Goal: Task Accomplishment & Management: Use online tool/utility

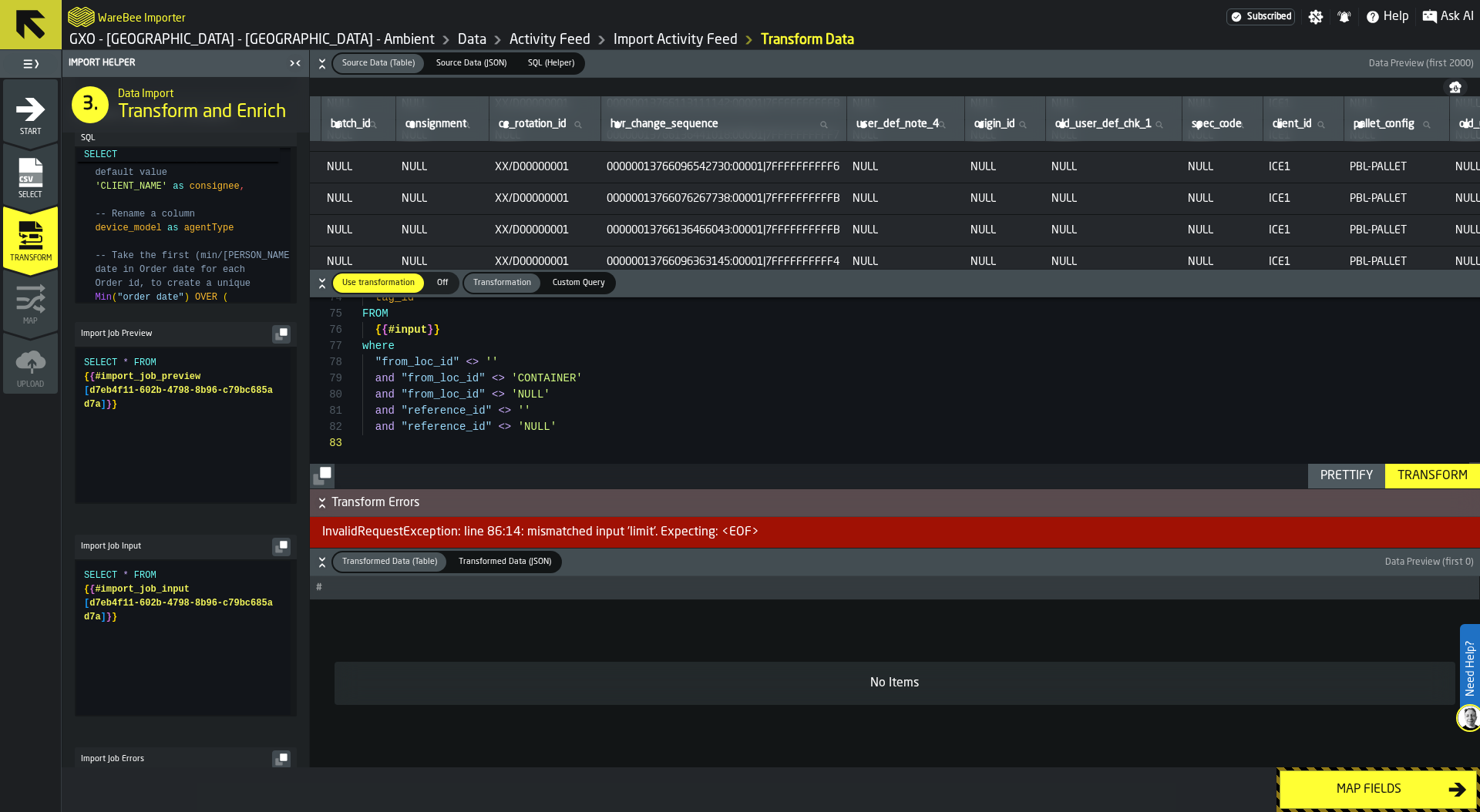
scroll to position [32, 0]
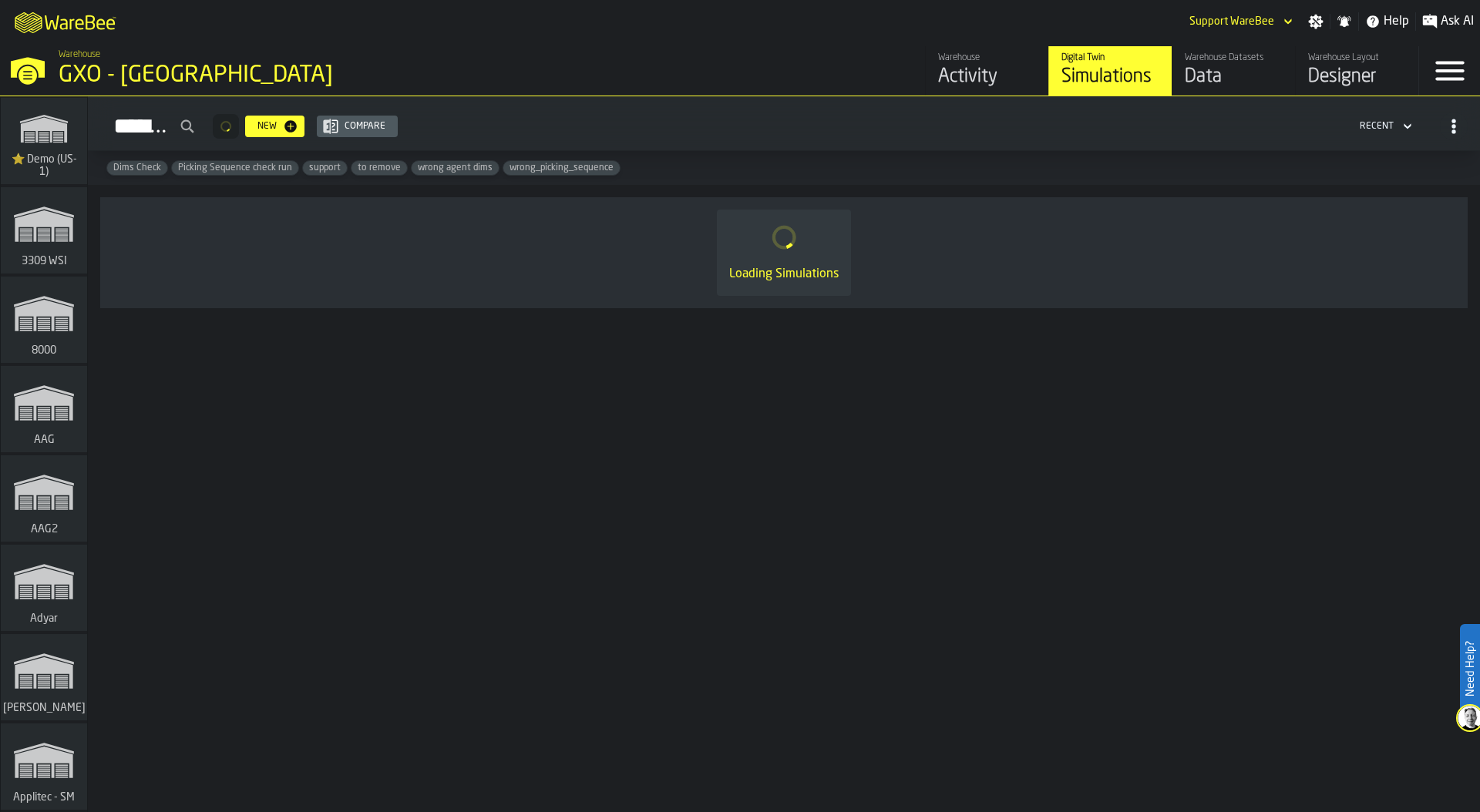
scroll to position [7226, 0]
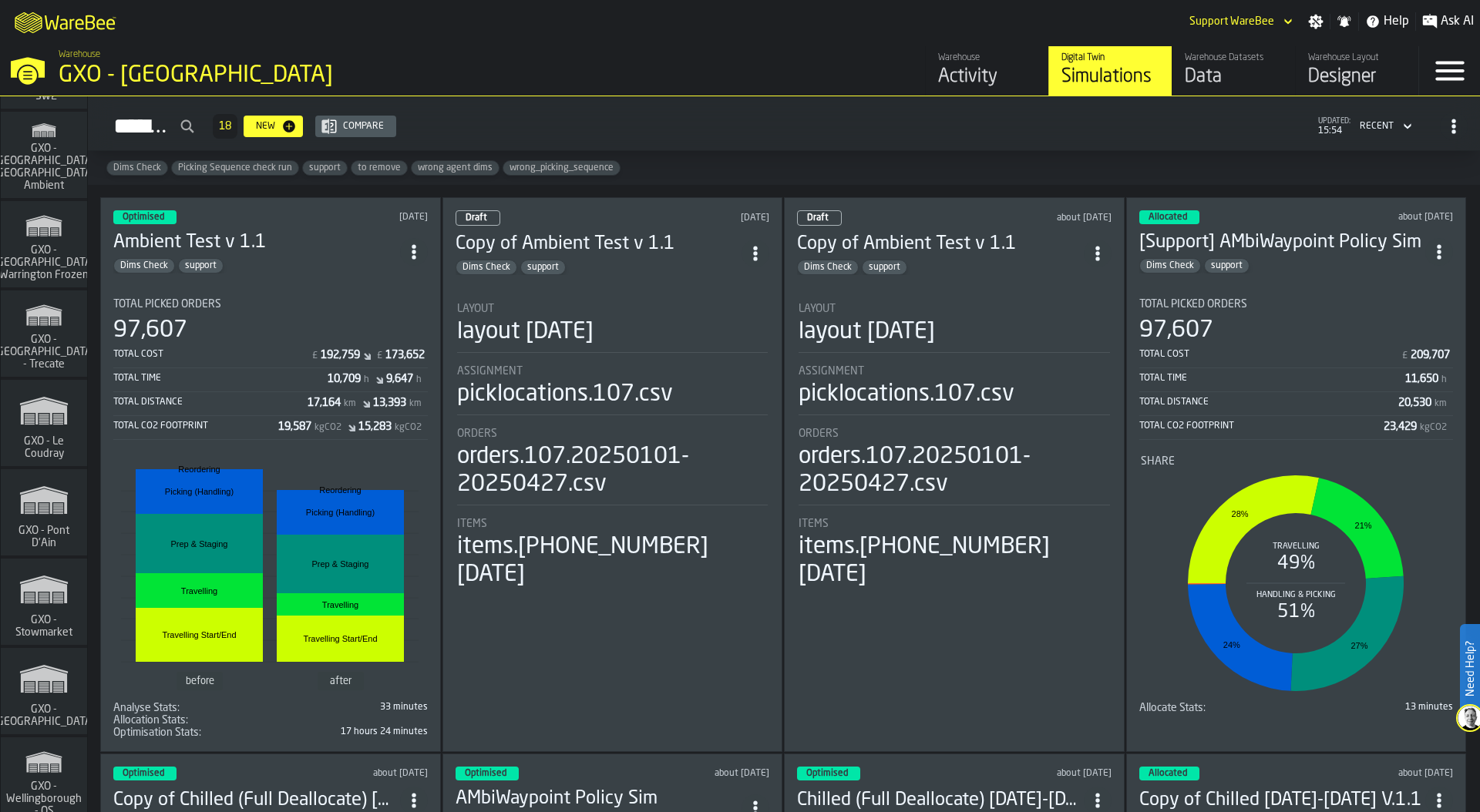
click at [24, 444] on span "GXO - Le Coudray" at bounding box center [44, 448] width 74 height 24
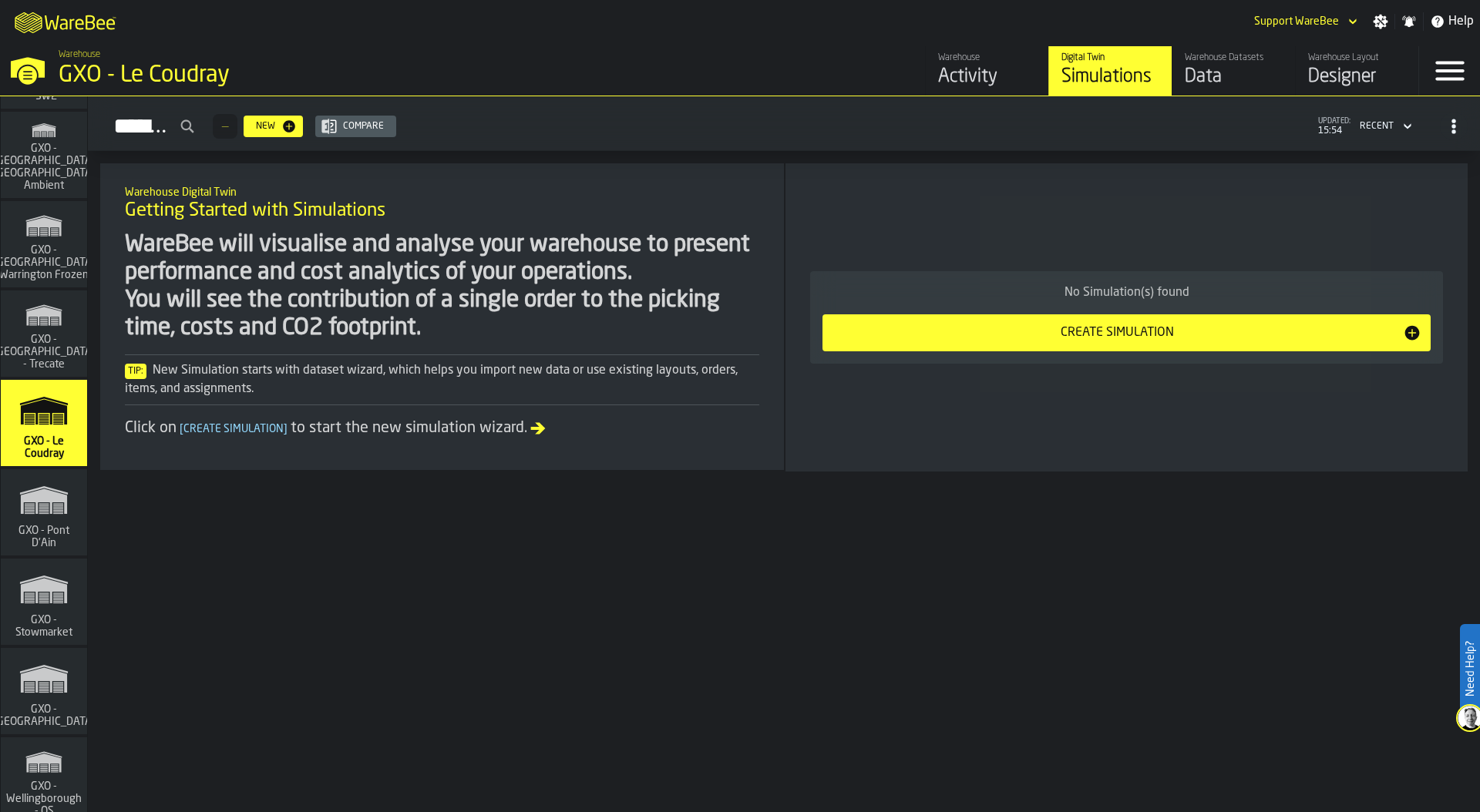
click at [1355, 67] on div "Designer" at bounding box center [1356, 77] width 98 height 24
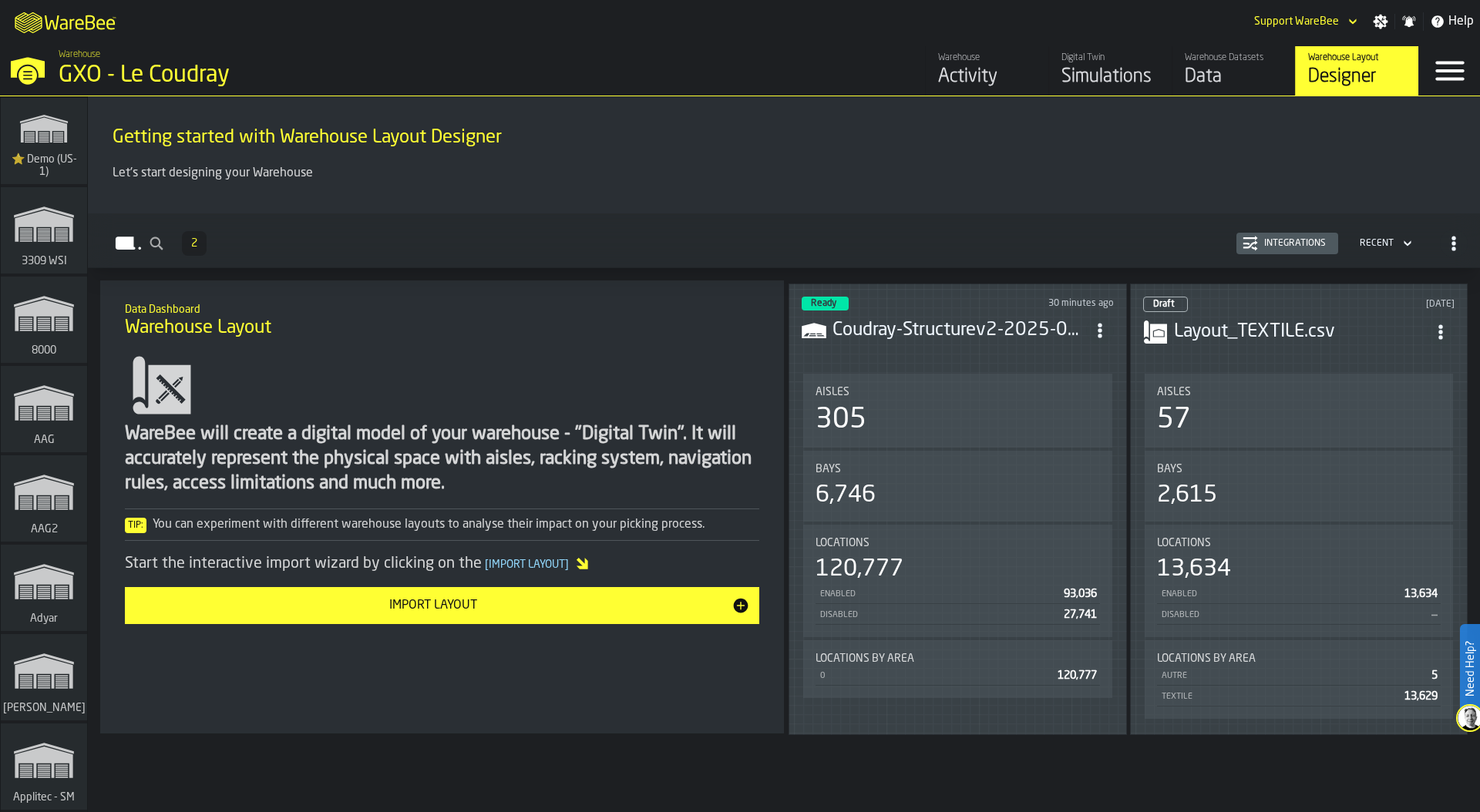
click at [894, 404] on div "305" at bounding box center [957, 419] width 285 height 31
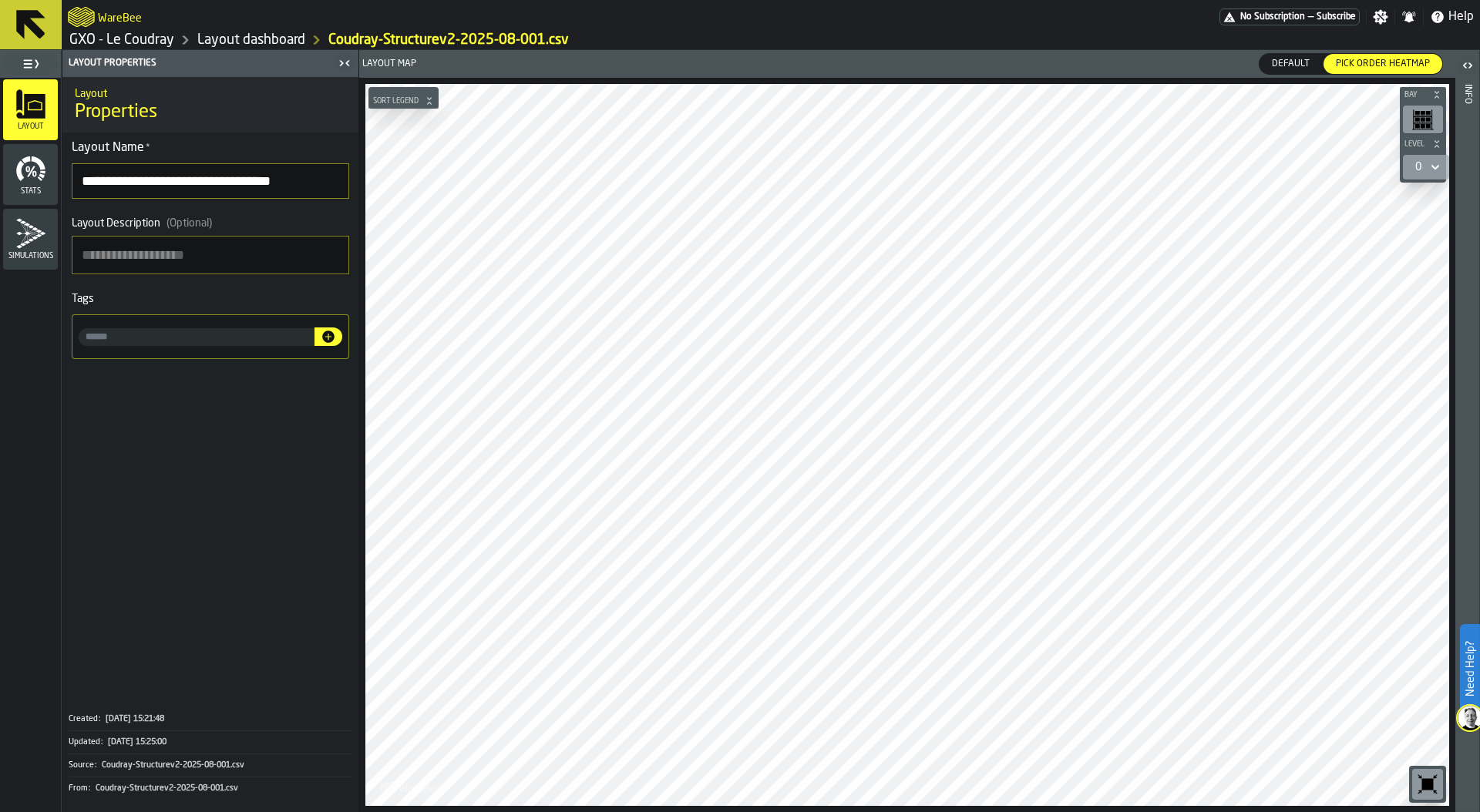
click at [736, 293] on div at bounding box center [907, 444] width 1083 height 722
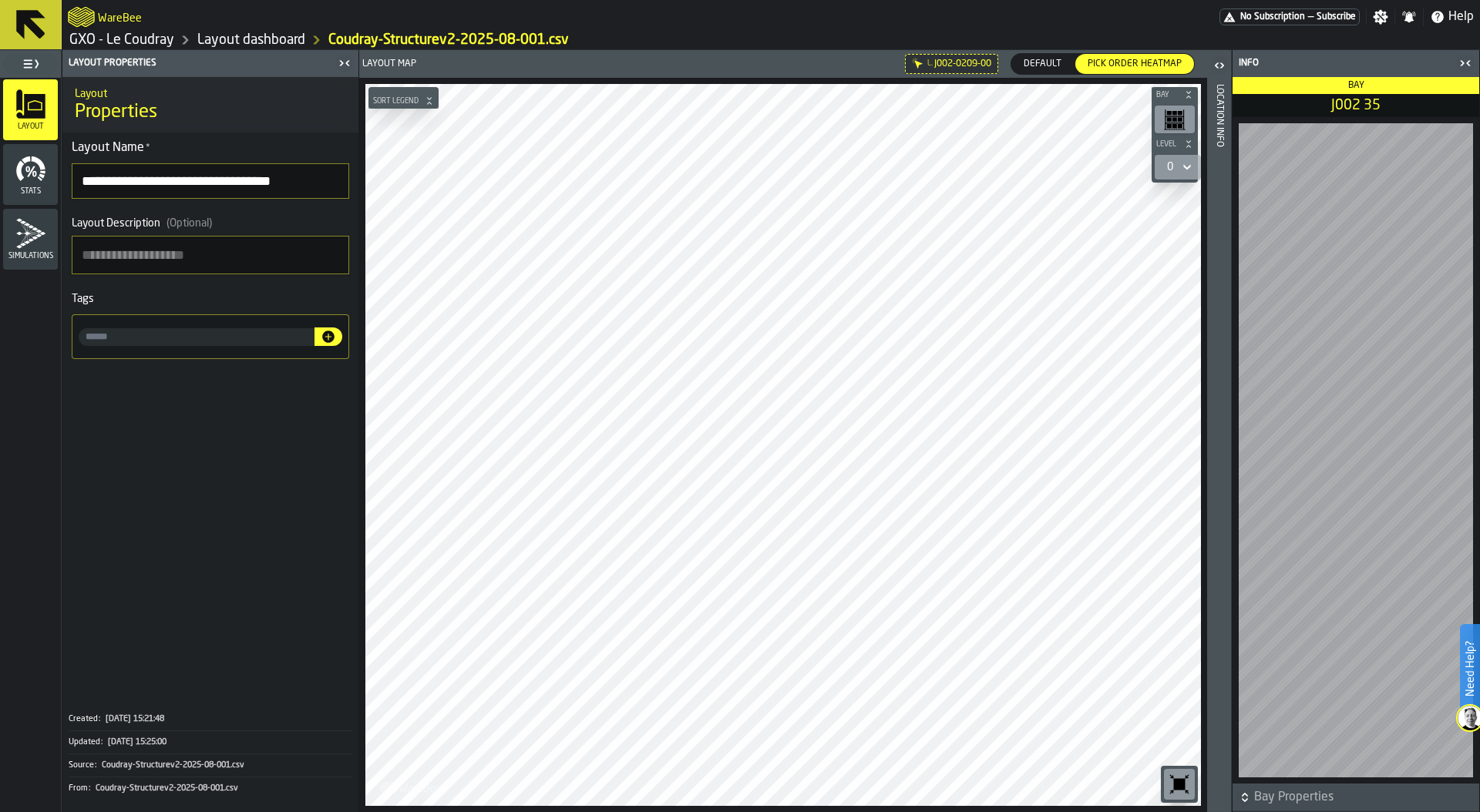
click at [648, 411] on div at bounding box center [783, 444] width 836 height 722
click at [250, 39] on link "Layout dashboard" at bounding box center [252, 40] width 108 height 17
click at [1380, 20] on icon "button-toggle-Settings" at bounding box center [1380, 17] width 15 height 15
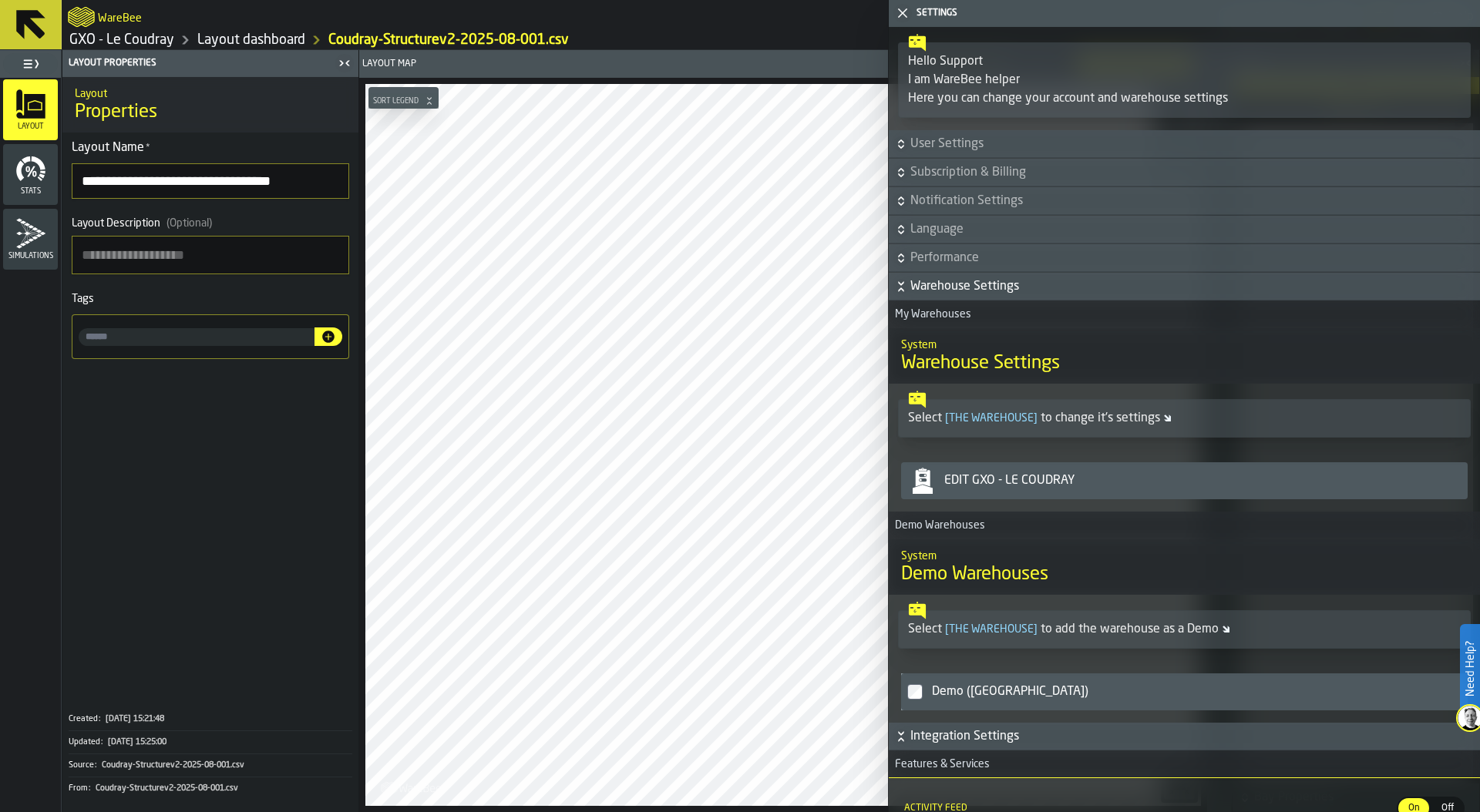
click at [1064, 480] on div "Edit GXO - Le Coudray" at bounding box center [1200, 481] width 524 height 19
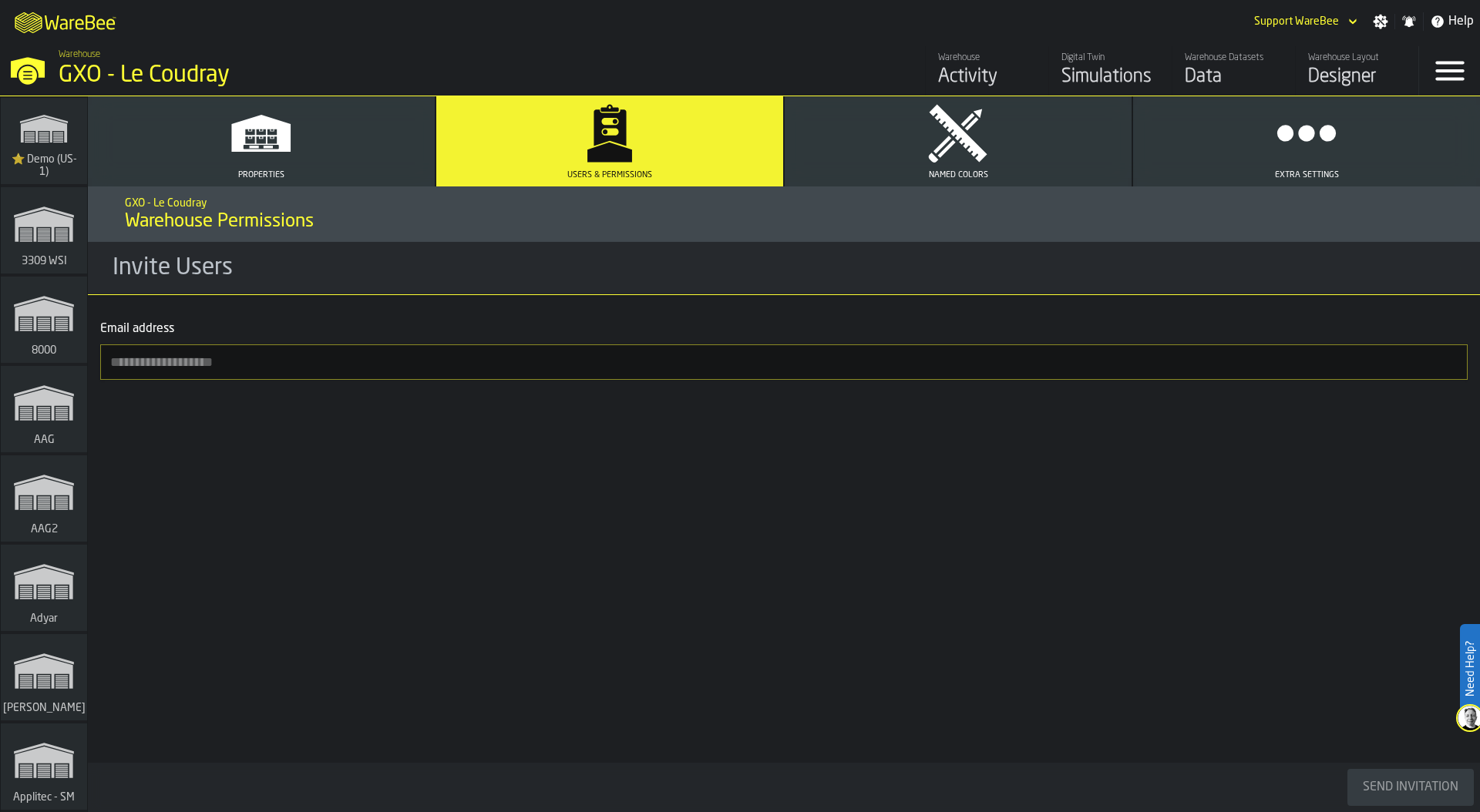
click at [196, 361] on input "Email address" at bounding box center [784, 361] width 1367 height 35
paste input "**********"
type input "**********"
click at [1421, 782] on div "Send Invitation" at bounding box center [1410, 788] width 108 height 19
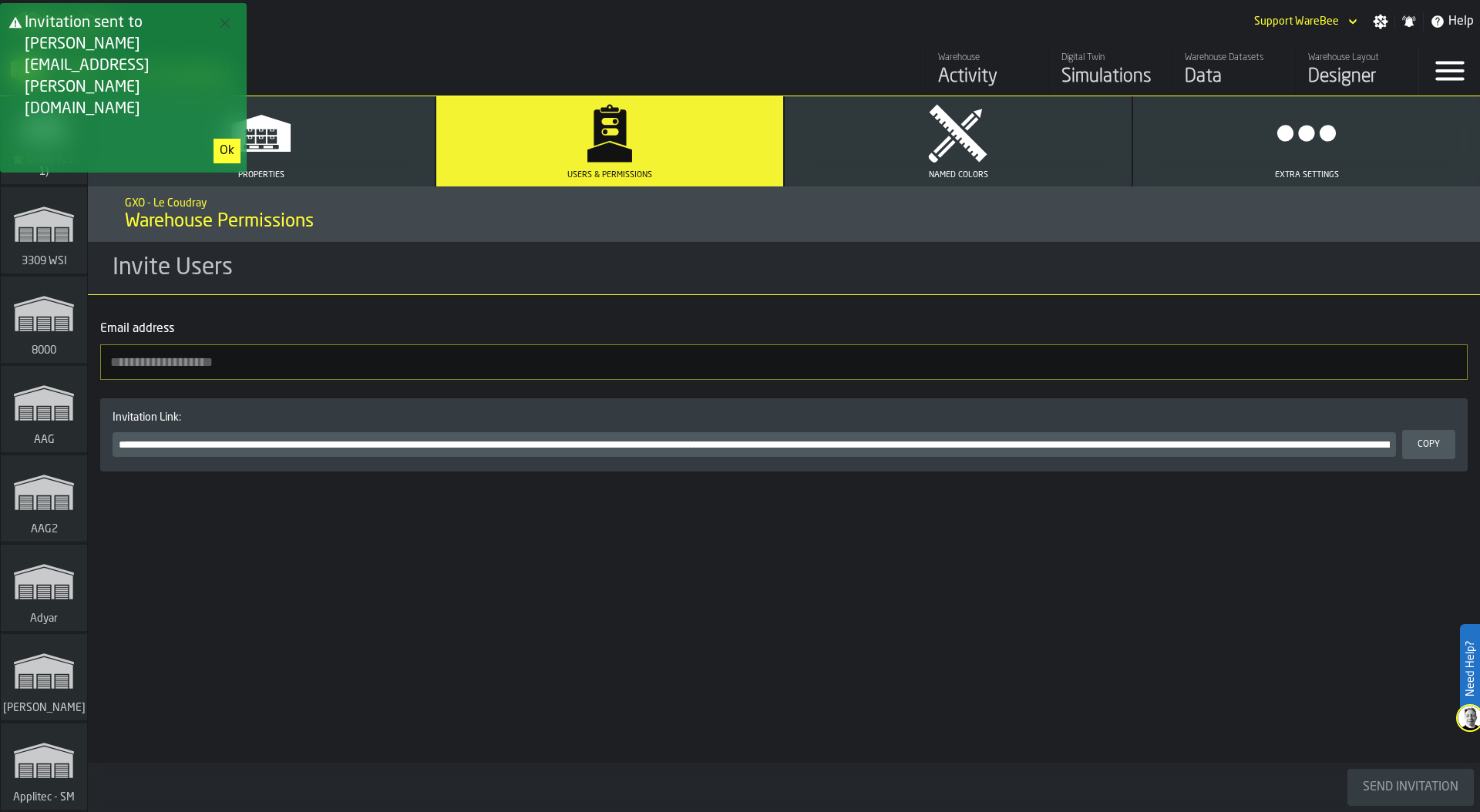
click at [1436, 441] on div "Copy" at bounding box center [1428, 444] width 34 height 11
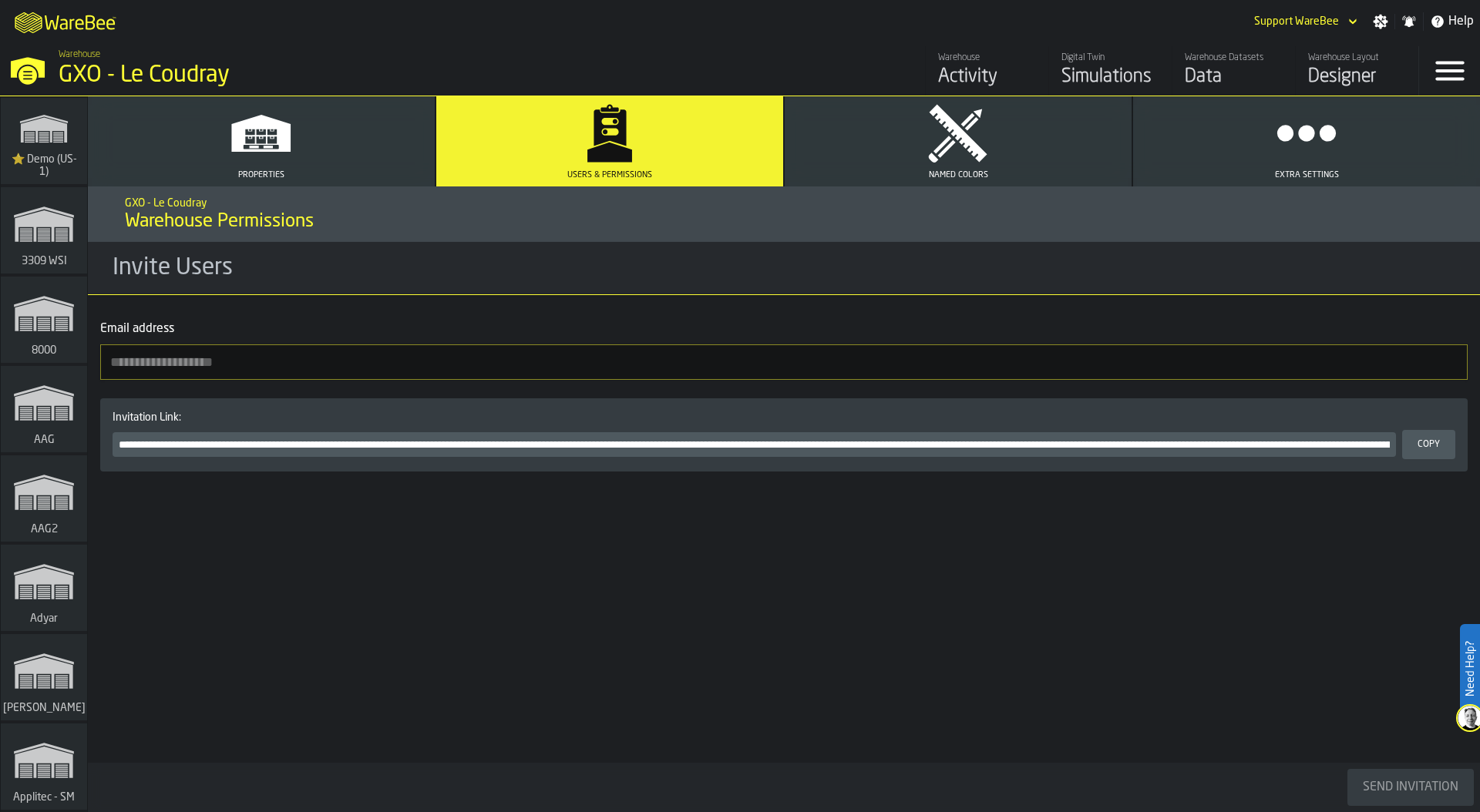
click at [206, 352] on input "Email address" at bounding box center [784, 361] width 1367 height 35
paste input "**********"
type input "**********"
click at [1406, 785] on div "Send Invitation" at bounding box center [1410, 788] width 108 height 19
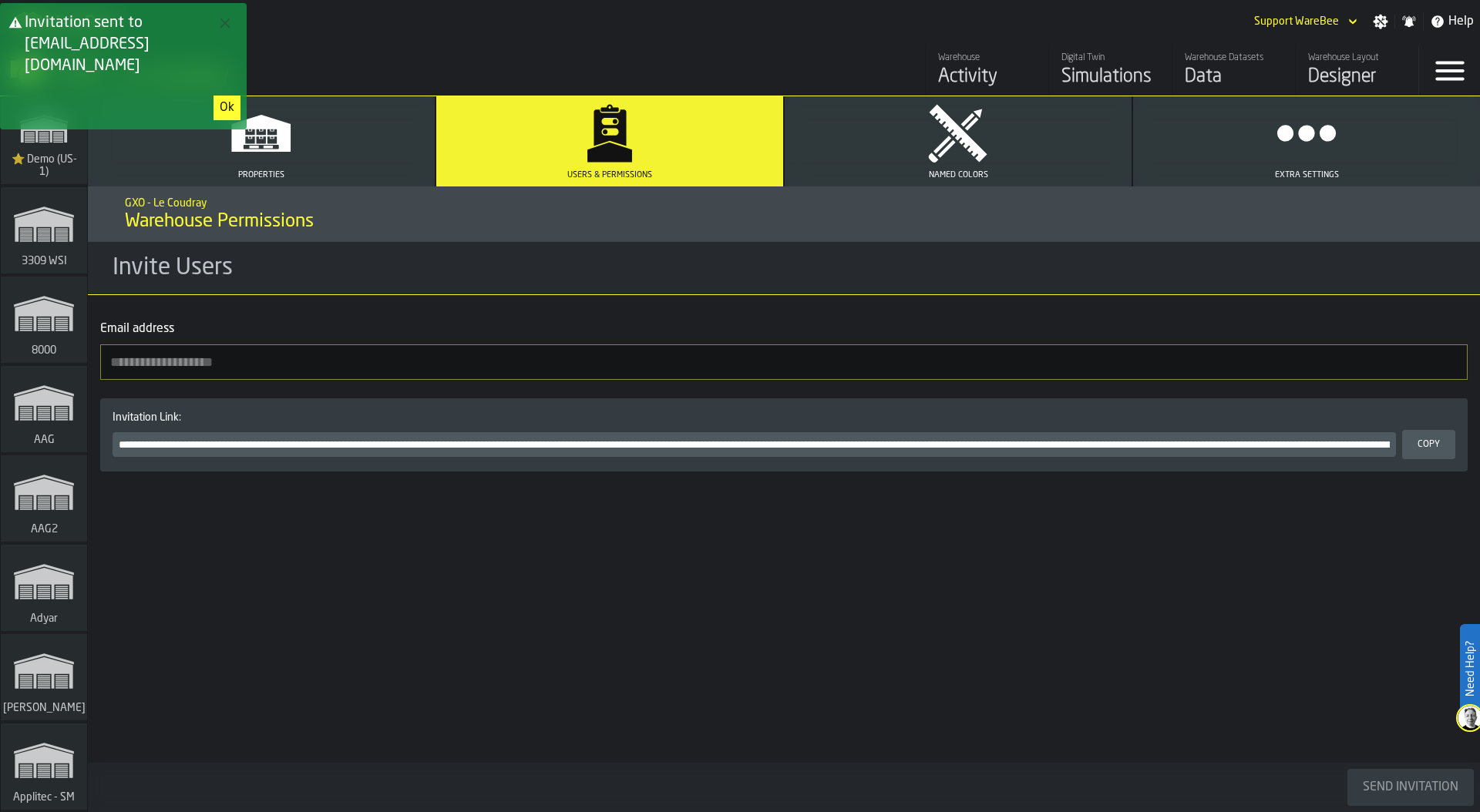
click at [1428, 443] on div "Copy" at bounding box center [1428, 444] width 34 height 11
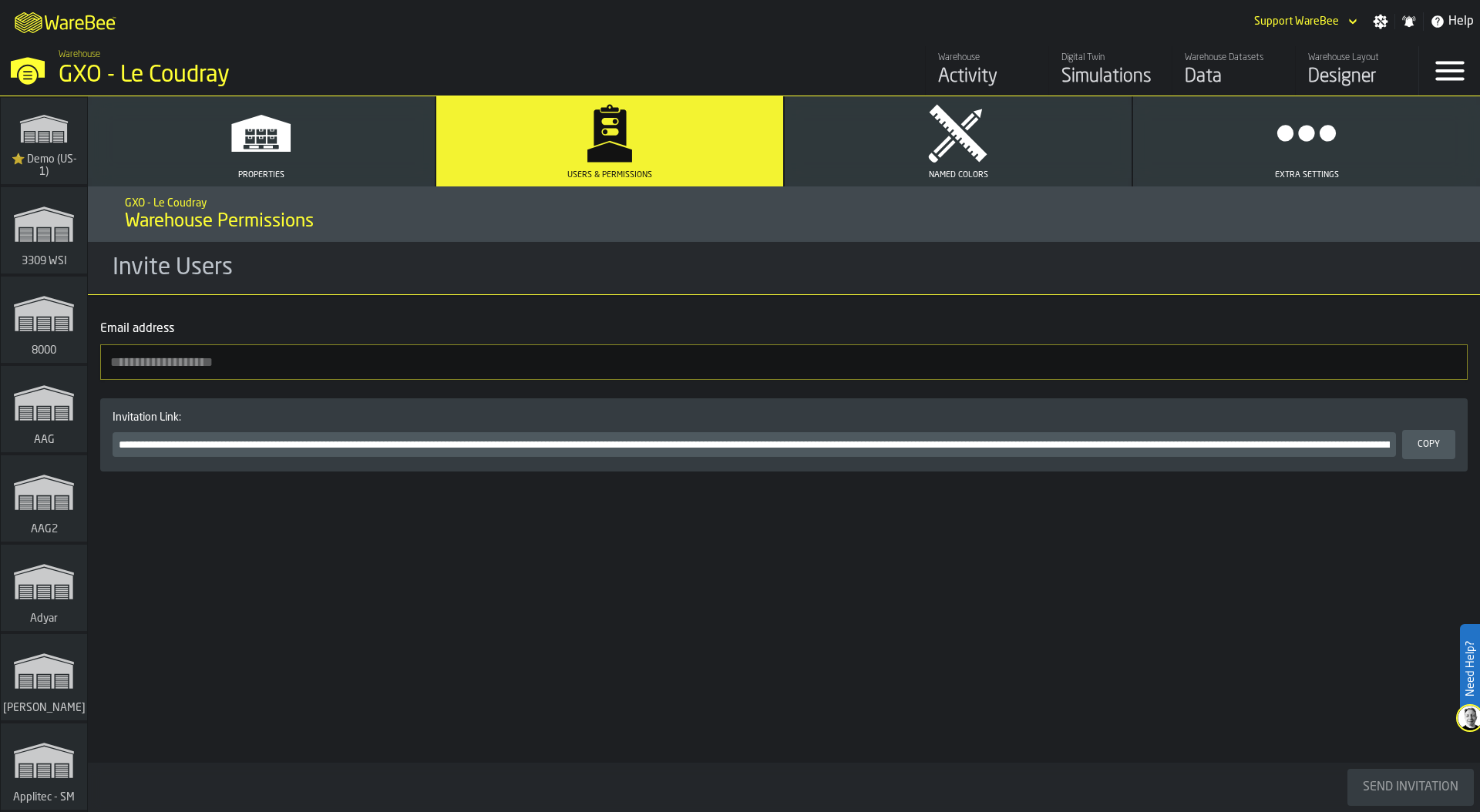
click at [339, 37] on div "M A K I N G W A R E H O U S E S M O R E EF F I C I E N T Support WareBee Settin…" at bounding box center [740, 21] width 1480 height 43
click at [123, 75] on div "GXO - Le Coudray" at bounding box center [267, 75] width 416 height 27
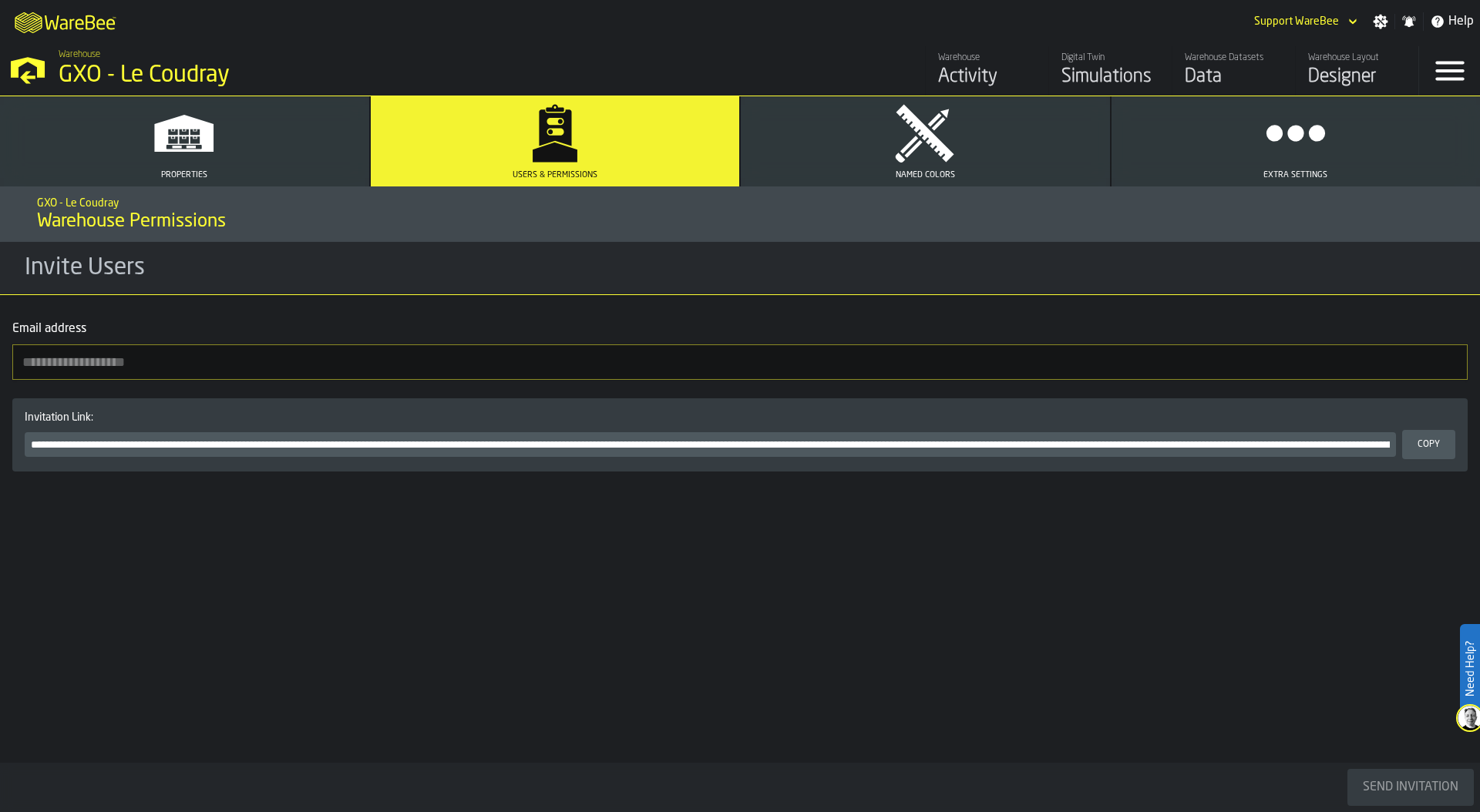
click at [1102, 77] on div "Simulations" at bounding box center [1110, 77] width 98 height 24
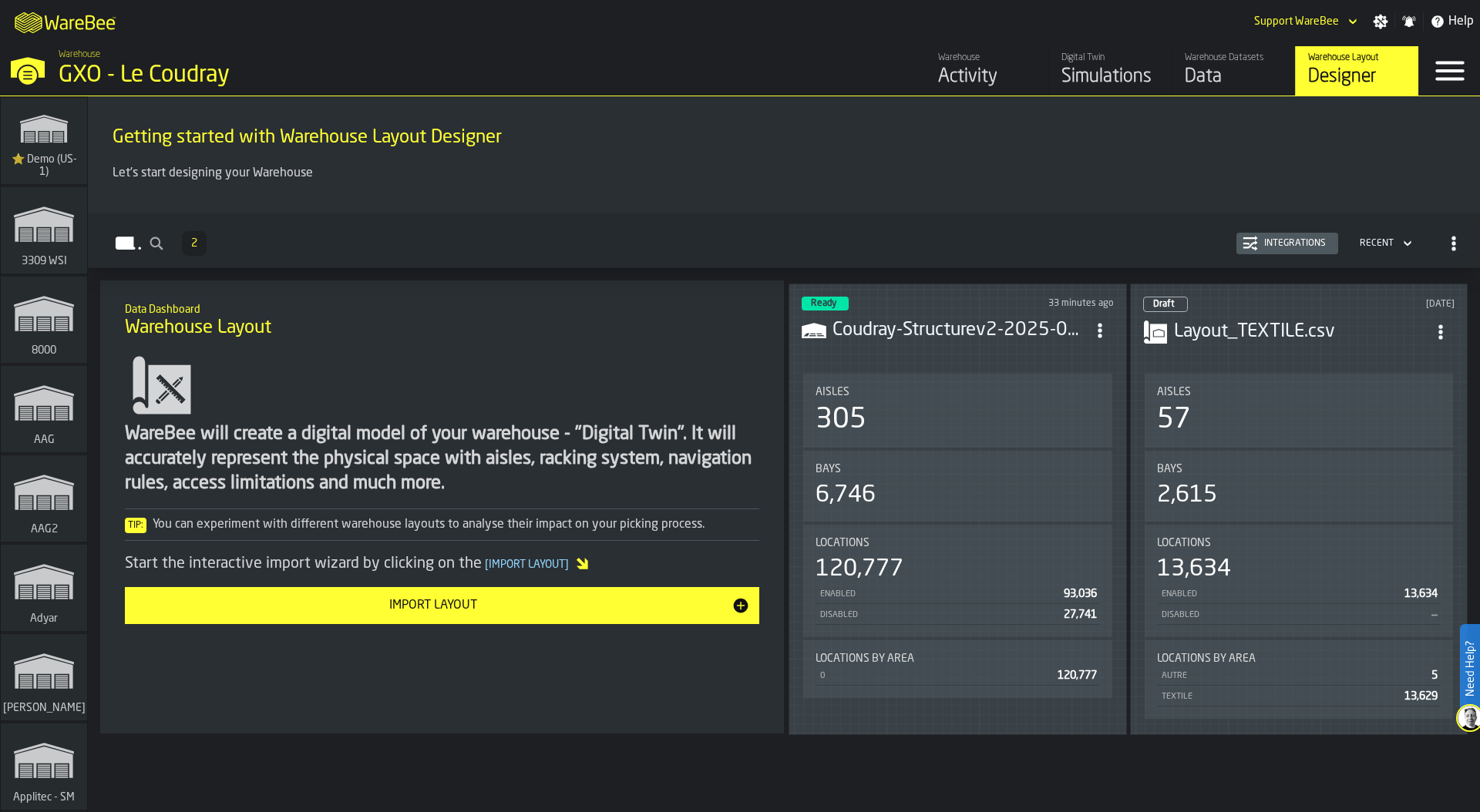
click at [1199, 69] on div "Data" at bounding box center [1233, 77] width 98 height 24
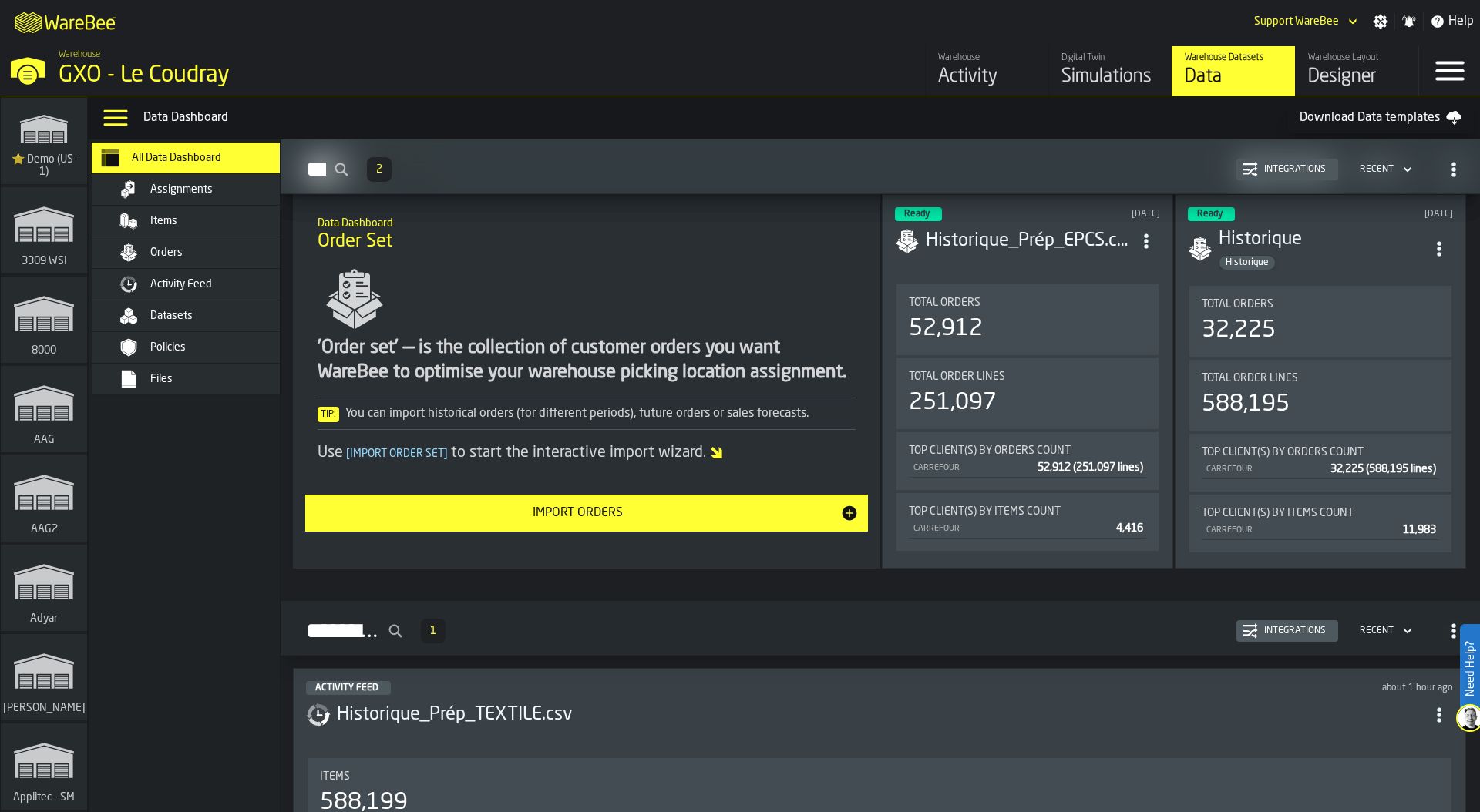
scroll to position [1159, 0]
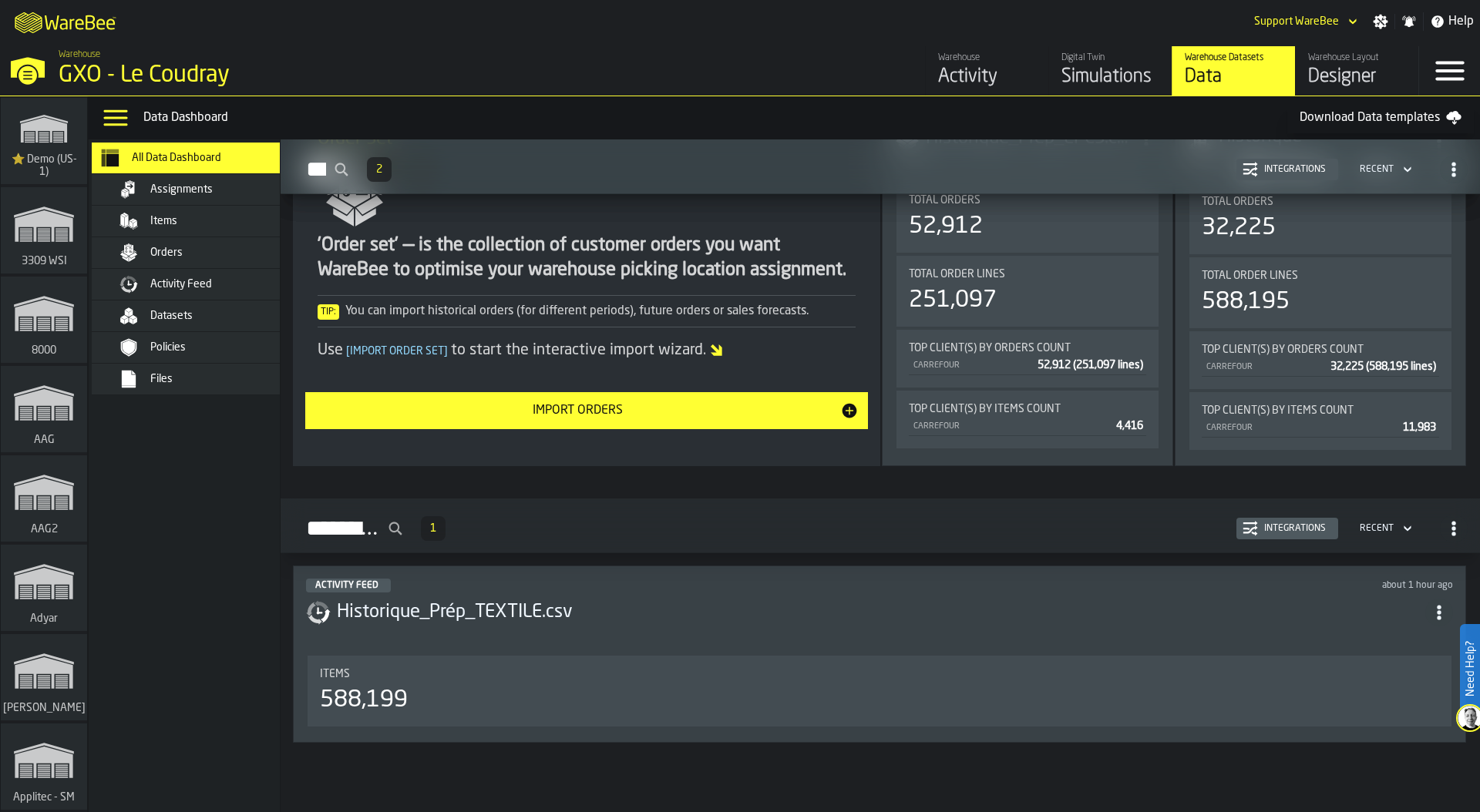
click at [598, 671] on div "Items" at bounding box center [880, 674] width 1119 height 13
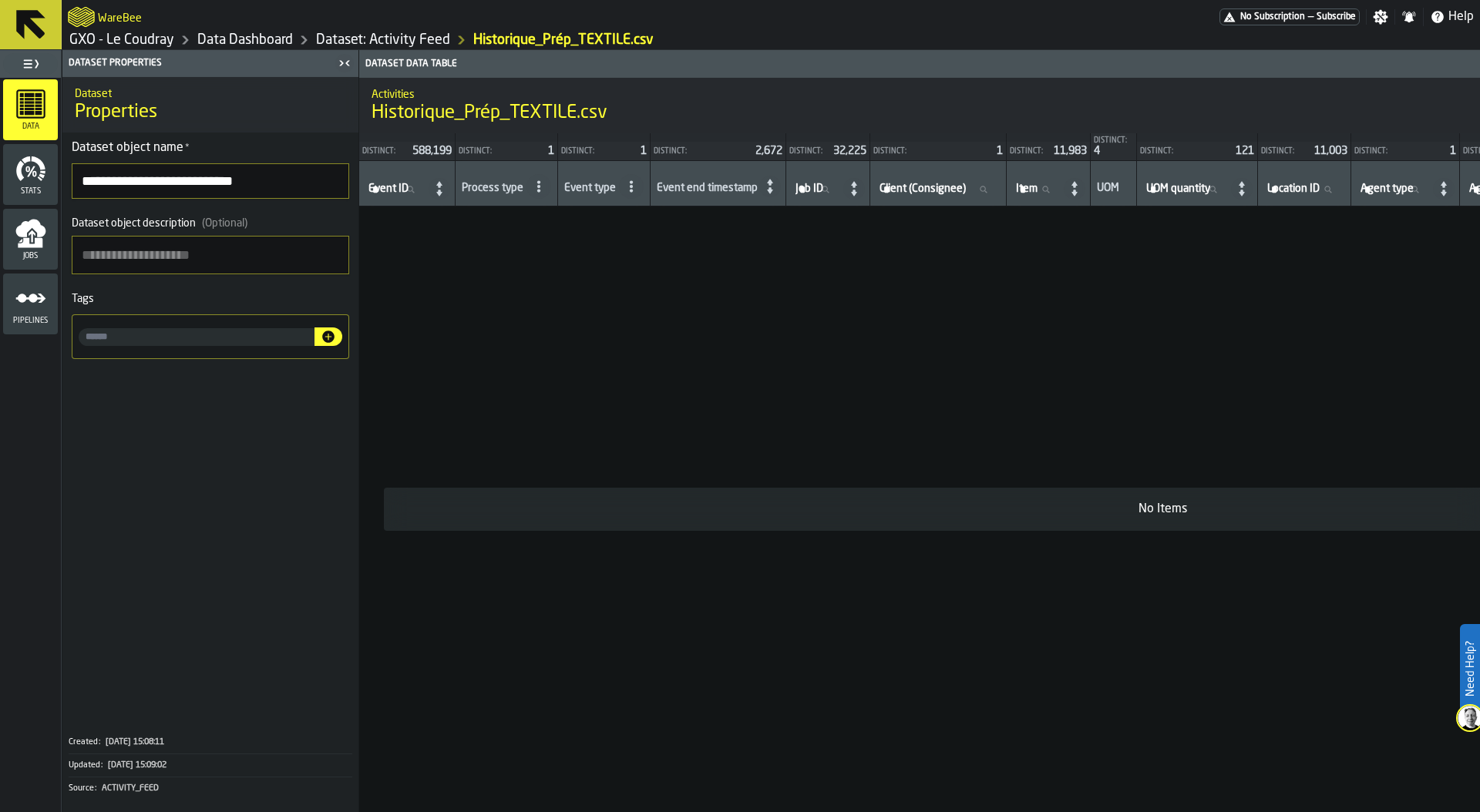
click at [357, 42] on link "Dataset: Activity Feed" at bounding box center [383, 40] width 134 height 17
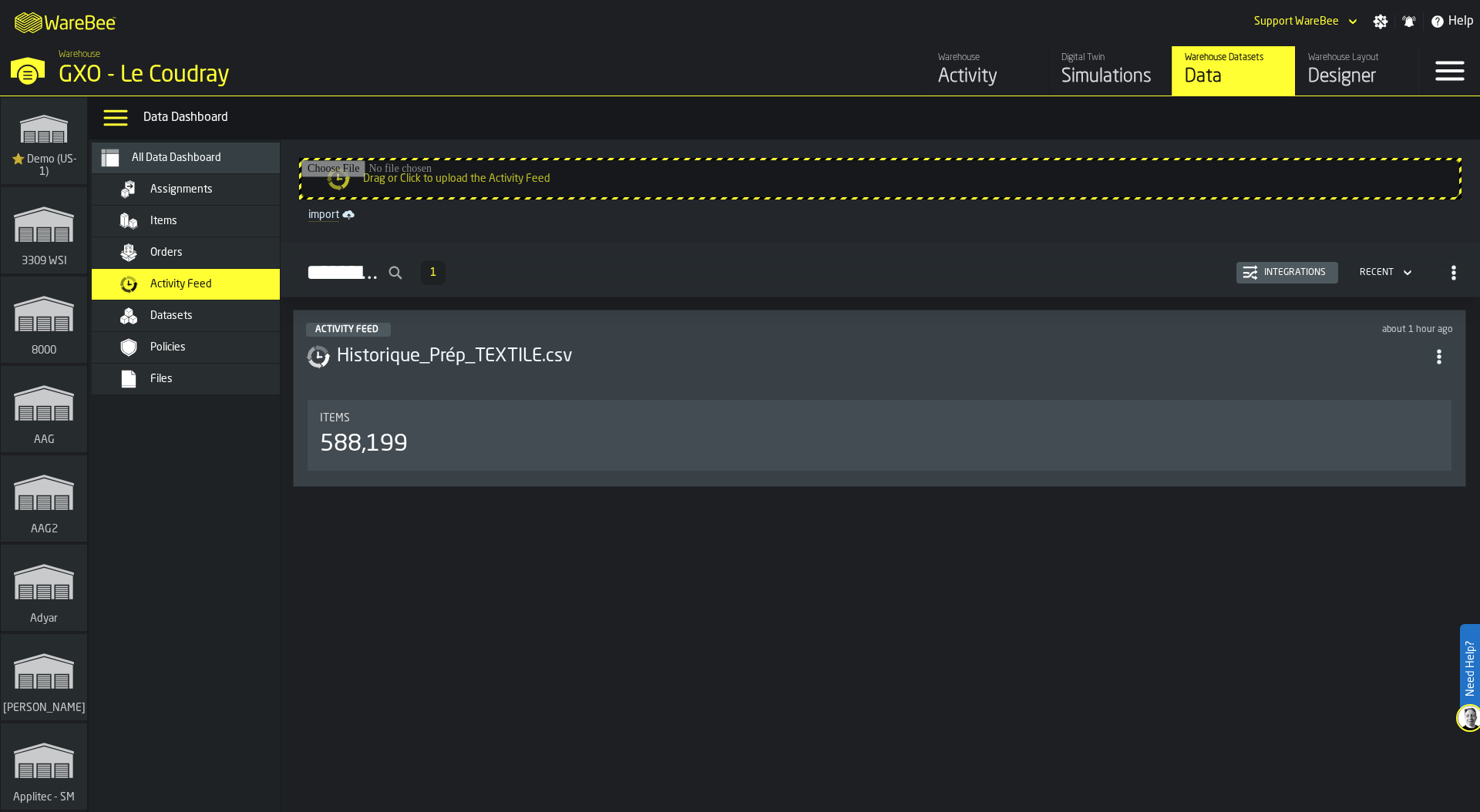
click at [720, 620] on div "Drag or Click to upload the Activity Feed import Activity Feed 1 Integrations R…" at bounding box center [880, 476] width 1199 height 672
click at [100, 71] on div "GXO - Le Coudray" at bounding box center [267, 75] width 416 height 27
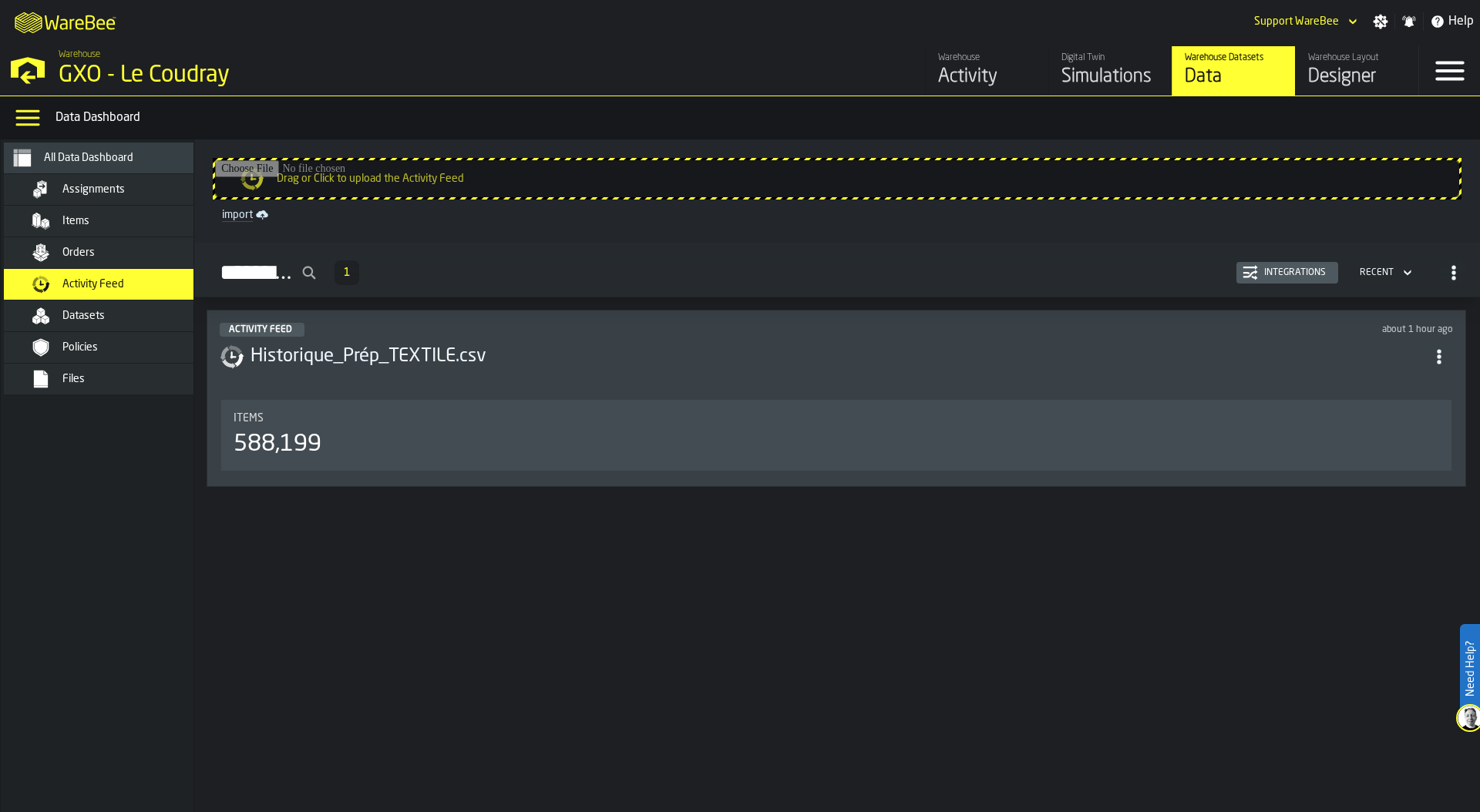
click at [426, 647] on div "Drag or Click to upload the Activity Feed import Activity Feed 1 Integrations R…" at bounding box center [837, 476] width 1286 height 672
click at [1347, 71] on div "Designer" at bounding box center [1356, 77] width 98 height 24
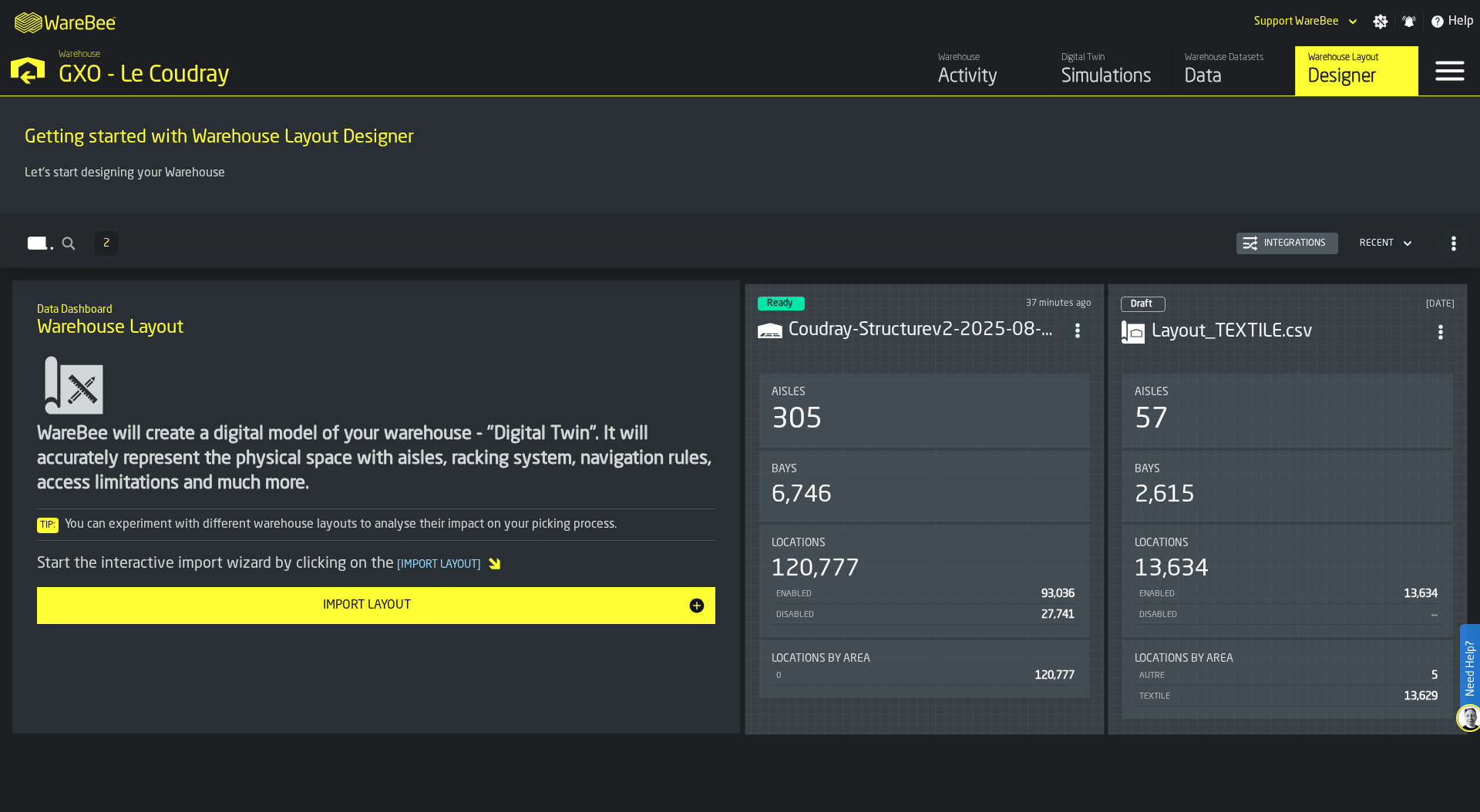
click at [855, 437] on div "Aisles 305" at bounding box center [924, 411] width 331 height 74
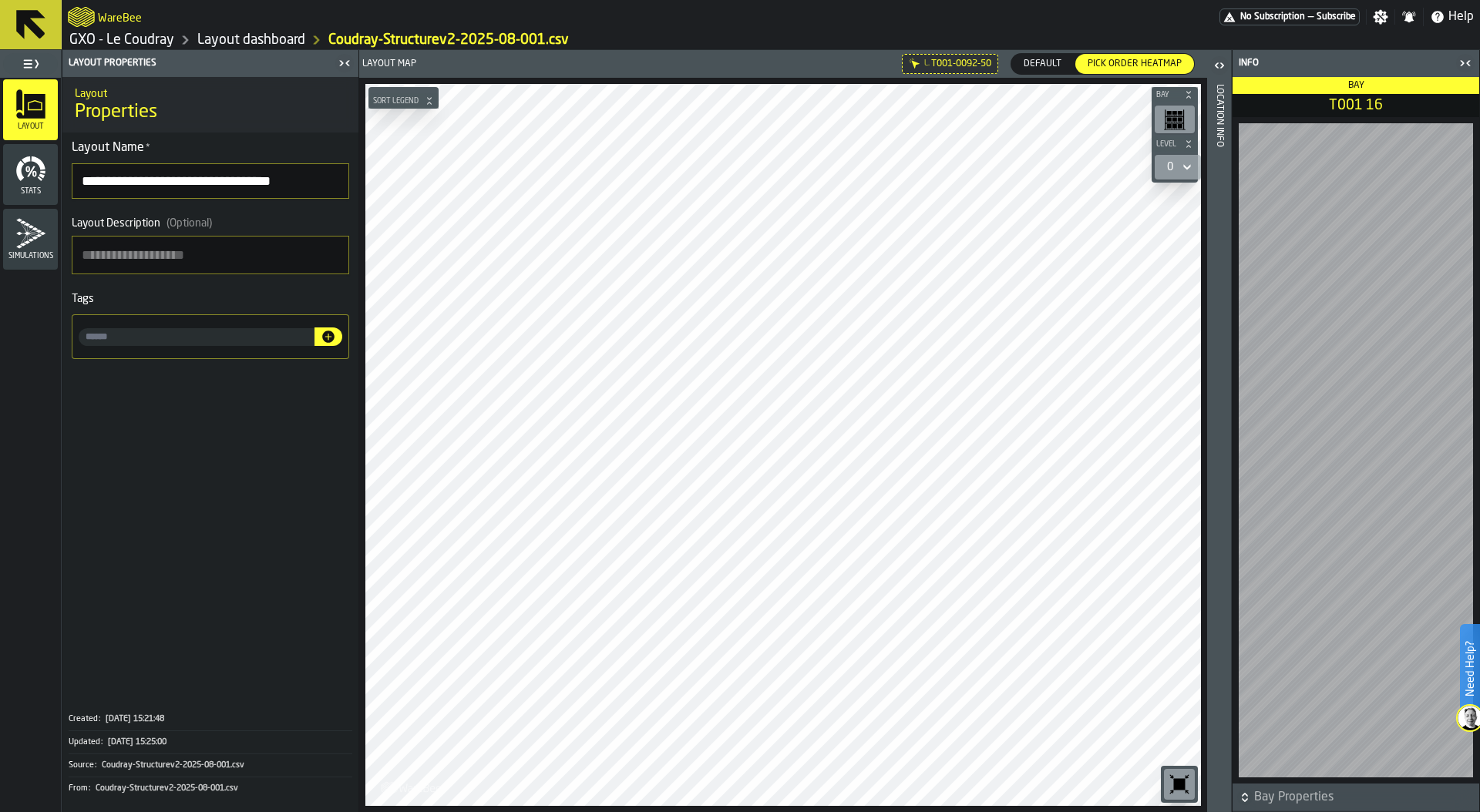
click at [260, 40] on link "Layout dashboard" at bounding box center [252, 40] width 108 height 17
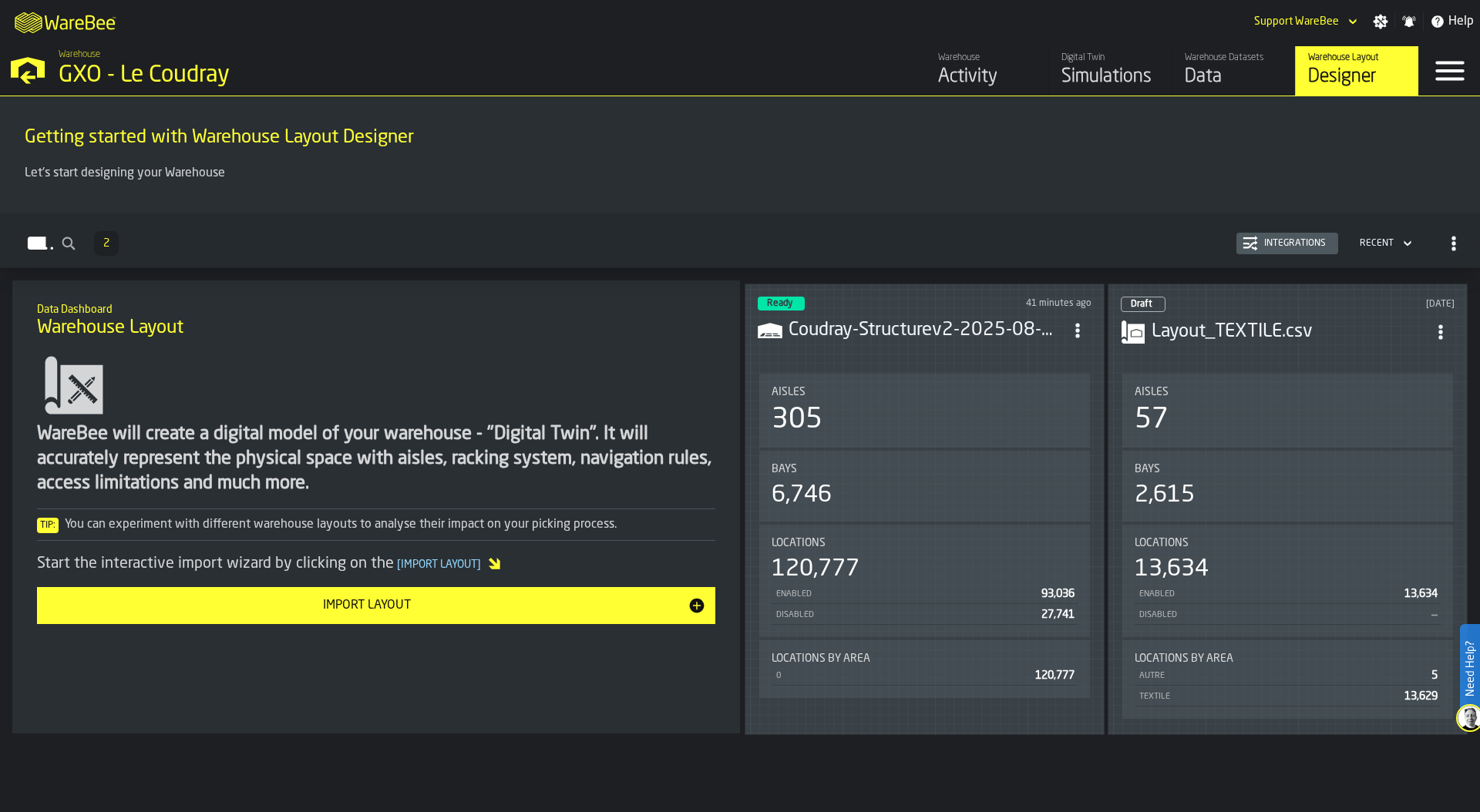
click at [1282, 45] on nav "Warehouse GXO - Le Coudray Warehouse Activity Digital Twin Simulations Warehous…" at bounding box center [740, 69] width 1480 height 53
click at [1255, 62] on div "Warehouse Datasets" at bounding box center [1233, 58] width 98 height 11
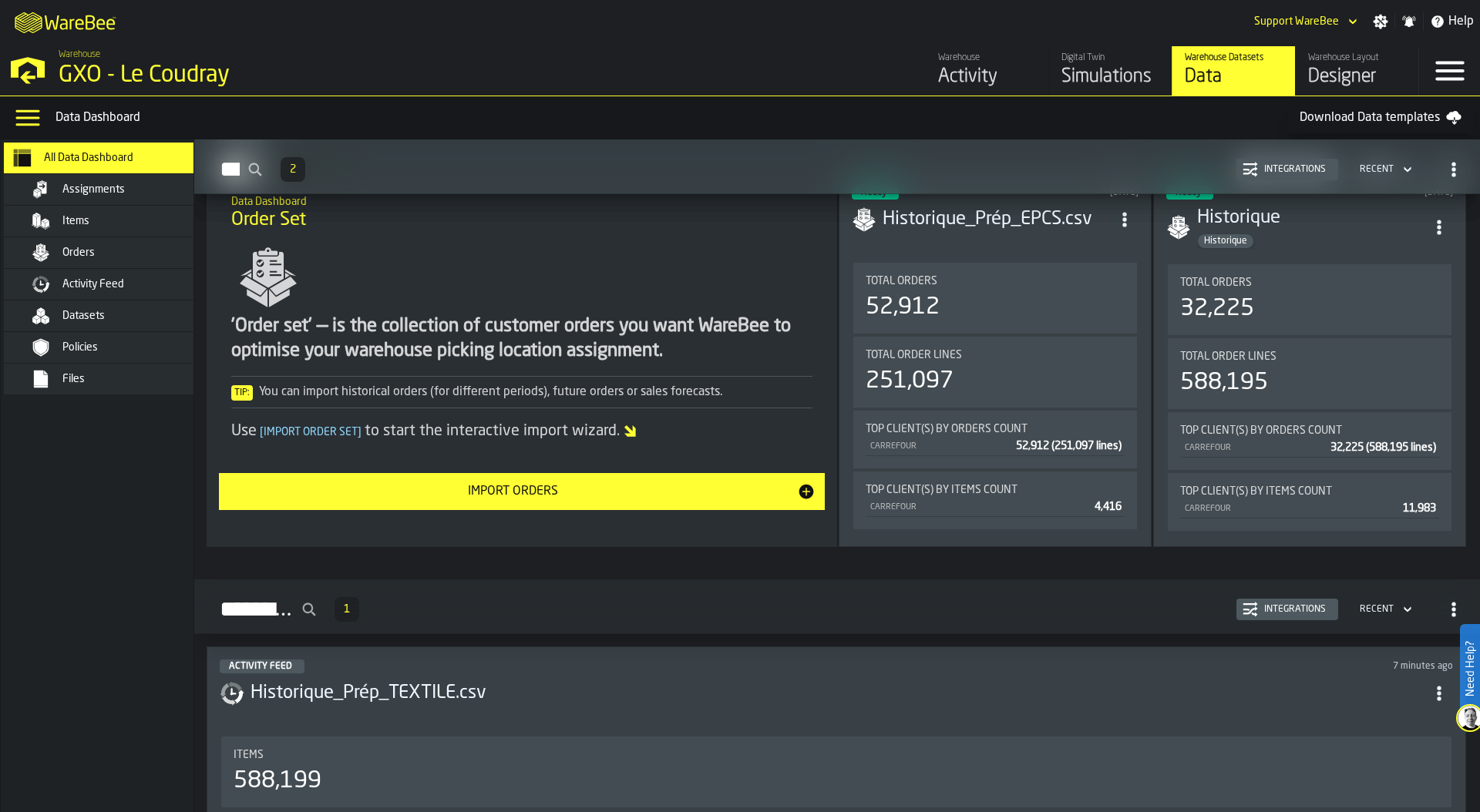
scroll to position [1159, 0]
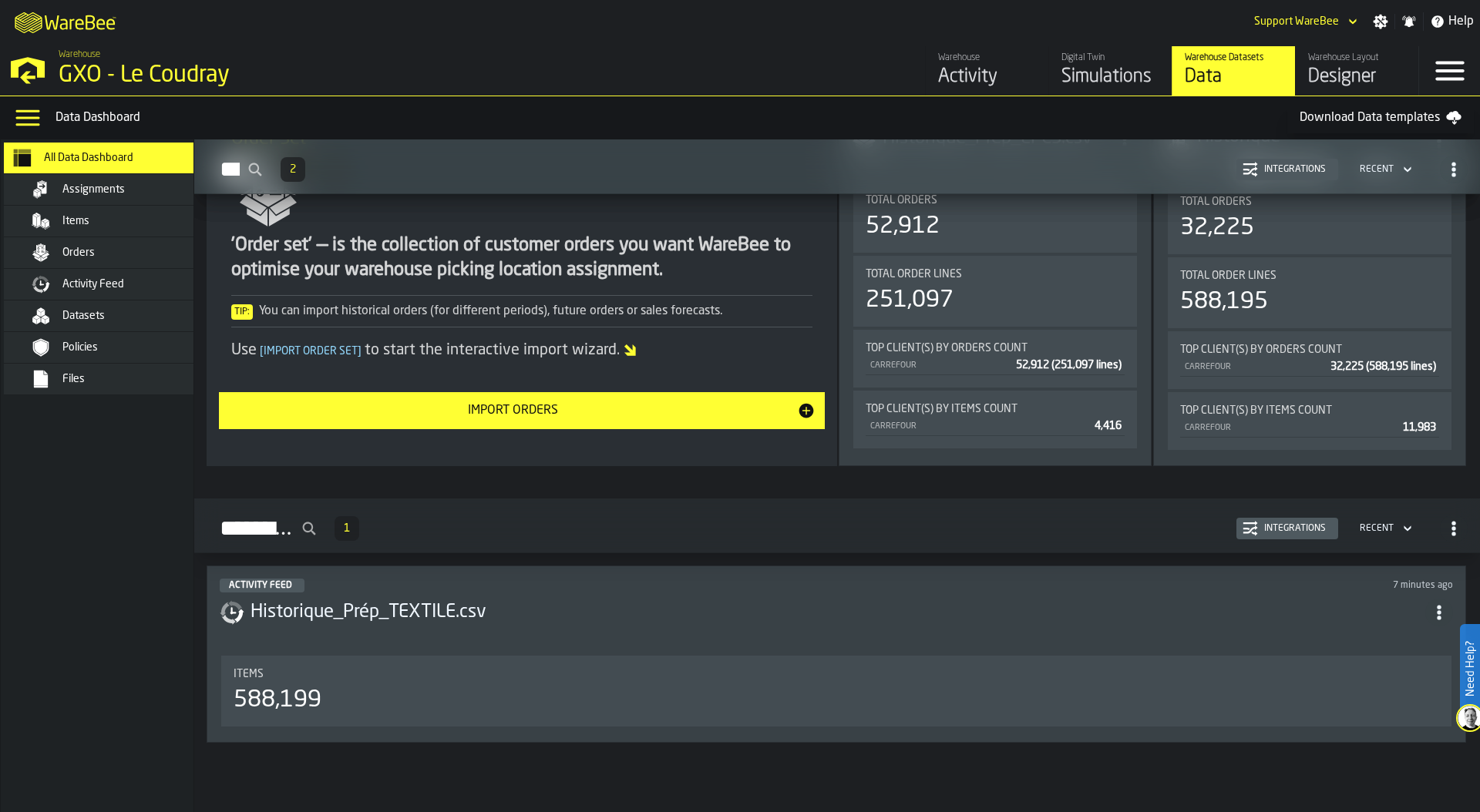
click at [516, 671] on div "Items" at bounding box center [836, 674] width 1206 height 13
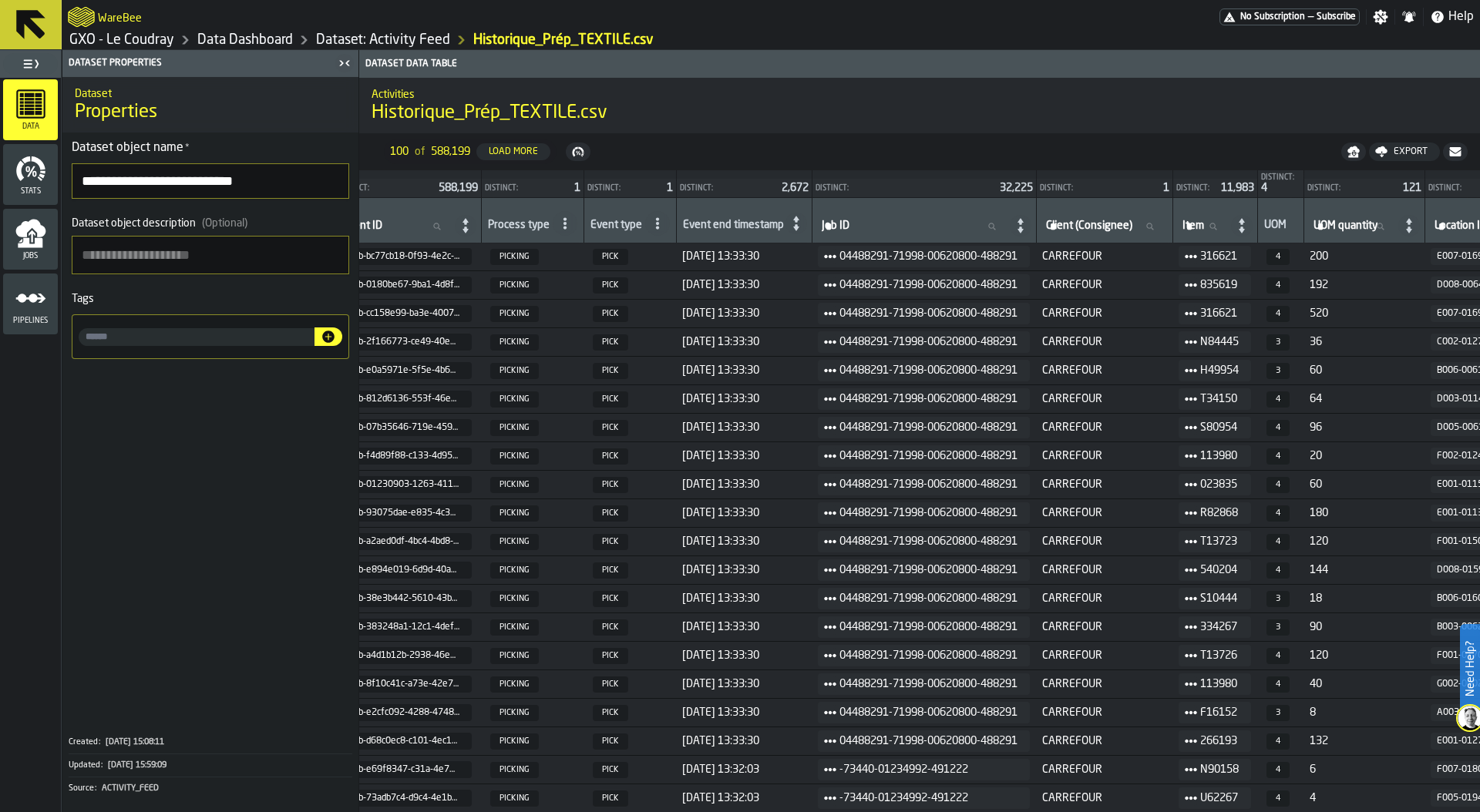
scroll to position [1, 0]
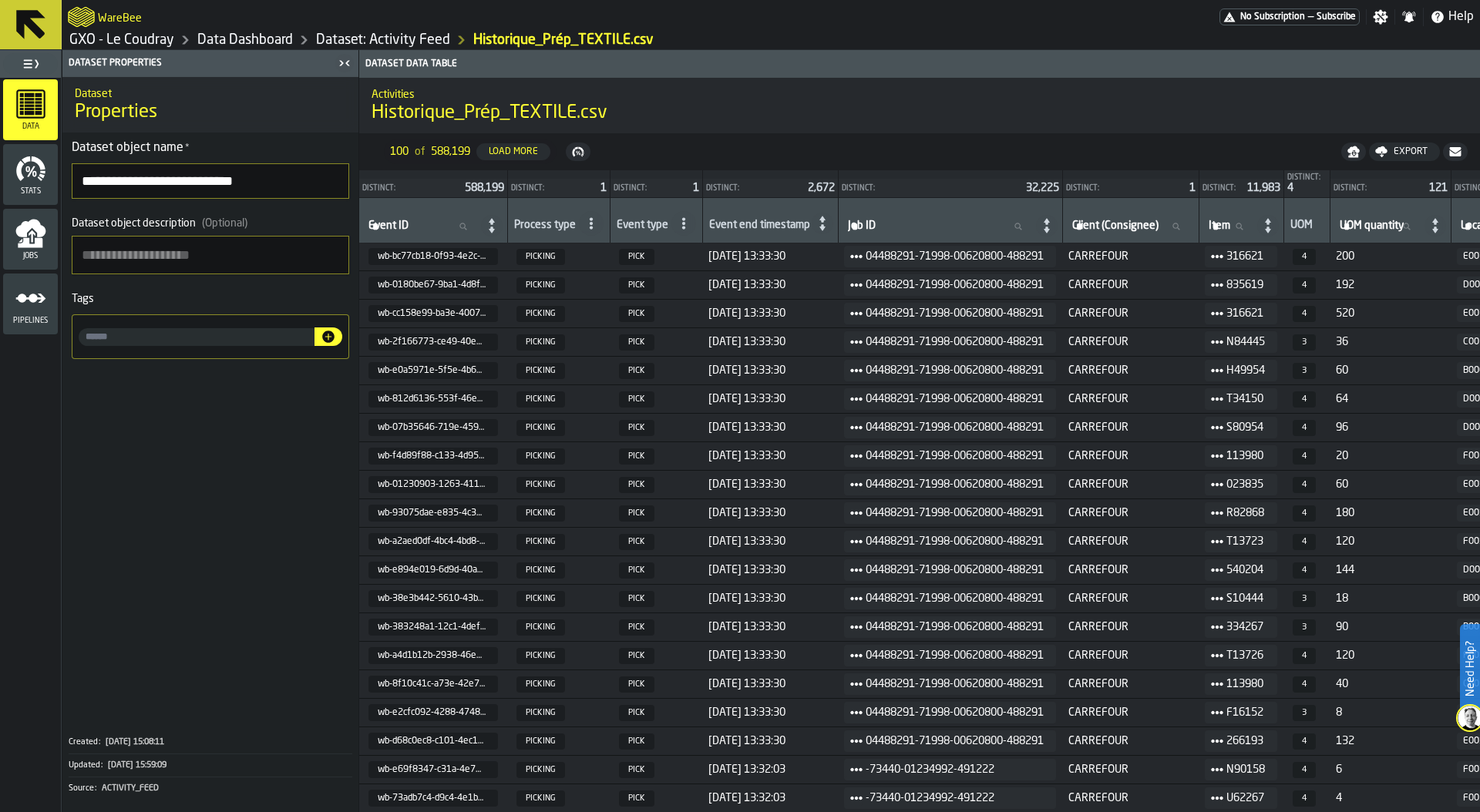
click at [282, 38] on link "Data Dashboard" at bounding box center [245, 40] width 96 height 17
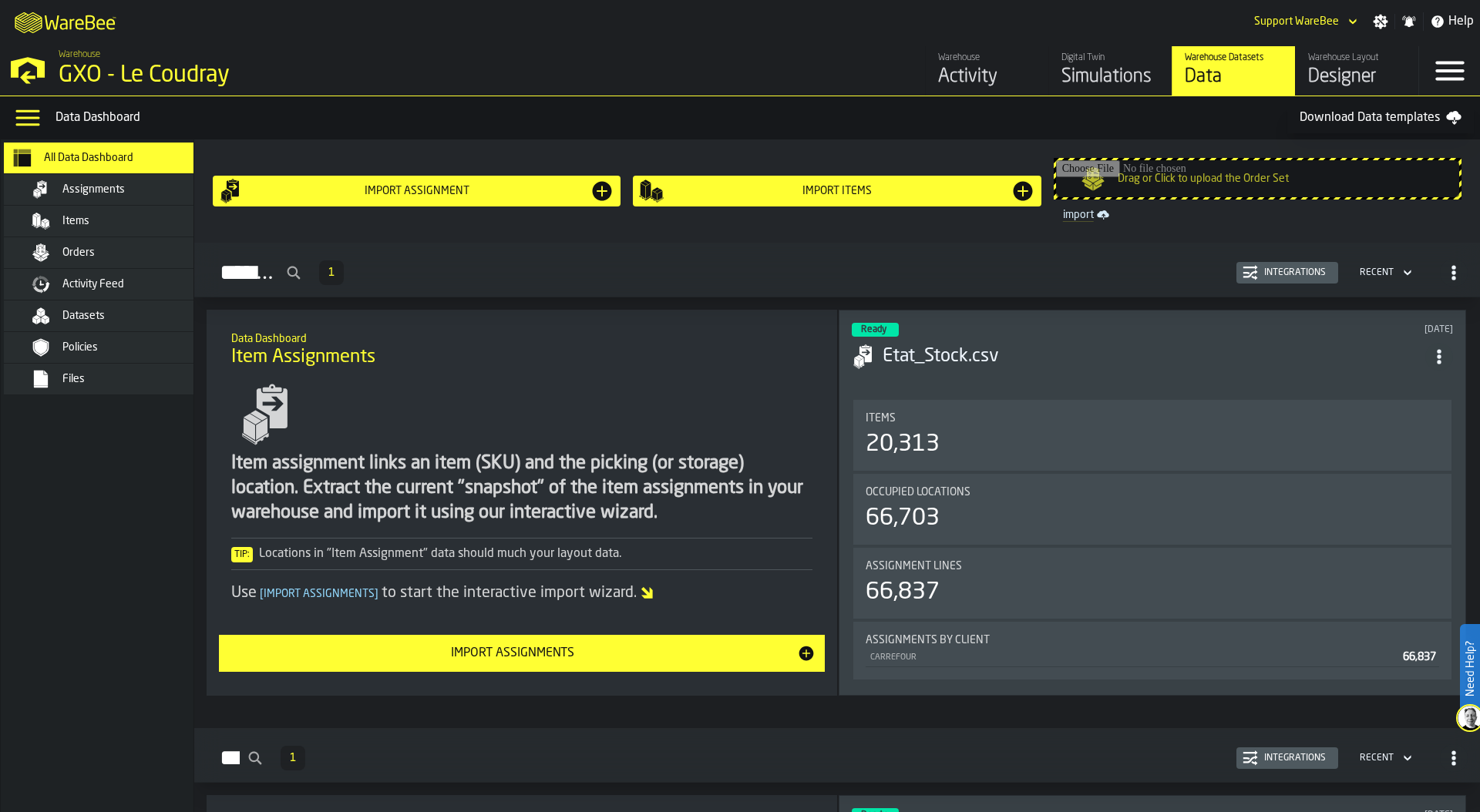
click at [1337, 81] on div "Designer" at bounding box center [1356, 77] width 98 height 24
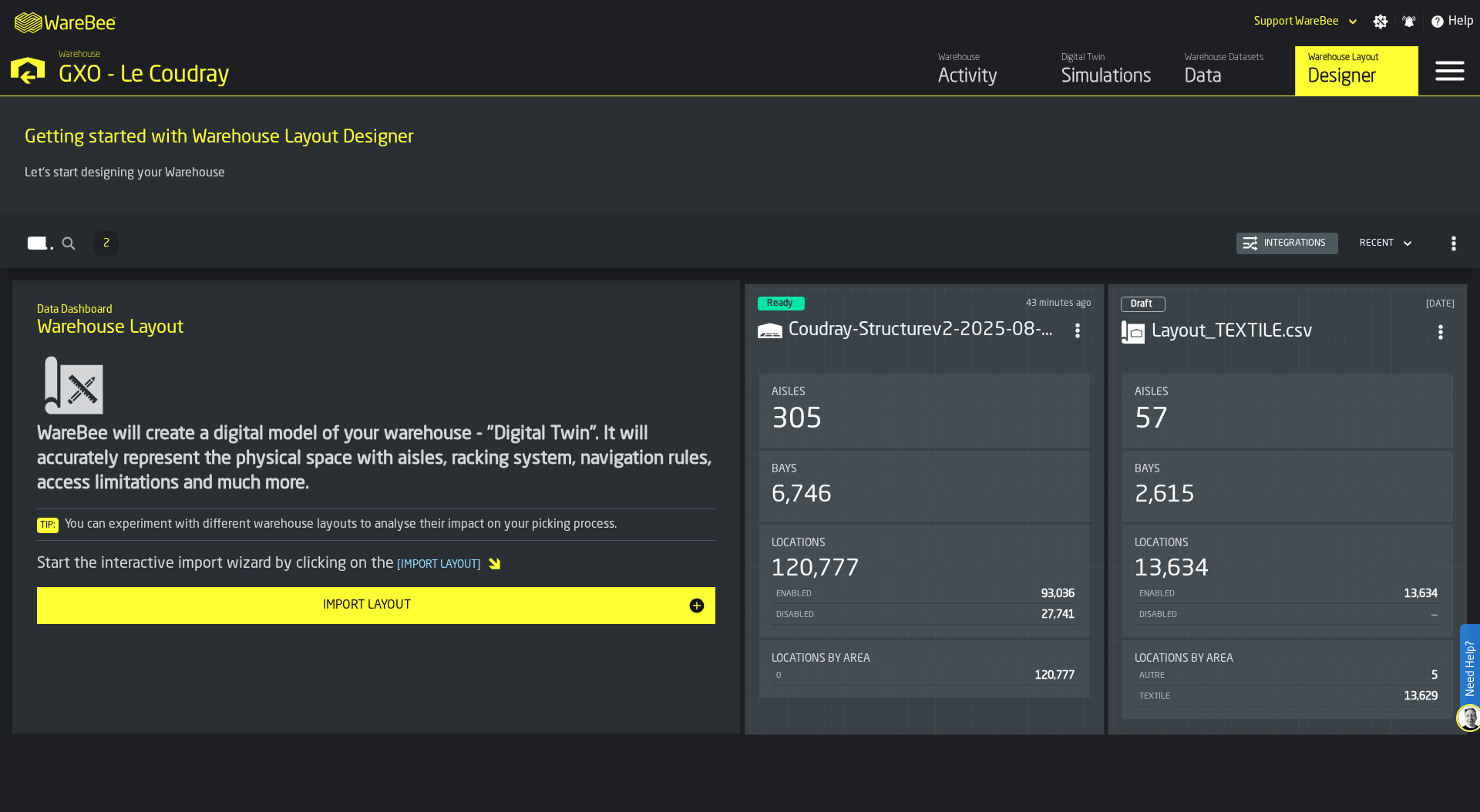
click at [1108, 82] on div "Simulations" at bounding box center [1110, 77] width 98 height 24
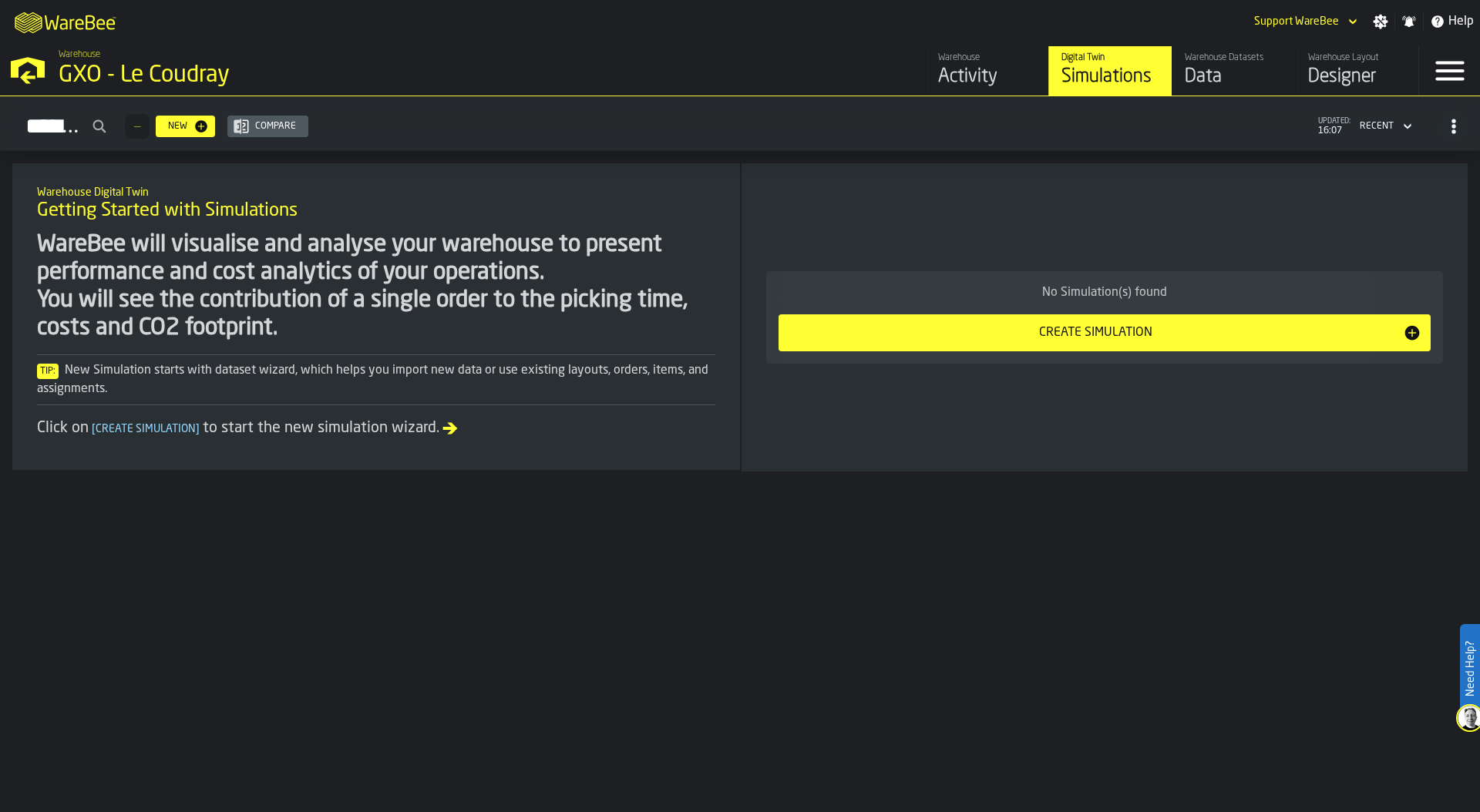
click at [1234, 183] on div "No Simulation(s) found Create Simulation" at bounding box center [1105, 317] width 702 height 284
click at [1135, 329] on div "Create Simulation" at bounding box center [1095, 333] width 615 height 19
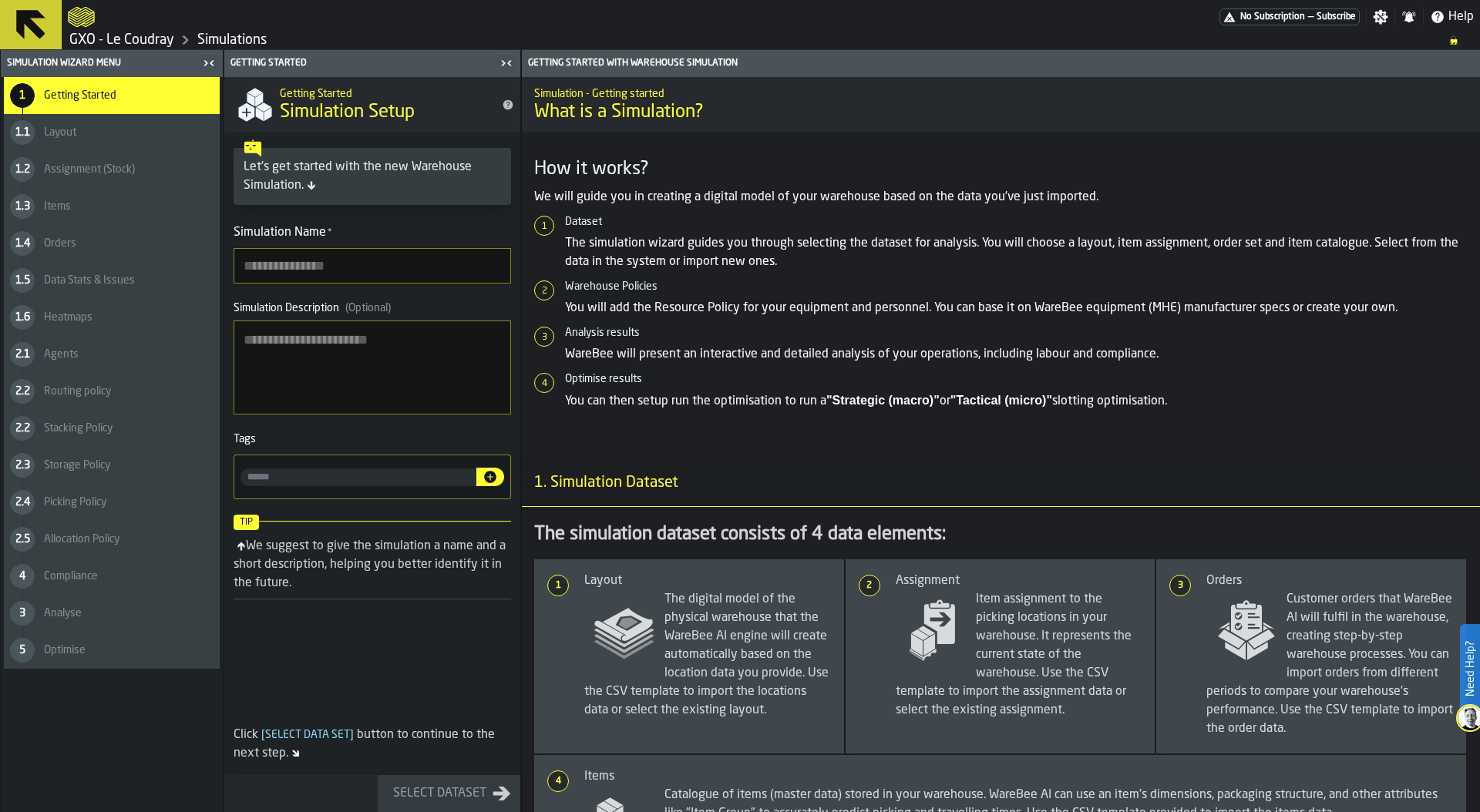
click at [305, 276] on input "Simulation Name *" at bounding box center [372, 266] width 278 height 35
click at [273, 373] on textarea "Simulation Description (Optional)" at bounding box center [372, 368] width 278 height 94
click at [311, 260] on input "********" at bounding box center [372, 266] width 278 height 35
type input "**********"
click at [427, 807] on button "Select Dataset" at bounding box center [449, 793] width 143 height 37
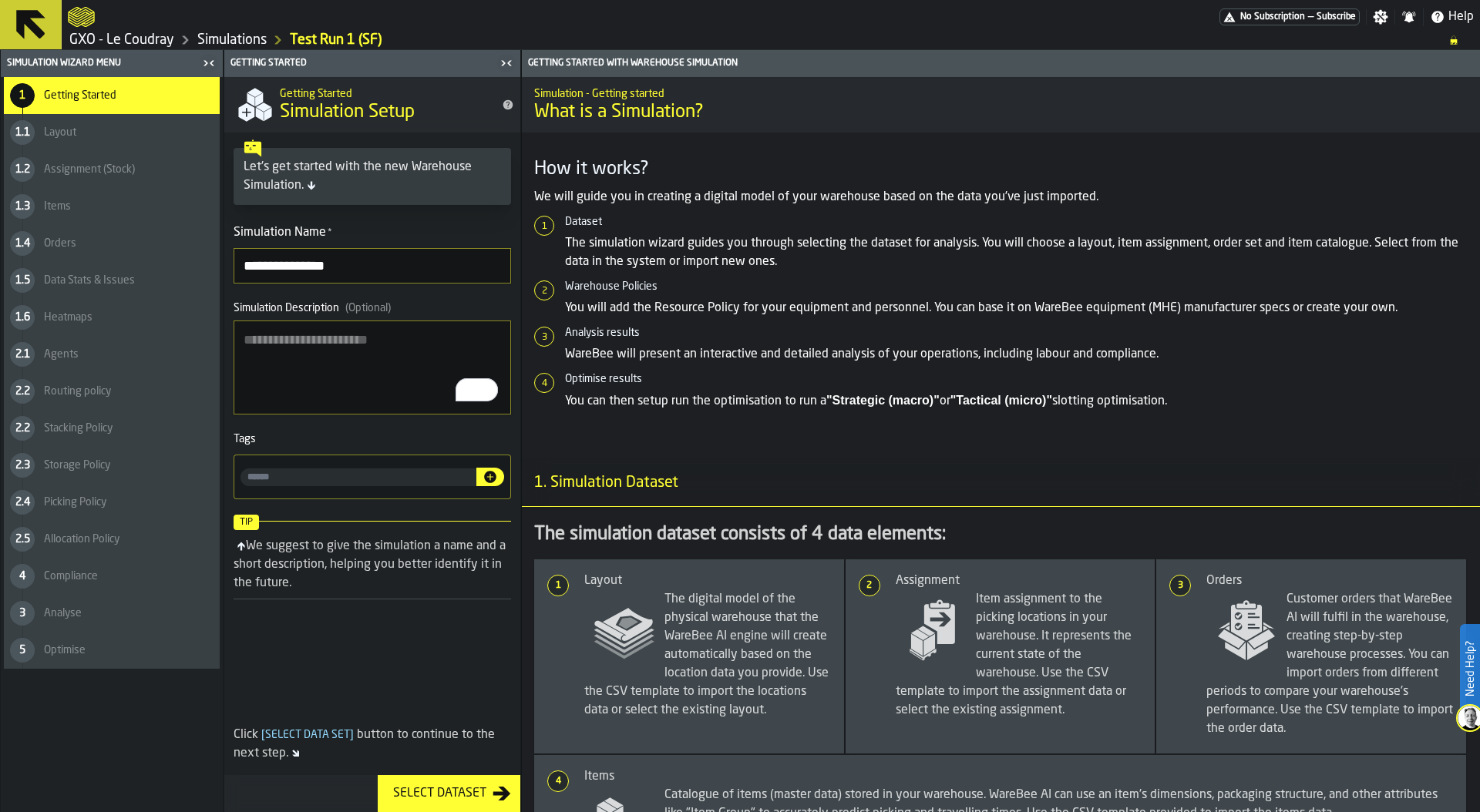
click at [428, 786] on div "Select Dataset" at bounding box center [440, 794] width 106 height 19
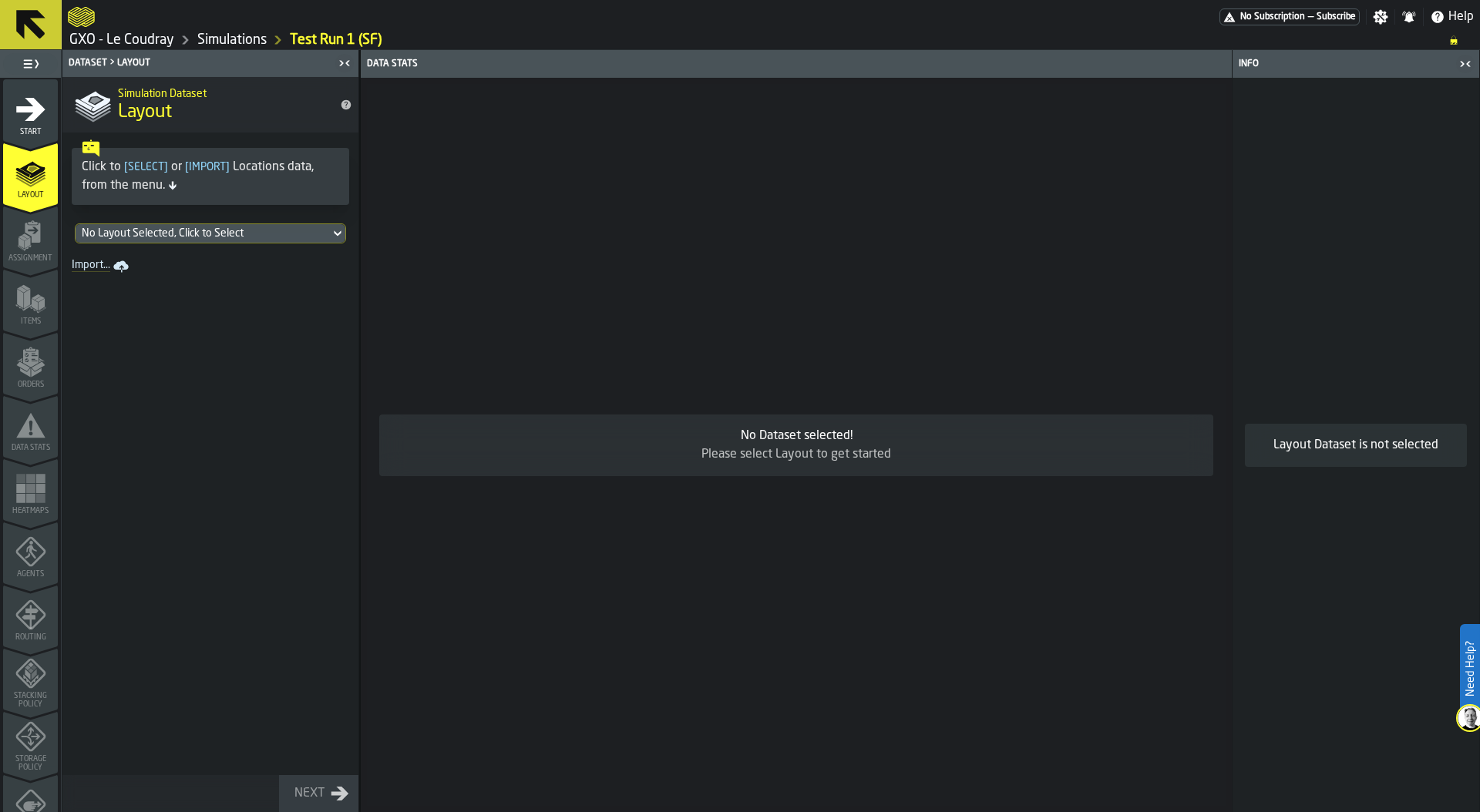
click at [204, 234] on div "No Layout Selected, Click to Select" at bounding box center [202, 234] width 242 height 13
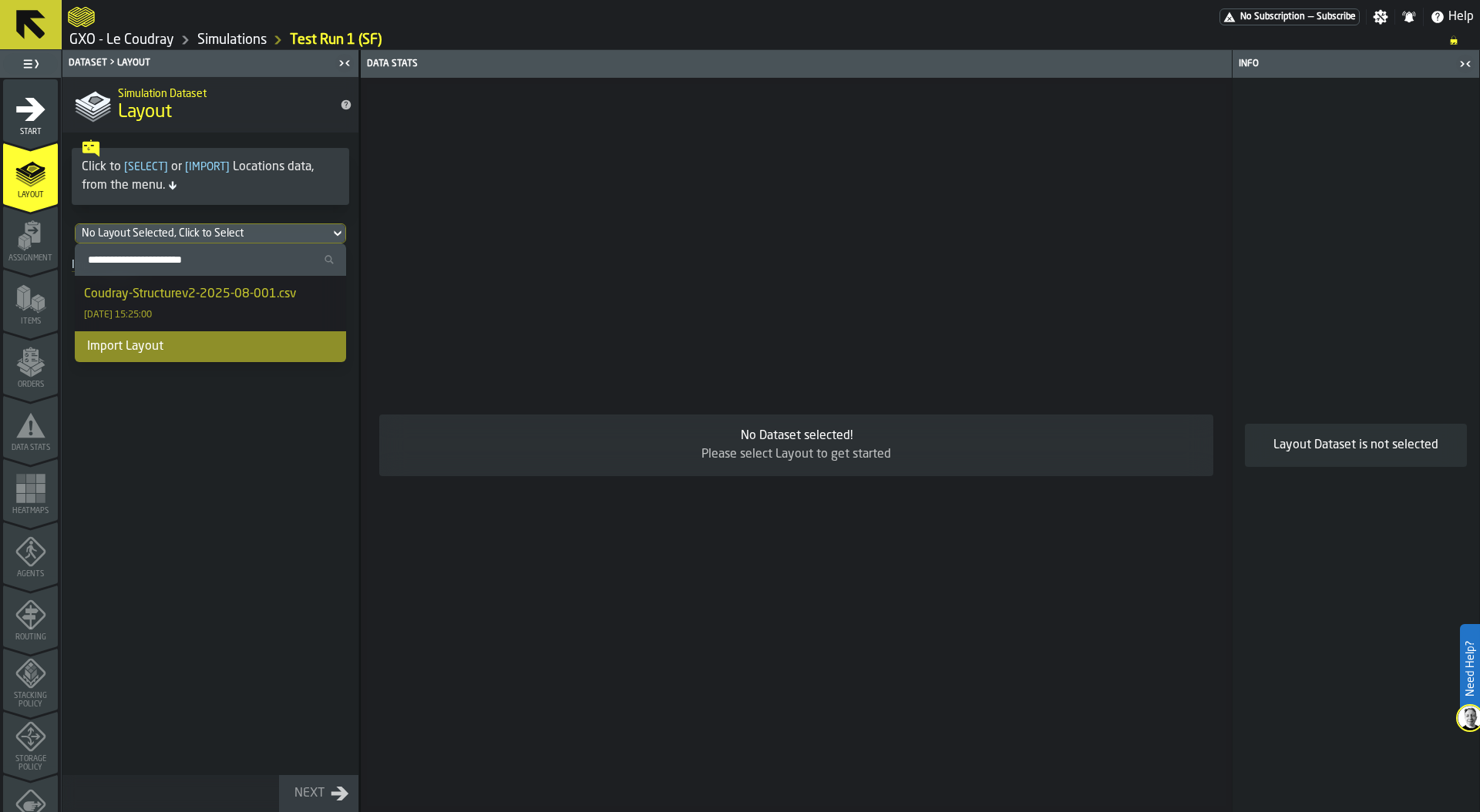
click at [194, 303] on div "Coudray-Structurev2-2025-08-001.csv [DATE] 15:25:00" at bounding box center [210, 303] width 252 height 37
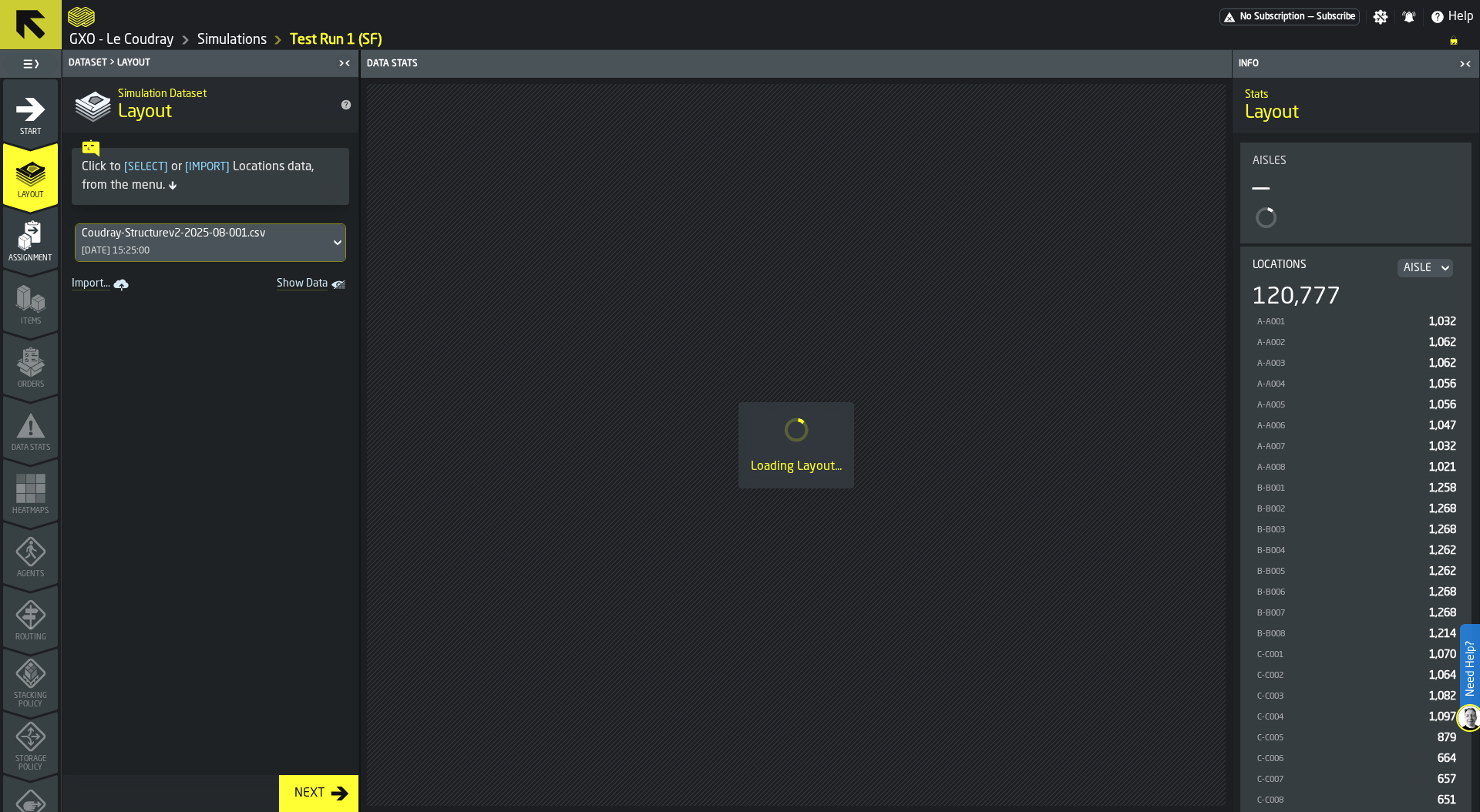
click at [321, 787] on div "Next" at bounding box center [310, 794] width 42 height 19
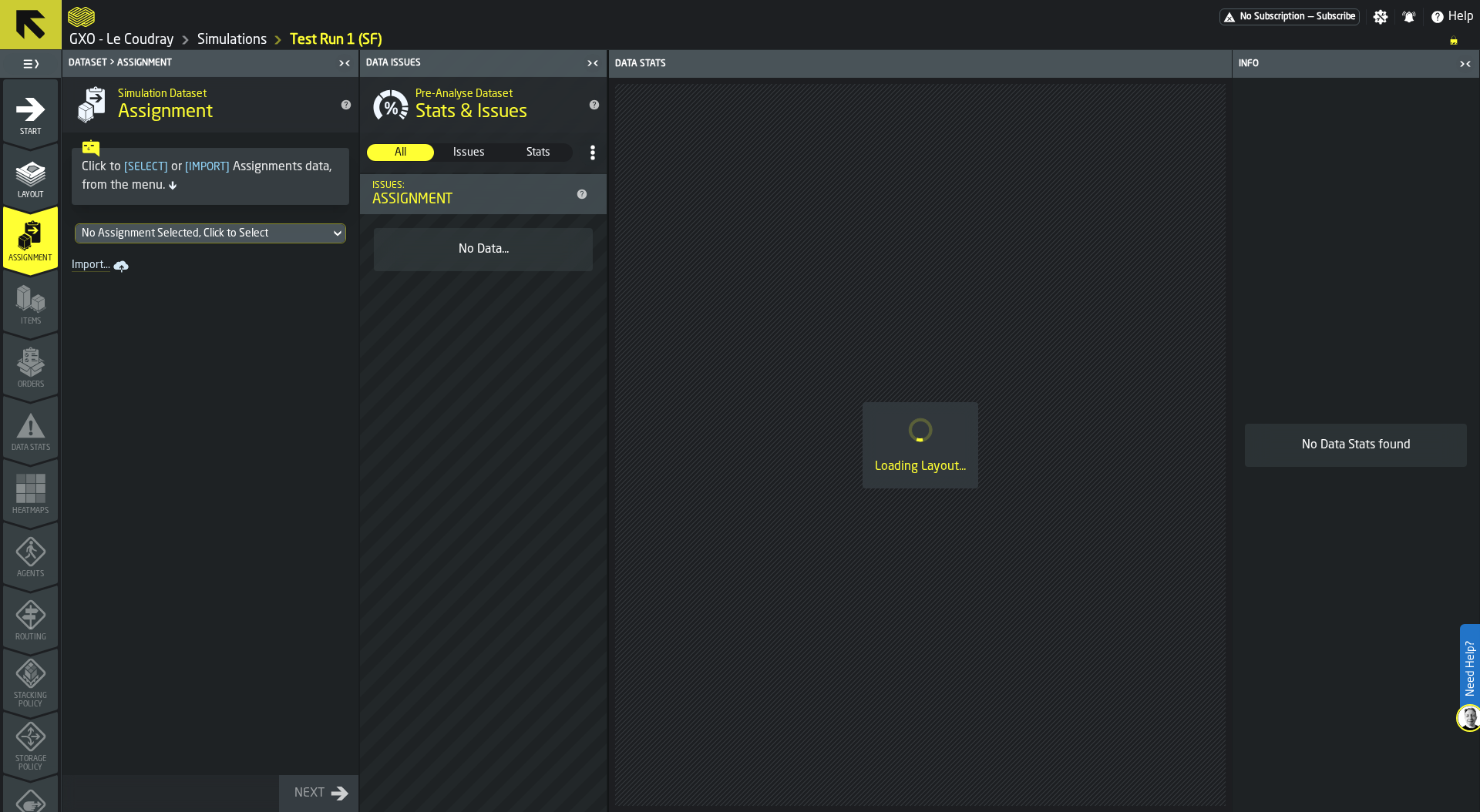
click at [227, 236] on div "No Assignment Selected, Click to Select" at bounding box center [202, 234] width 242 height 13
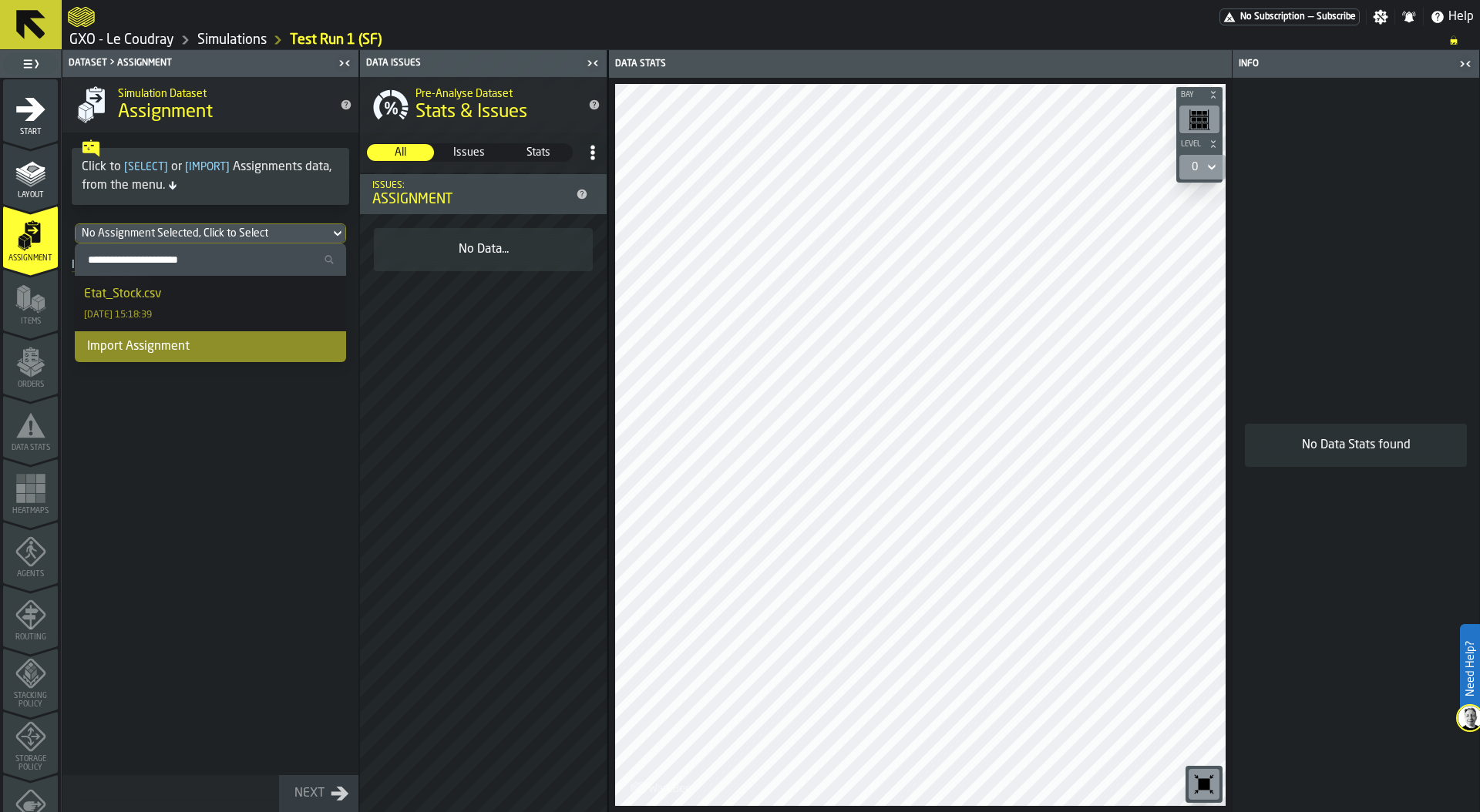
click at [204, 284] on li "Etat_Stock.csv [DATE] 15:18:39" at bounding box center [210, 303] width 271 height 56
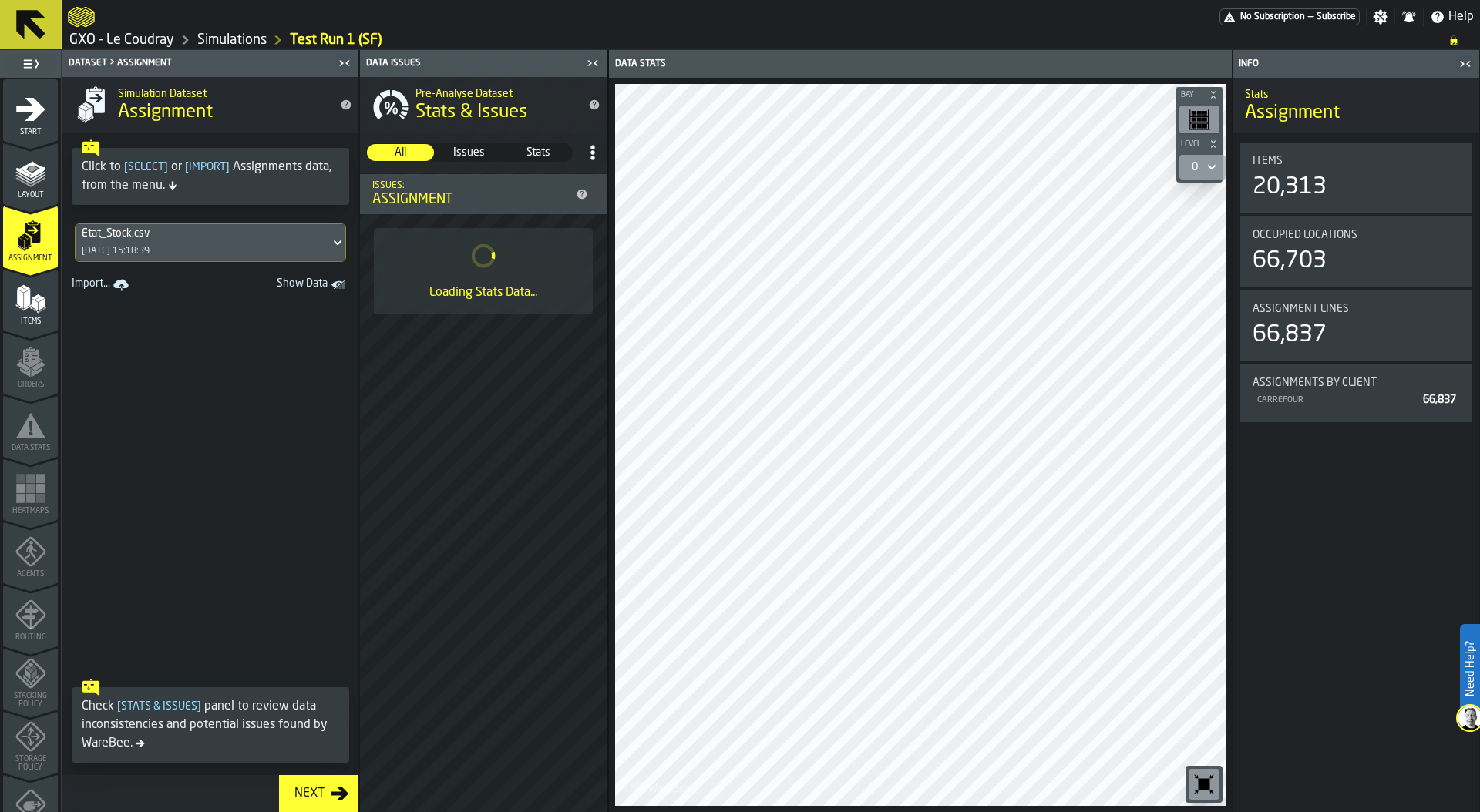
click at [307, 791] on div "Next" at bounding box center [310, 794] width 42 height 19
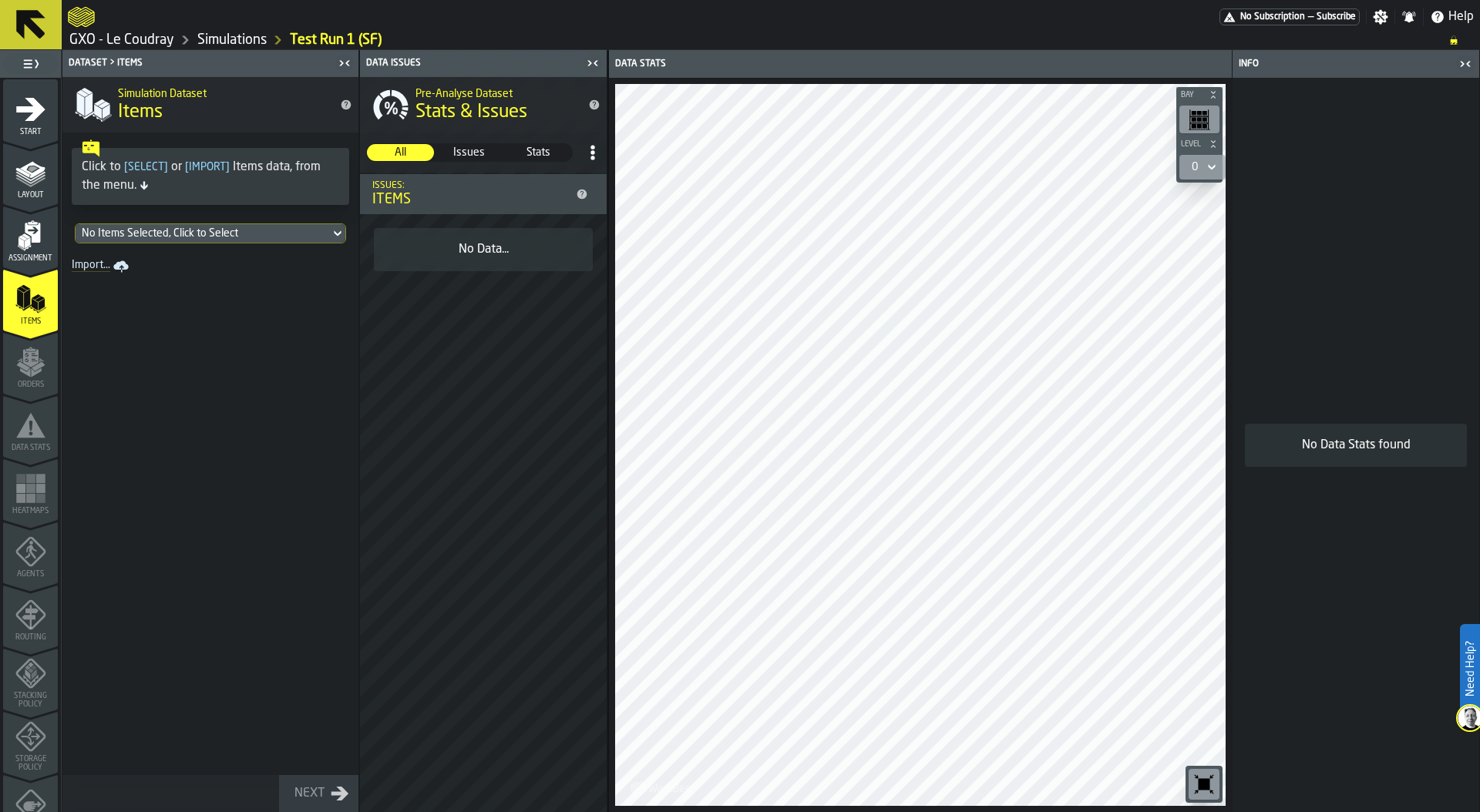
click at [211, 234] on div "No Items Selected, Click to Select" at bounding box center [202, 234] width 242 height 13
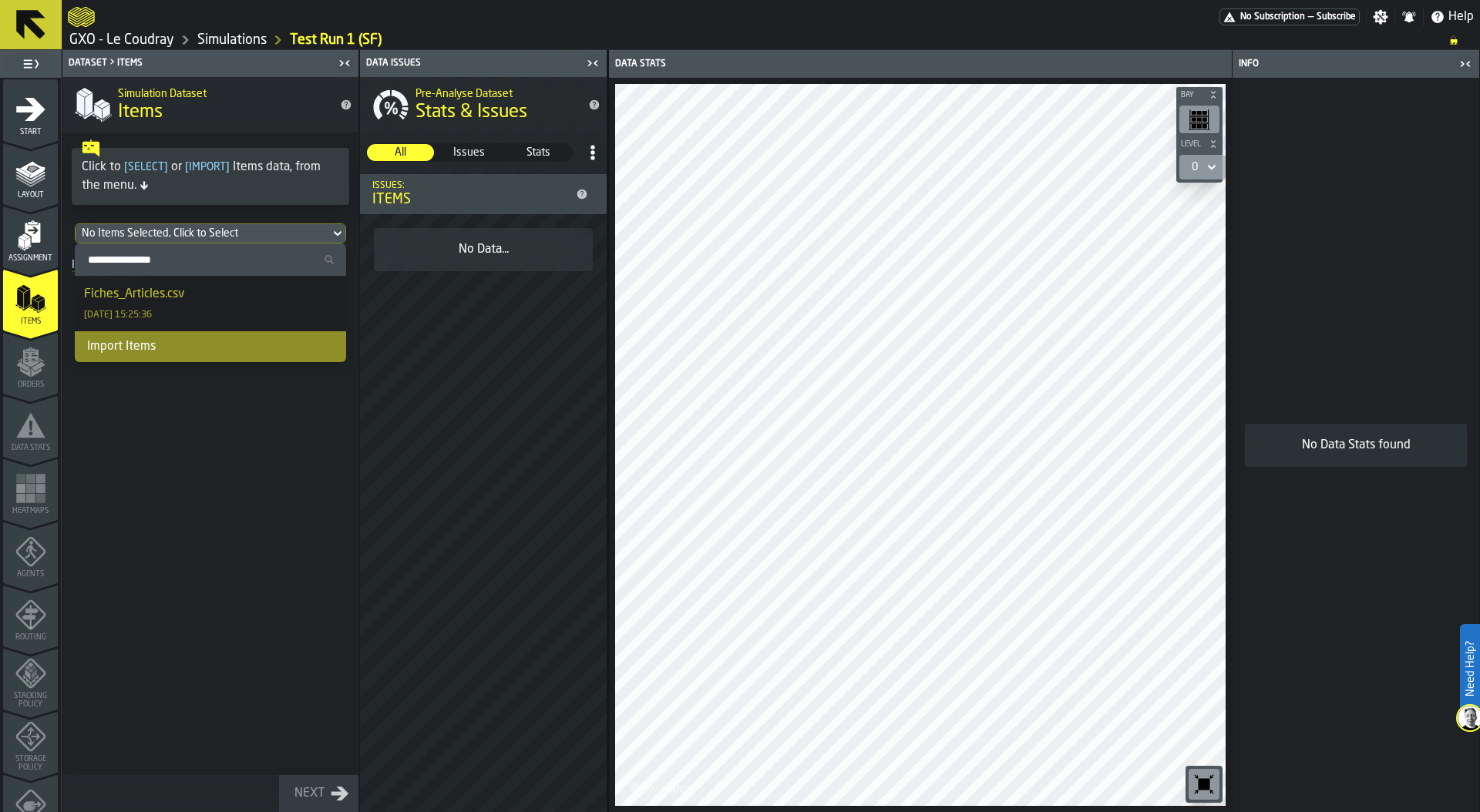
click at [202, 289] on div "Fiches_Articles.csv [DATE] 15:25:36" at bounding box center [210, 303] width 252 height 37
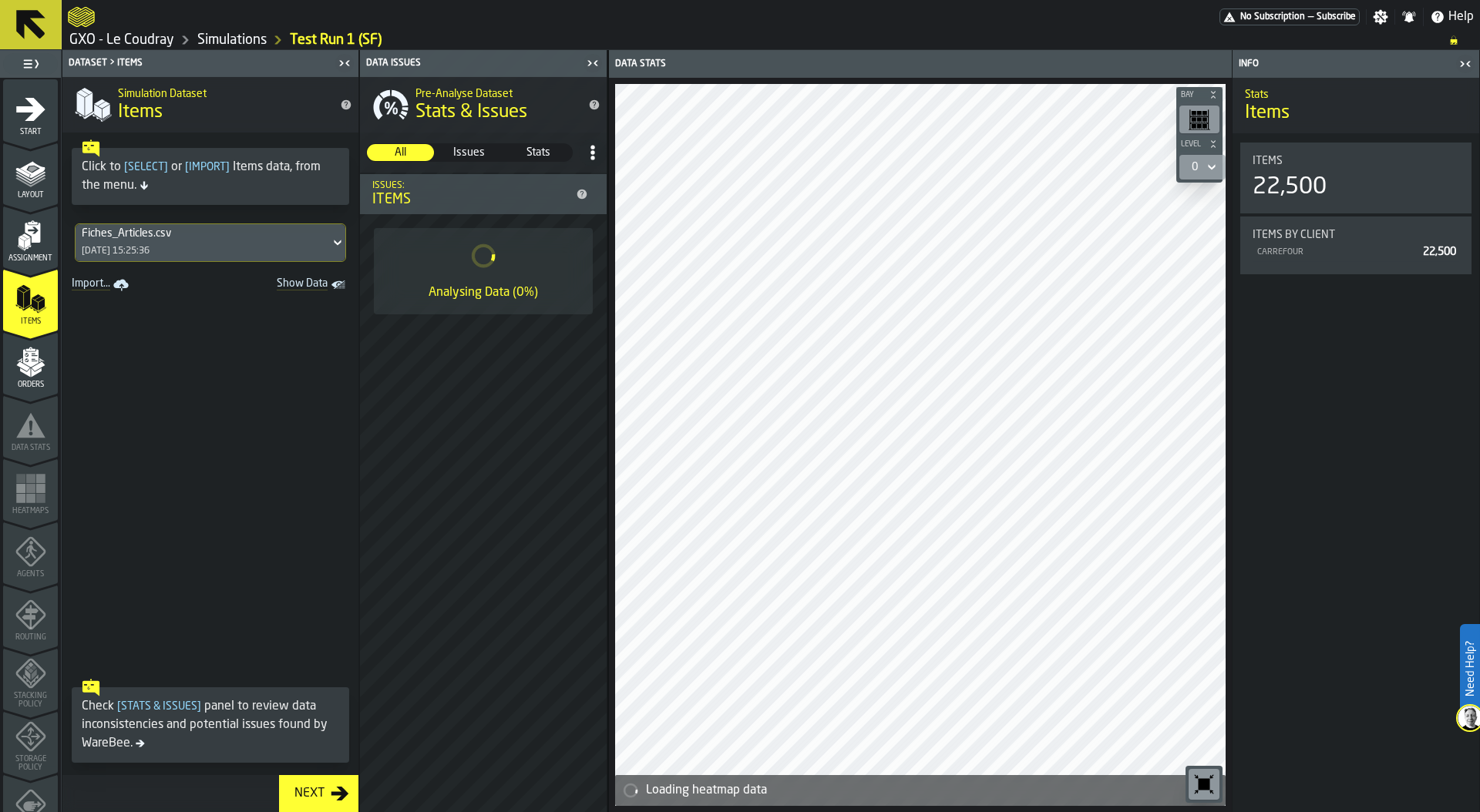
click at [308, 795] on div "Next" at bounding box center [310, 794] width 42 height 19
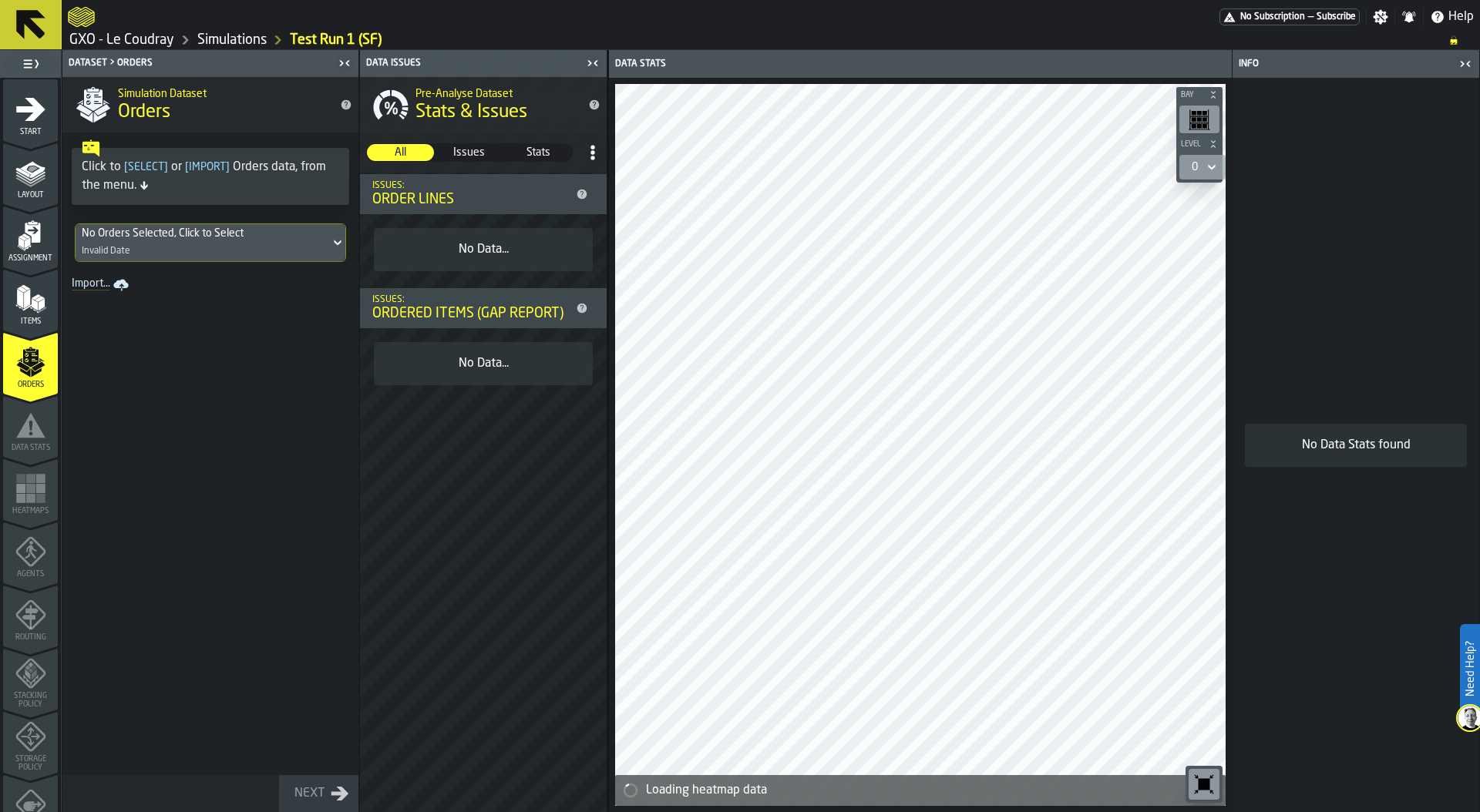
click at [194, 232] on div "No Orders Selected, Click to Select" at bounding box center [202, 234] width 242 height 13
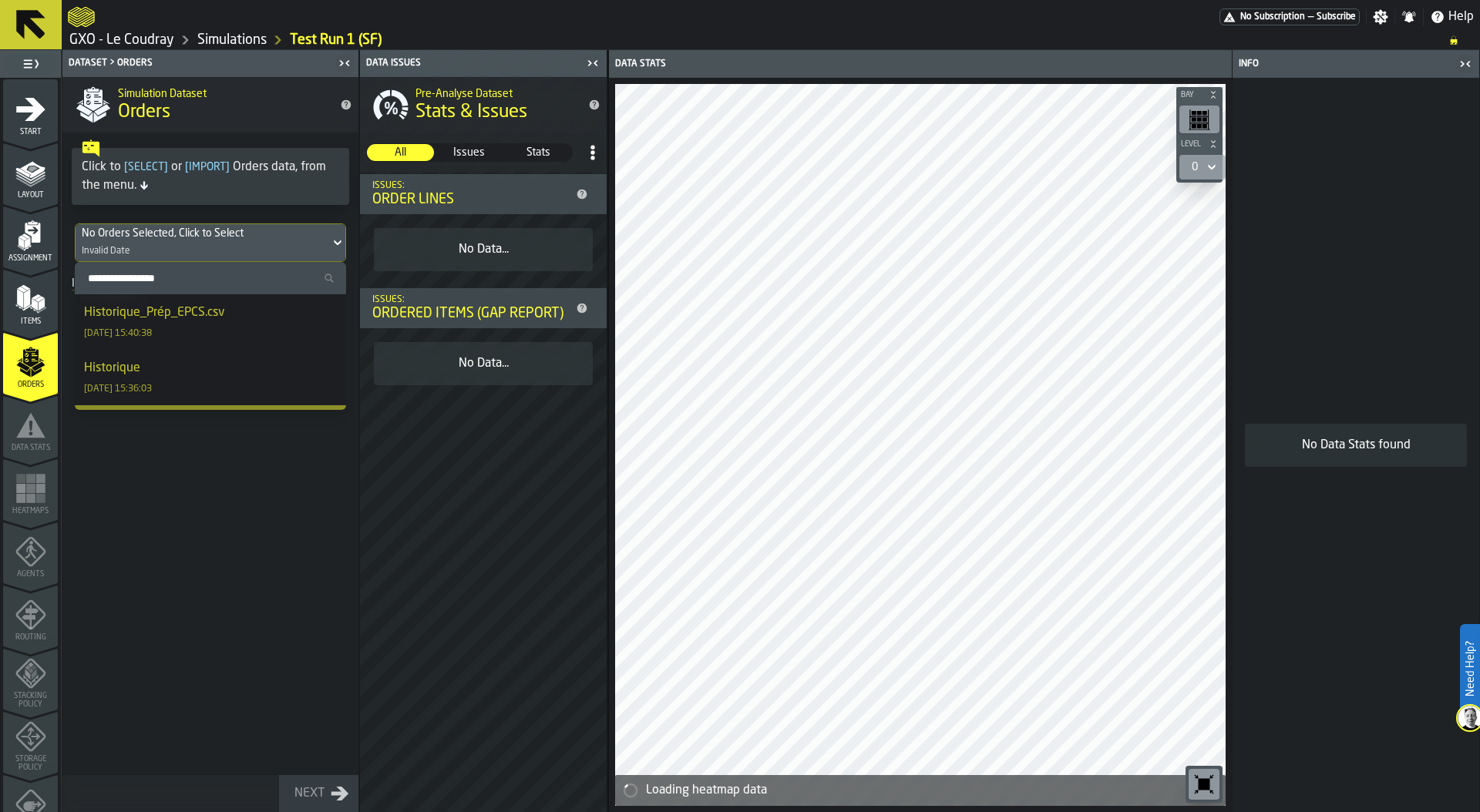
click at [199, 313] on div "Historique_Prép_EPCS.csv" at bounding box center [154, 313] width 140 height 19
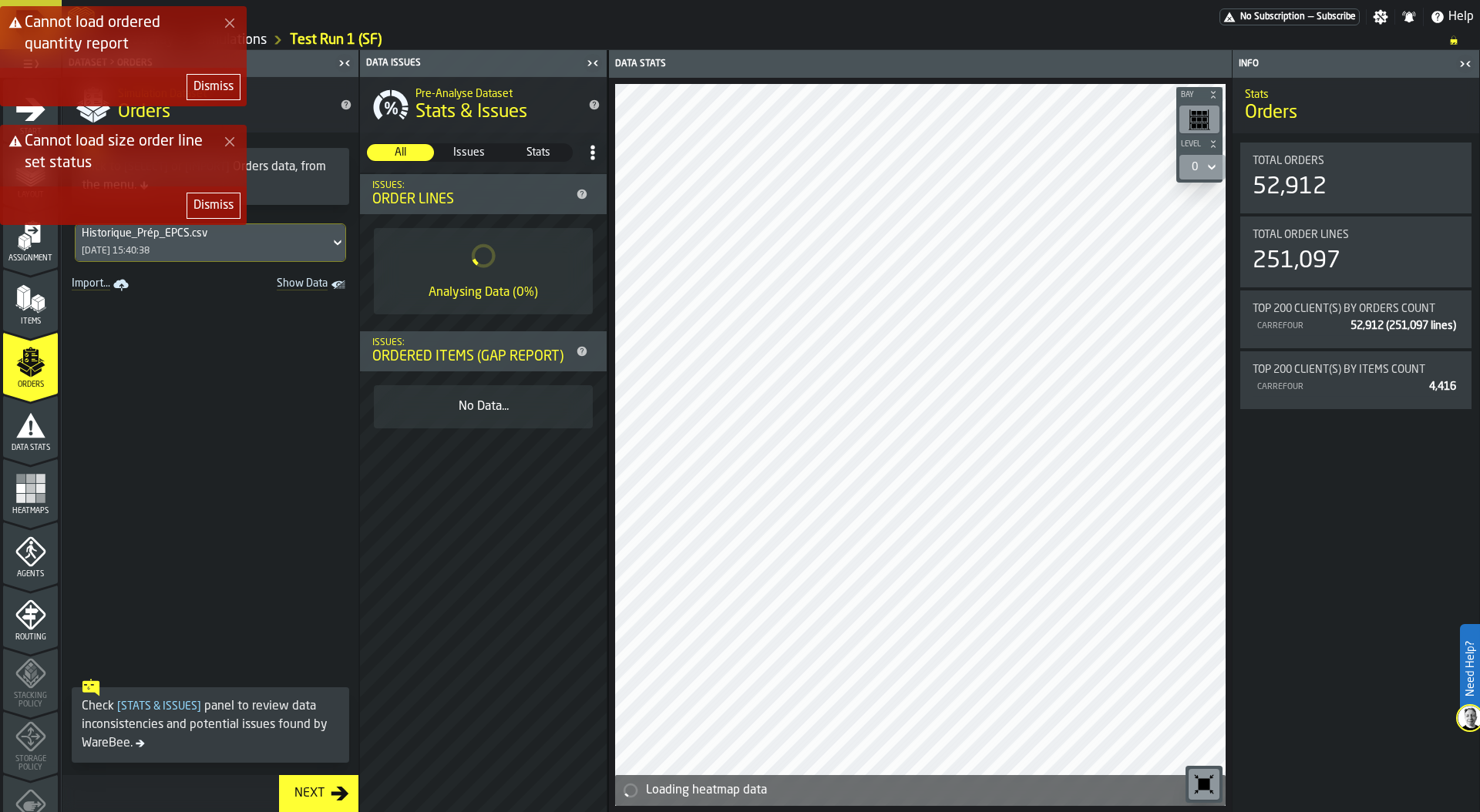
click at [202, 208] on div "Dismiss" at bounding box center [213, 206] width 40 height 19
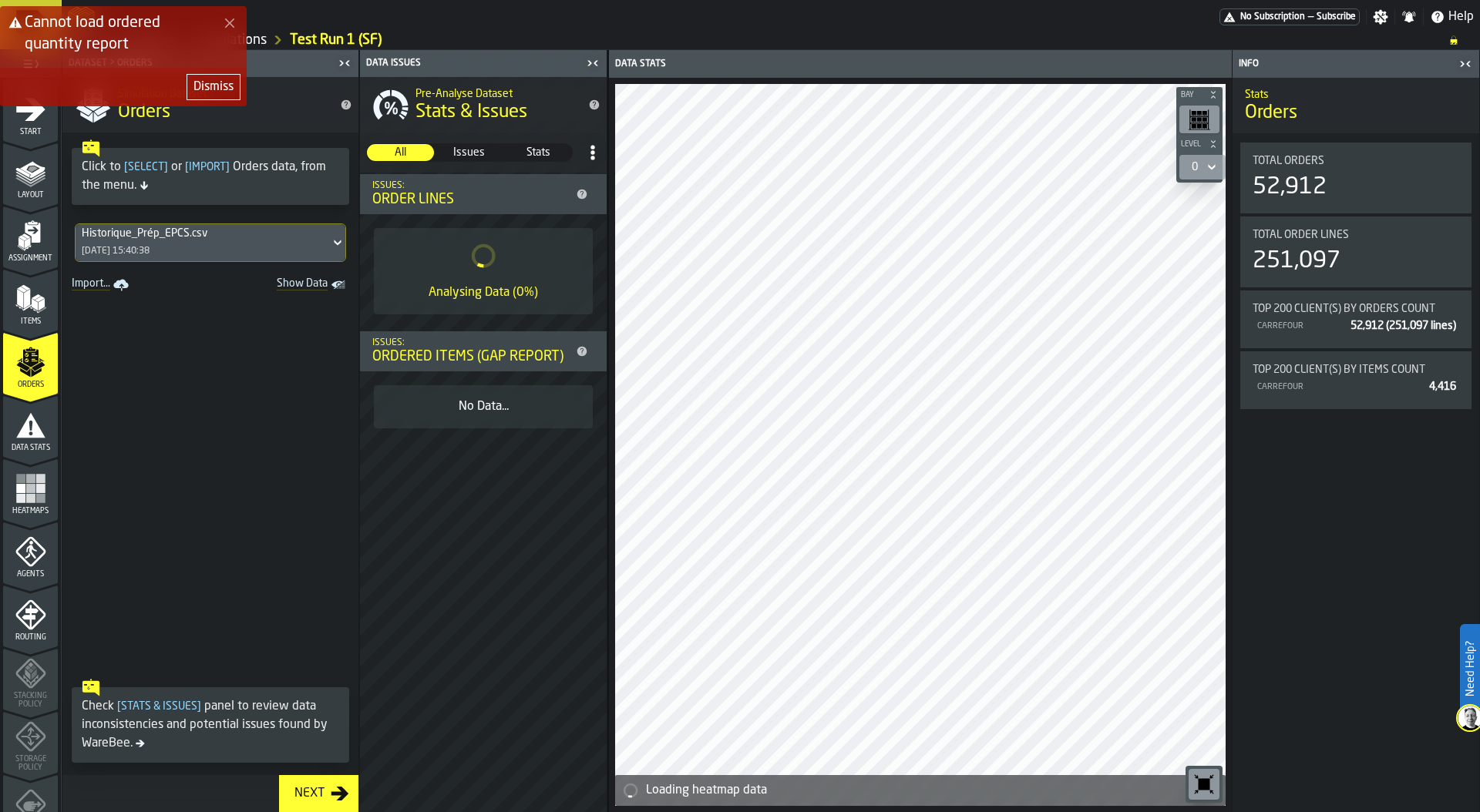
click at [208, 79] on div "Dismiss" at bounding box center [213, 87] width 40 height 19
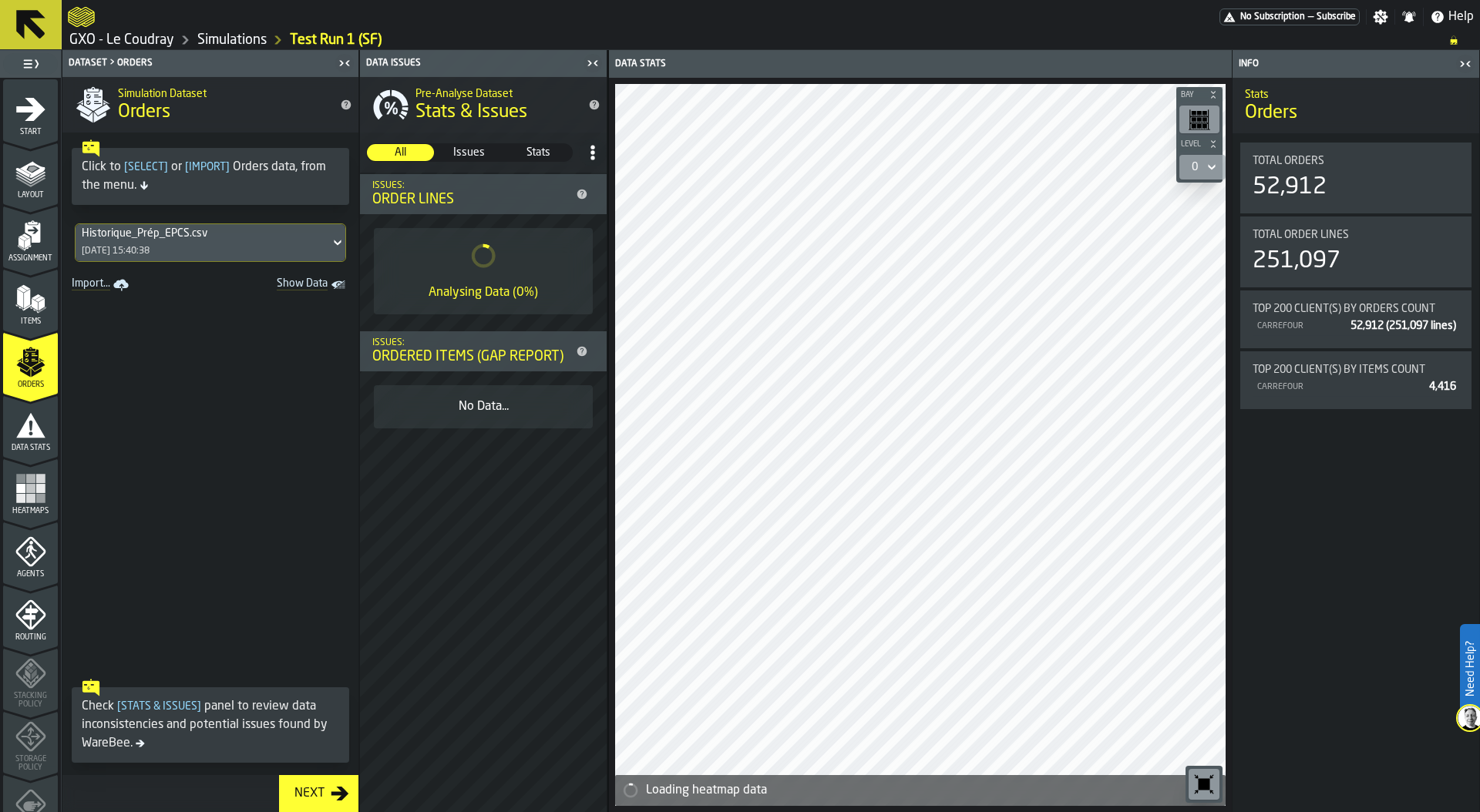
click at [200, 248] on div "Historique_Prép_EPCS.csv [DATE] 15:40:38" at bounding box center [202, 242] width 254 height 37
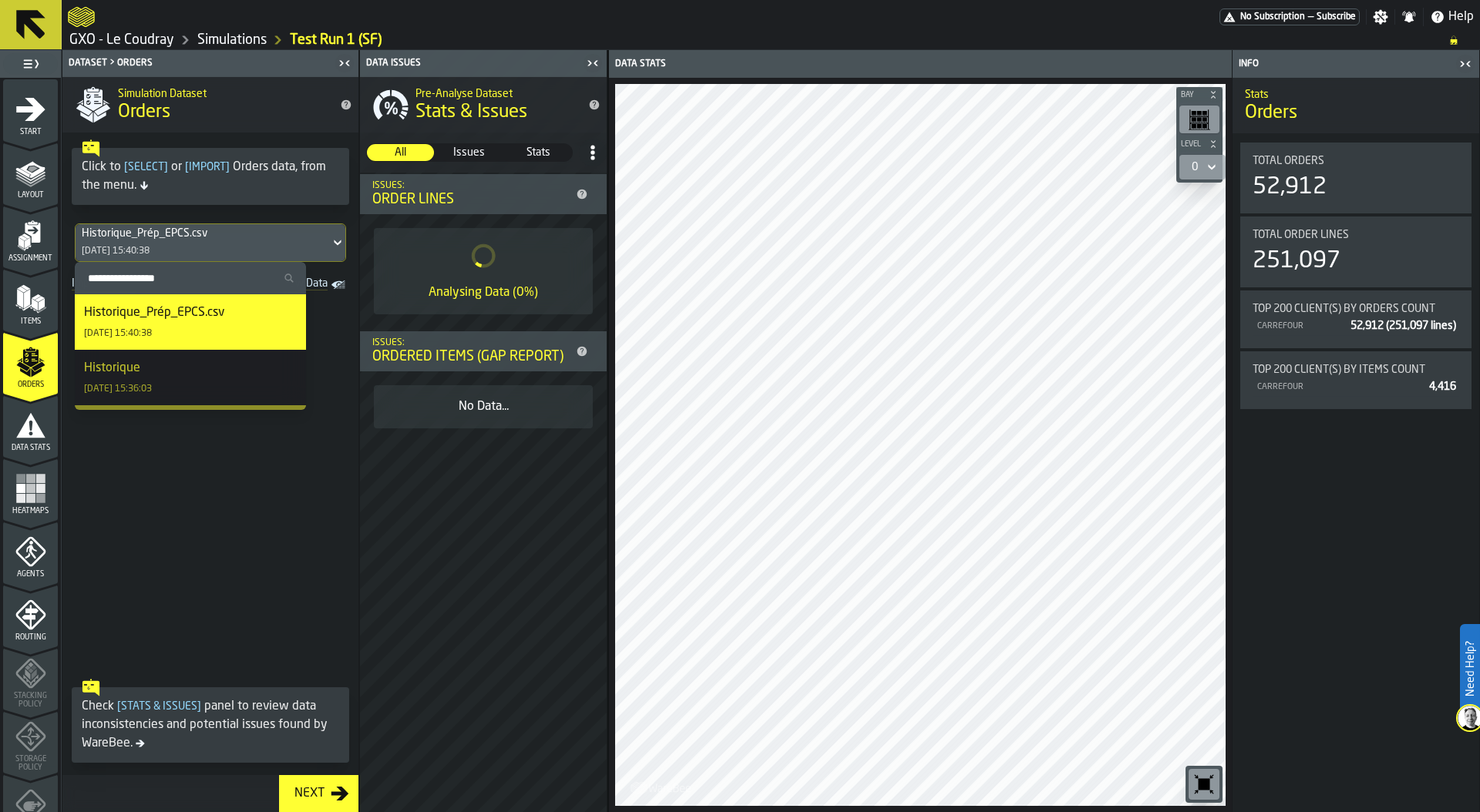
click at [182, 373] on div "Historique [DATE] 15:36:03" at bounding box center [190, 377] width 212 height 37
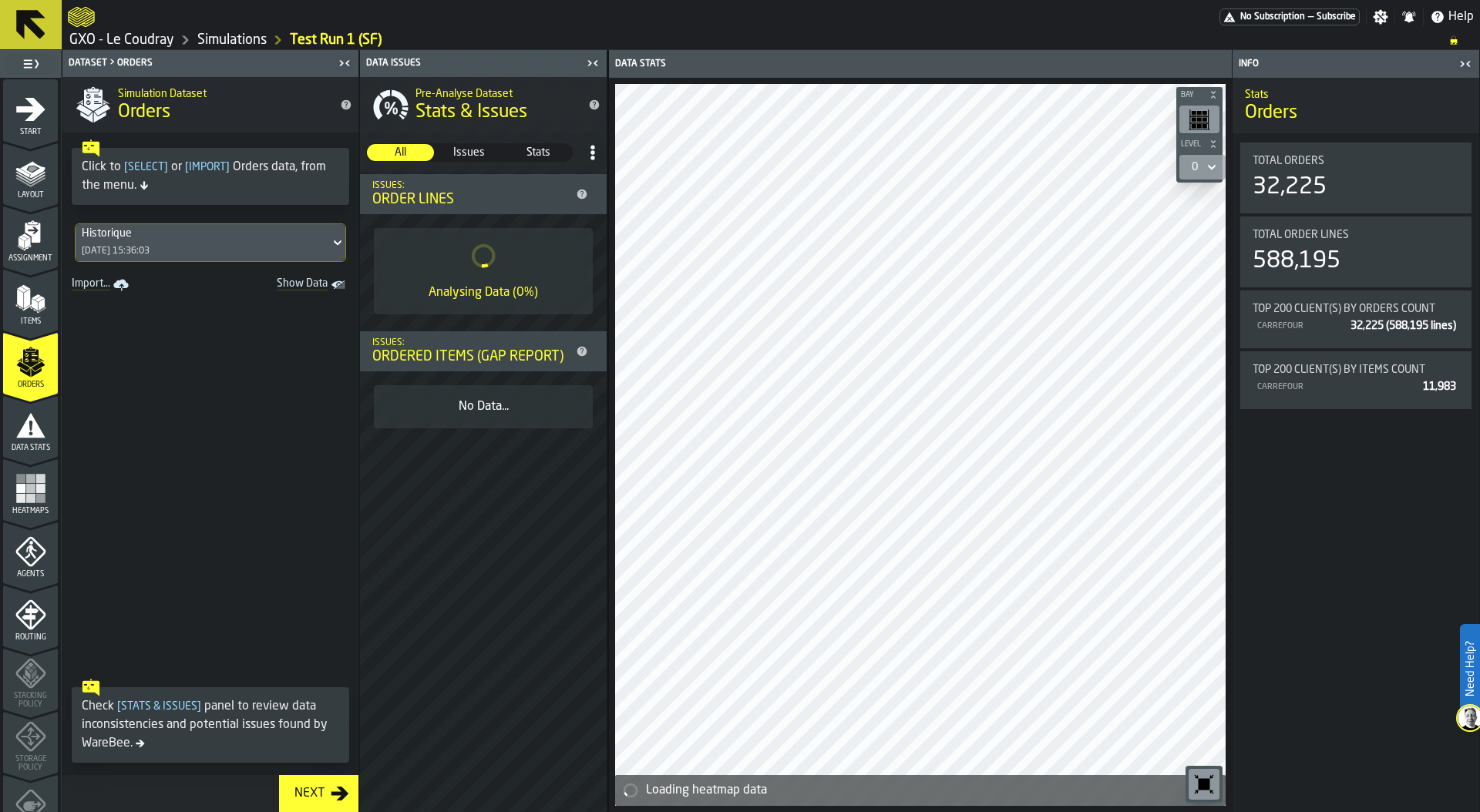
click at [315, 790] on div "Next" at bounding box center [310, 794] width 42 height 19
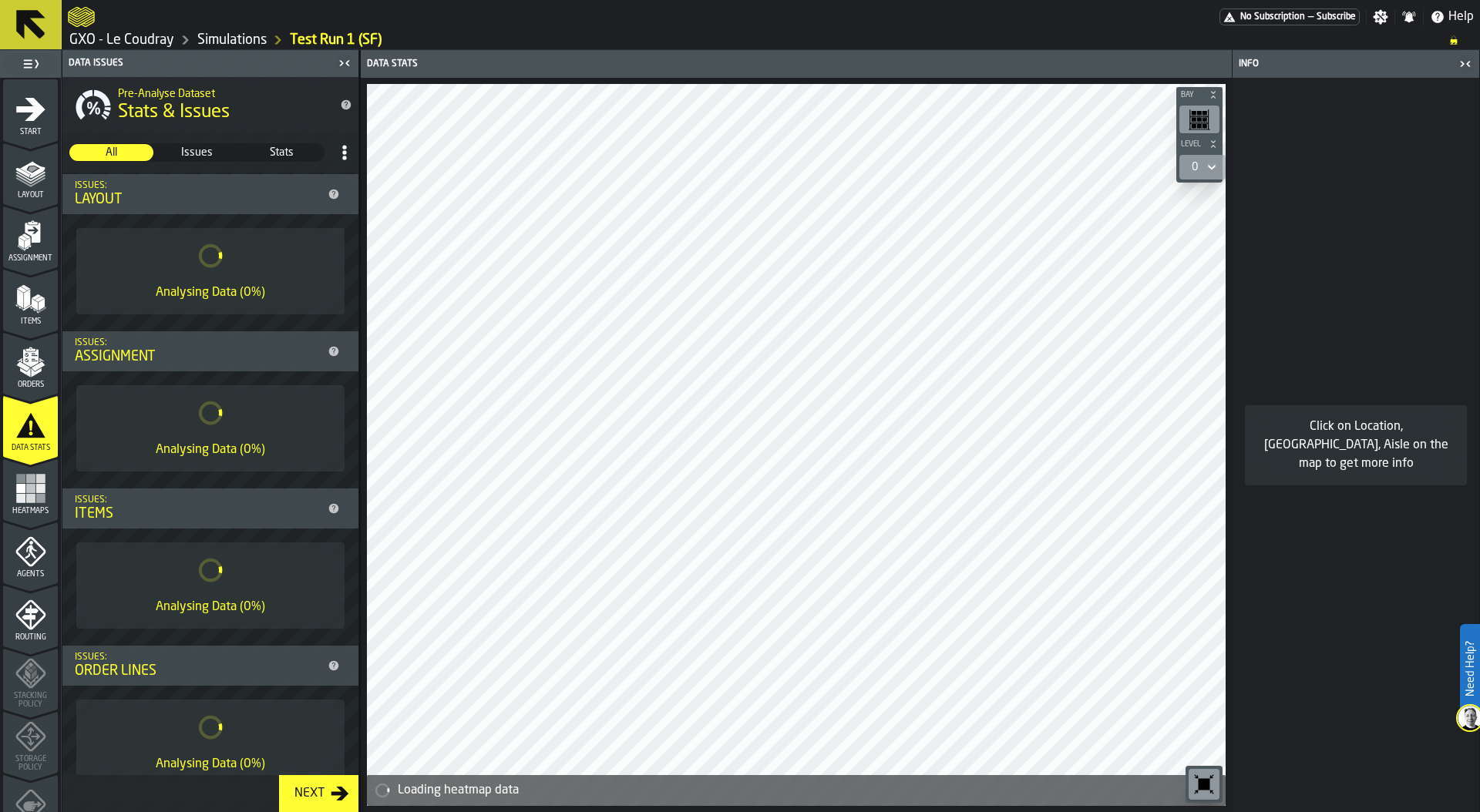
click at [1205, 789] on icon "button-toolbar-undefined" at bounding box center [1204, 785] width 12 height 12
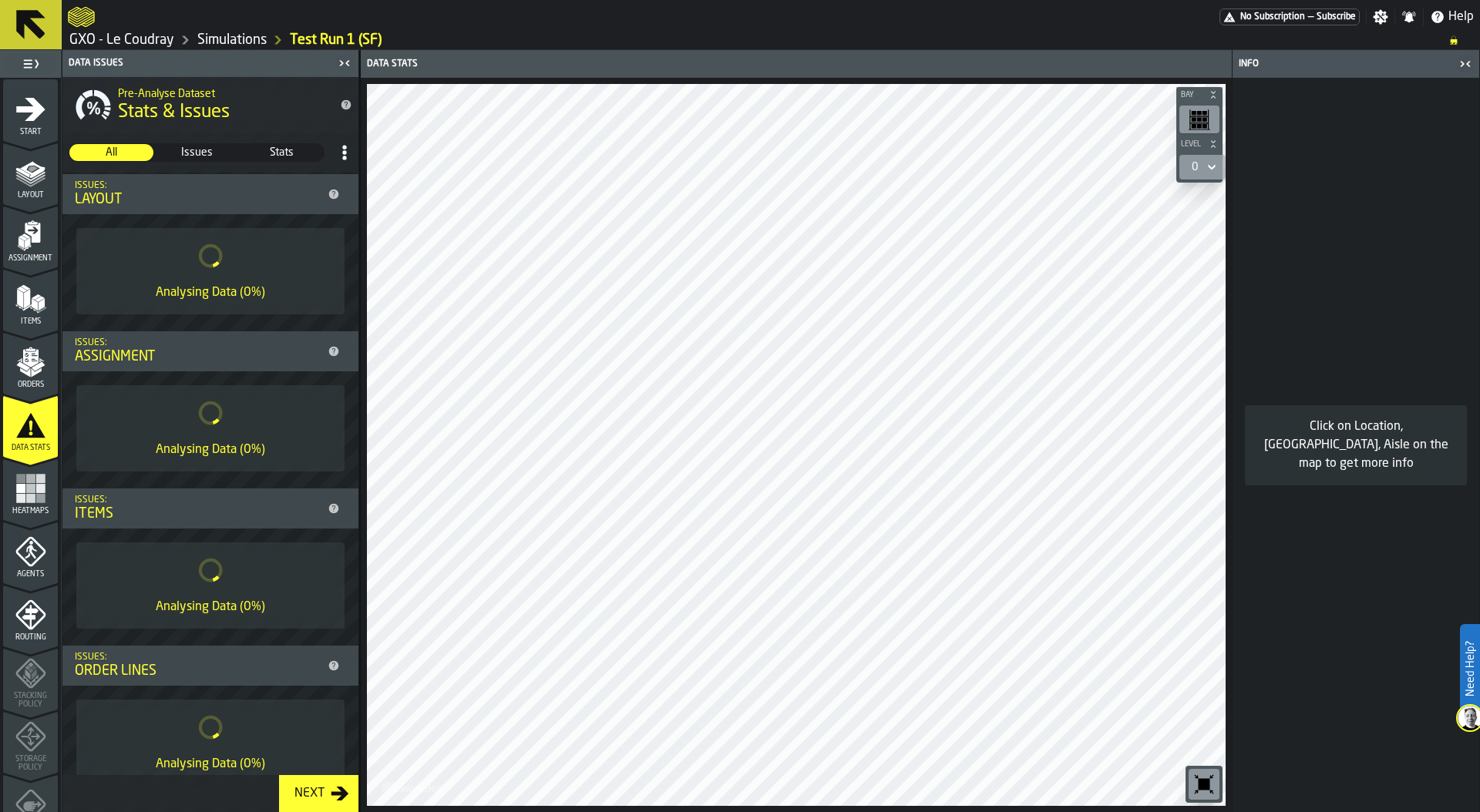
click at [42, 502] on rect "menu Heatmaps" at bounding box center [40, 498] width 9 height 9
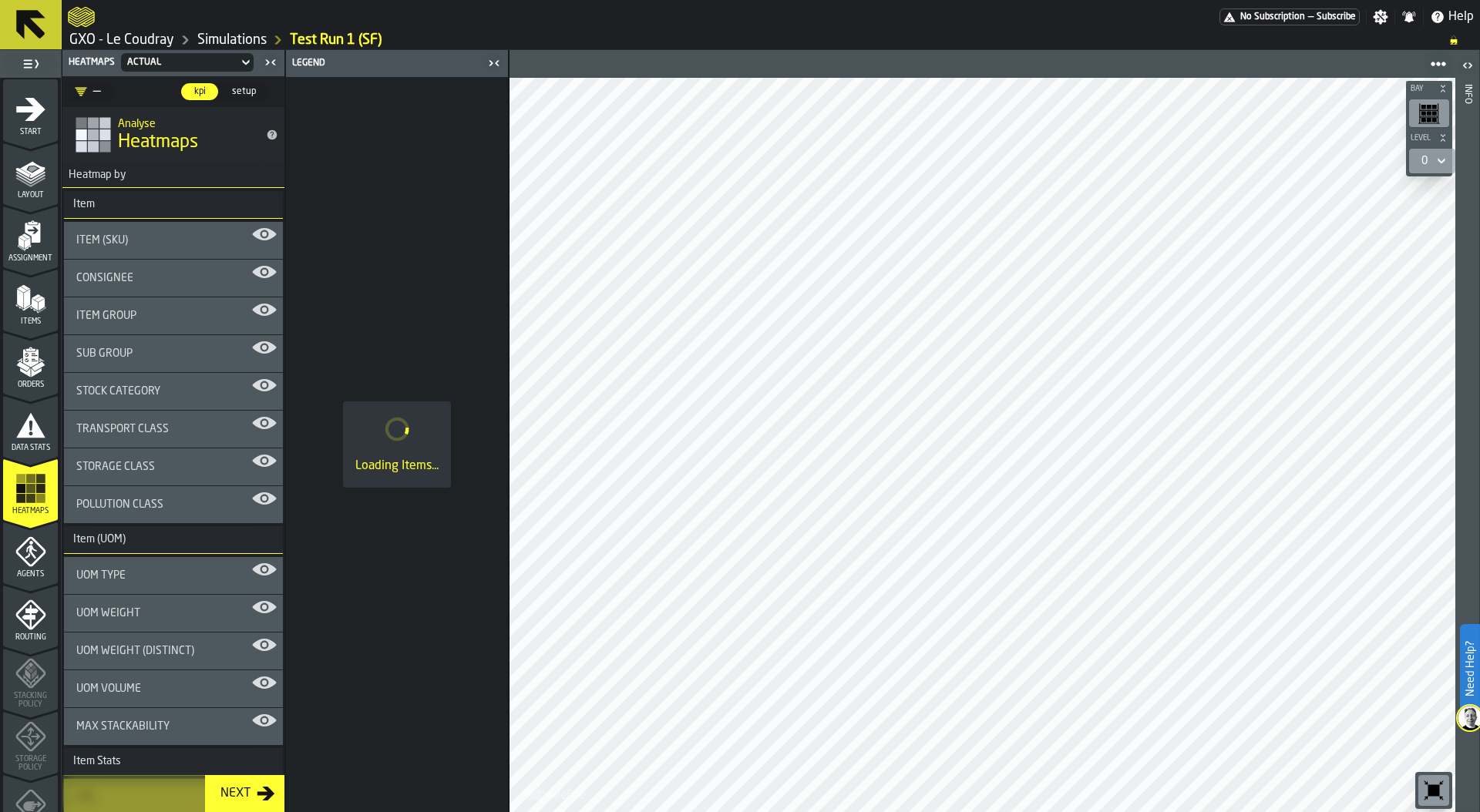
click at [164, 322] on div "Item Group" at bounding box center [173, 316] width 219 height 37
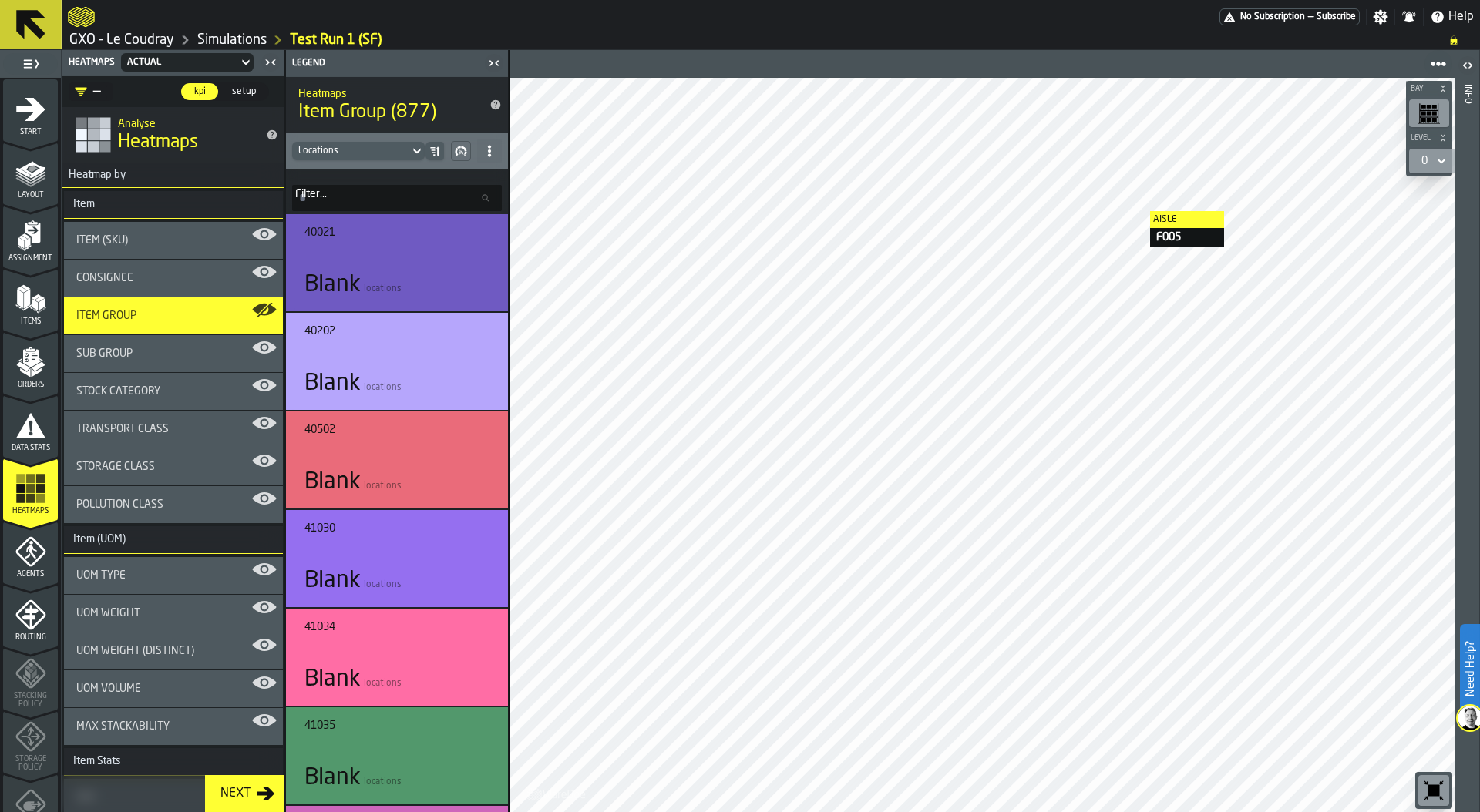
click at [1430, 159] on div "0" at bounding box center [1424, 161] width 19 height 19
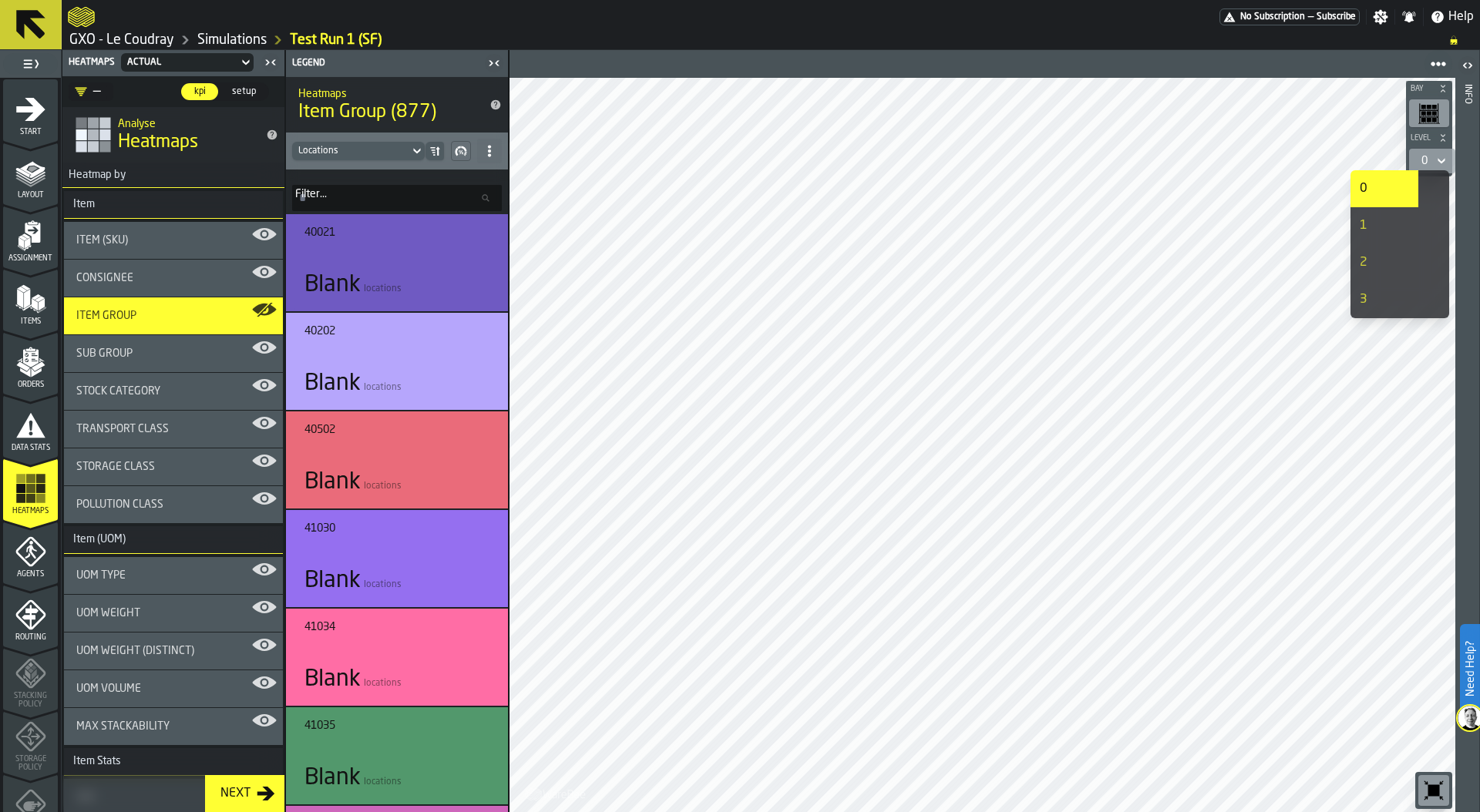
click at [1362, 223] on div "1" at bounding box center [1384, 226] width 49 height 19
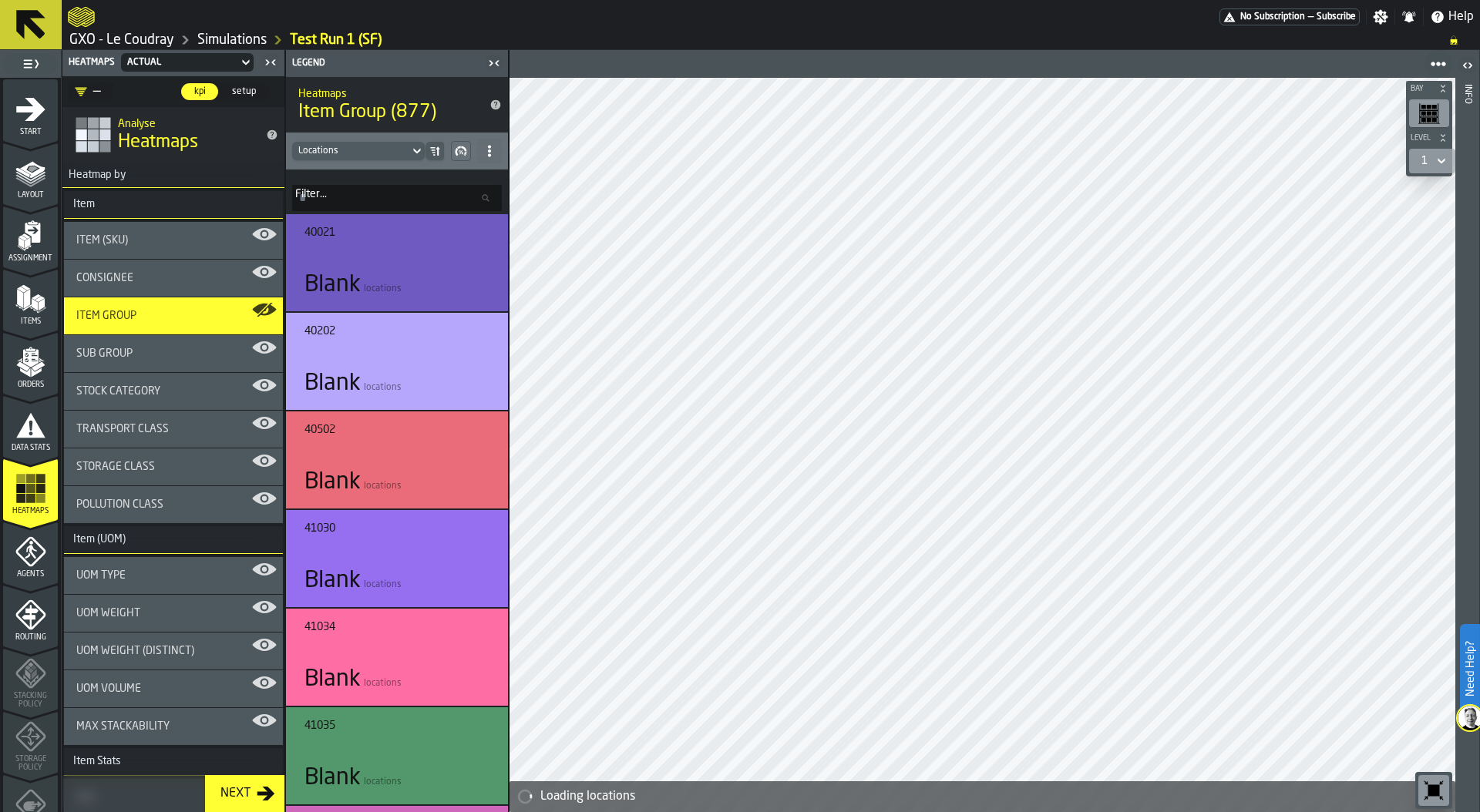
click at [1433, 788] on icon "button-toolbar-undefined" at bounding box center [1434, 791] width 12 height 12
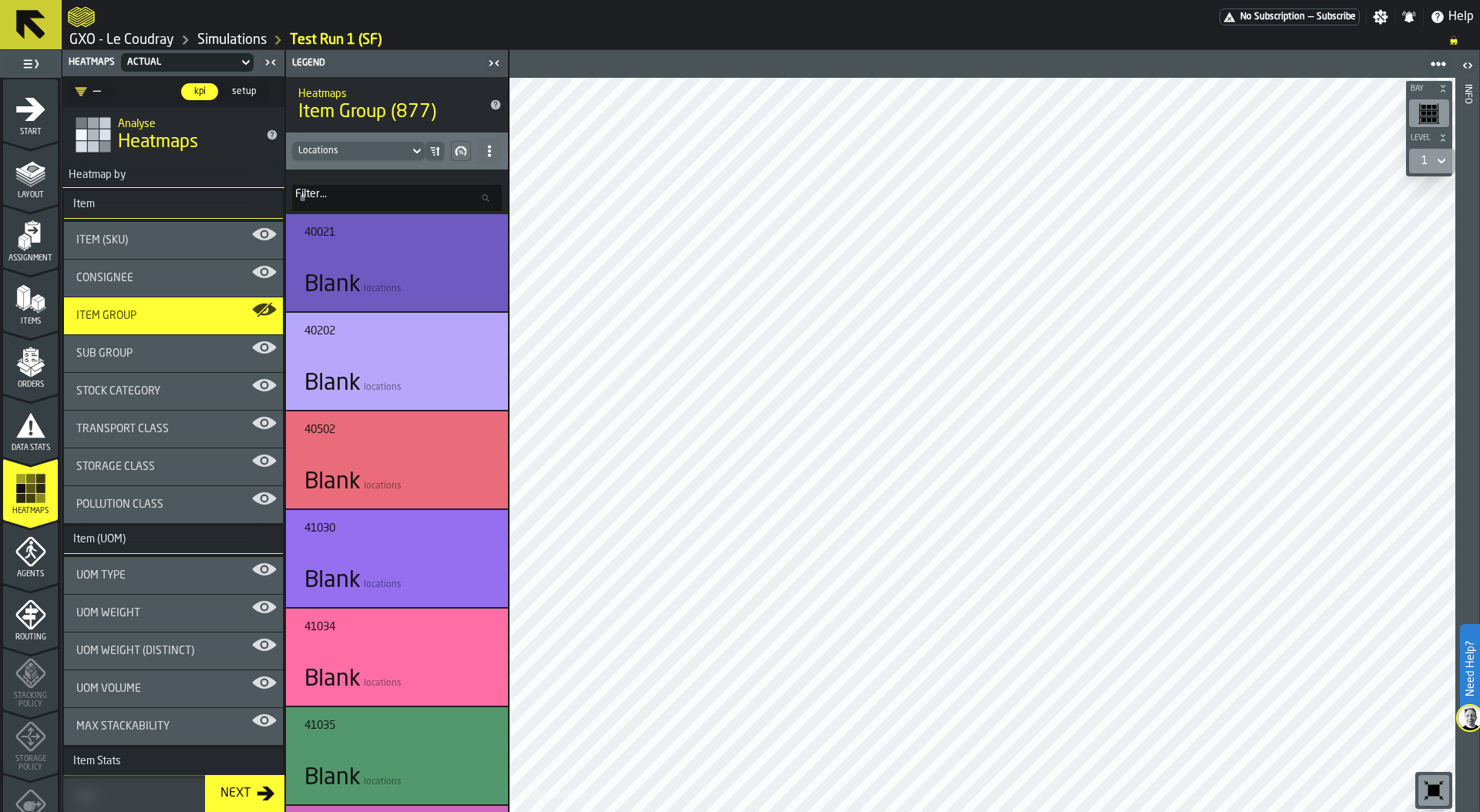
scroll to position [3, 0]
click at [34, 551] on icon "menu Agents" at bounding box center [31, 548] width 31 height 31
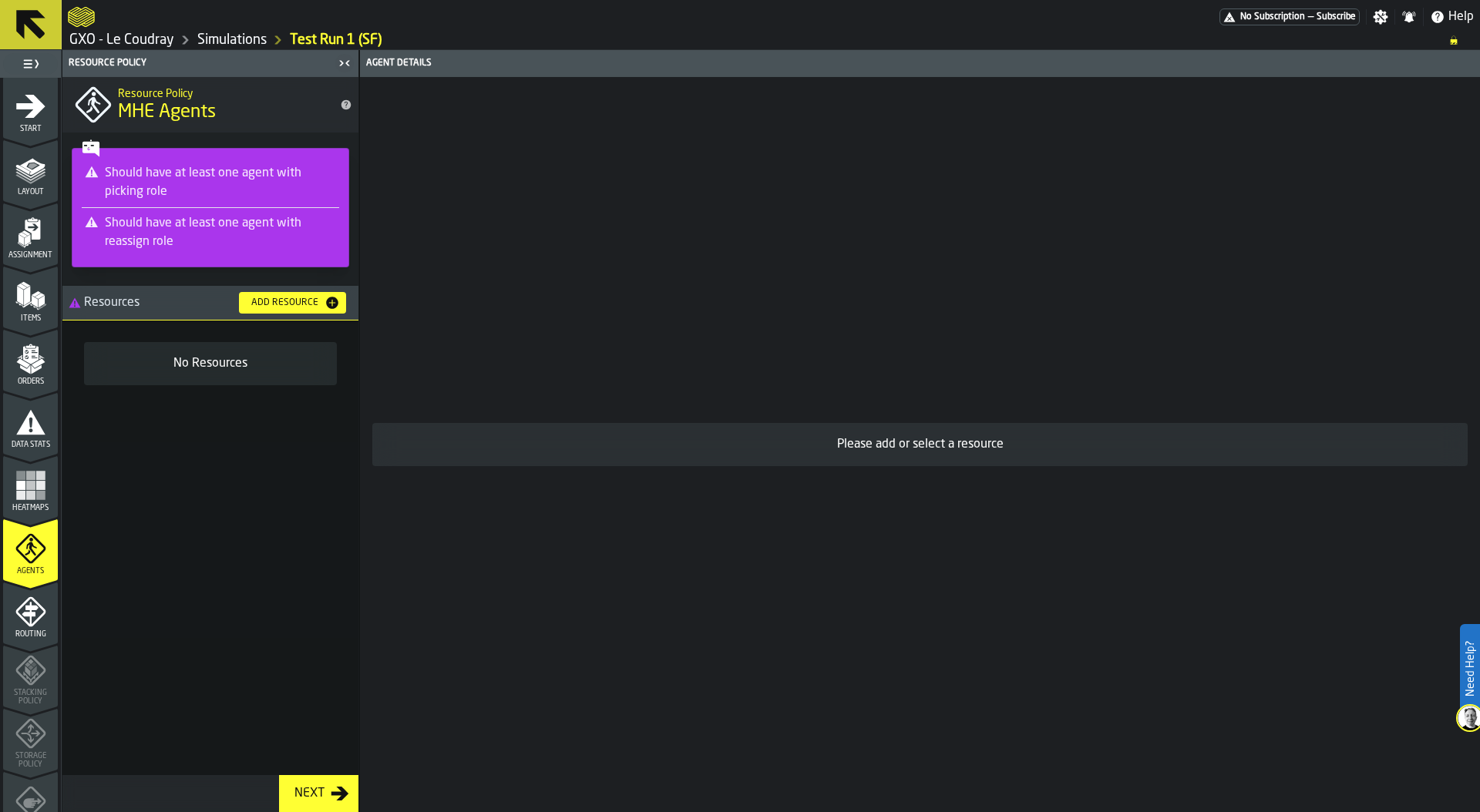
click at [277, 298] on div "Add Resource" at bounding box center [285, 303] width 79 height 11
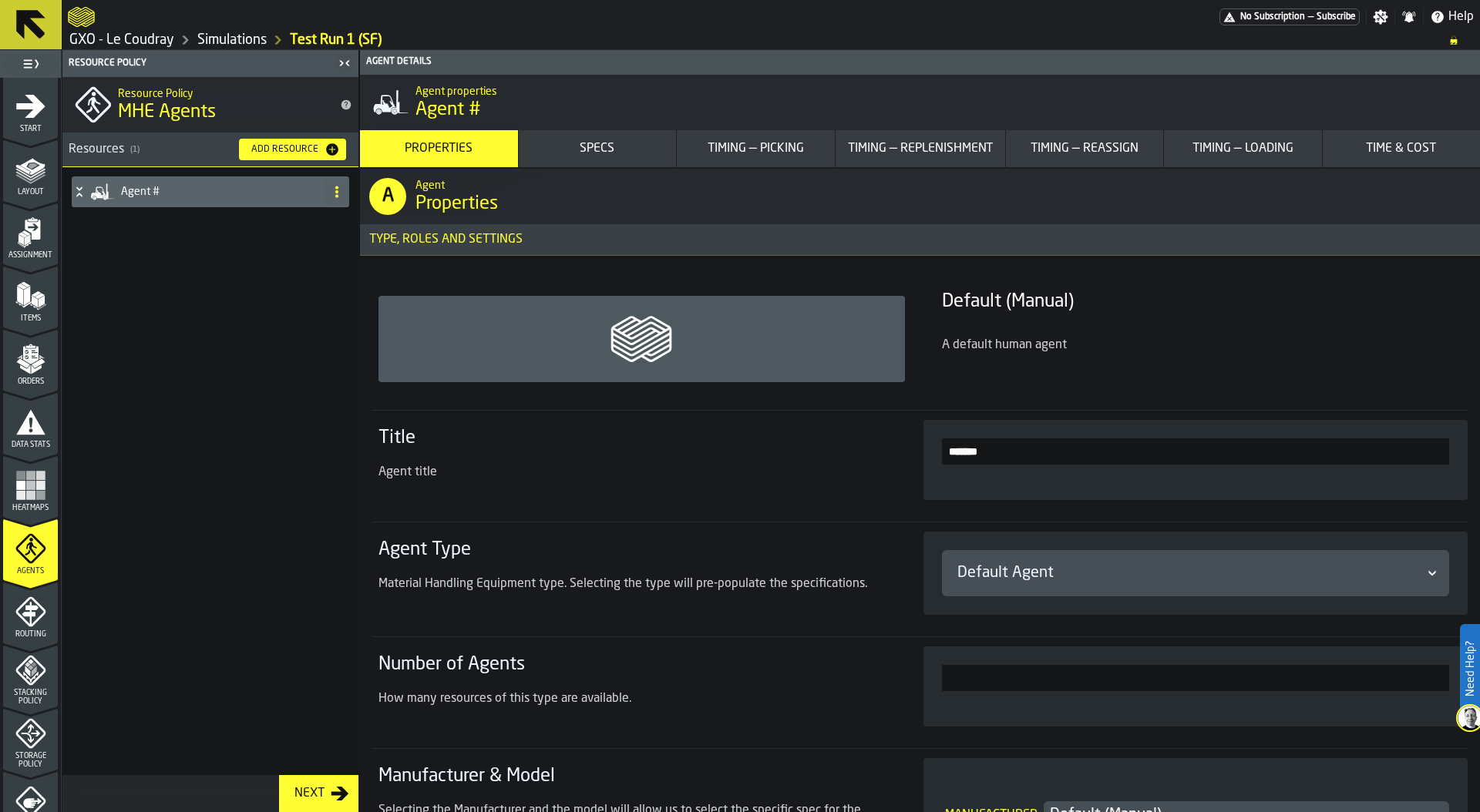
click at [79, 189] on icon at bounding box center [79, 192] width 16 height 13
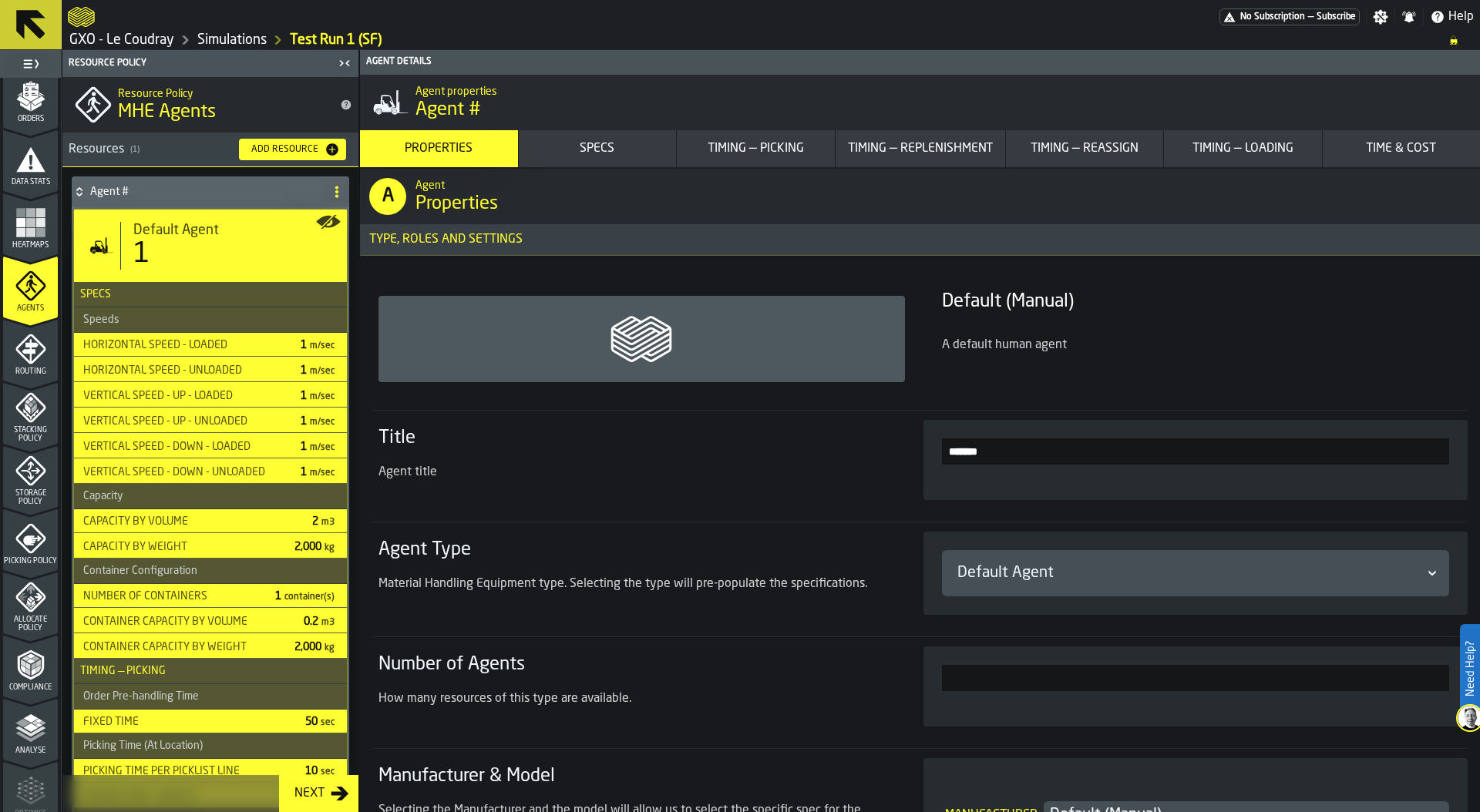
scroll to position [267, 0]
click at [31, 359] on icon "menu Routing" at bounding box center [31, 347] width 31 height 31
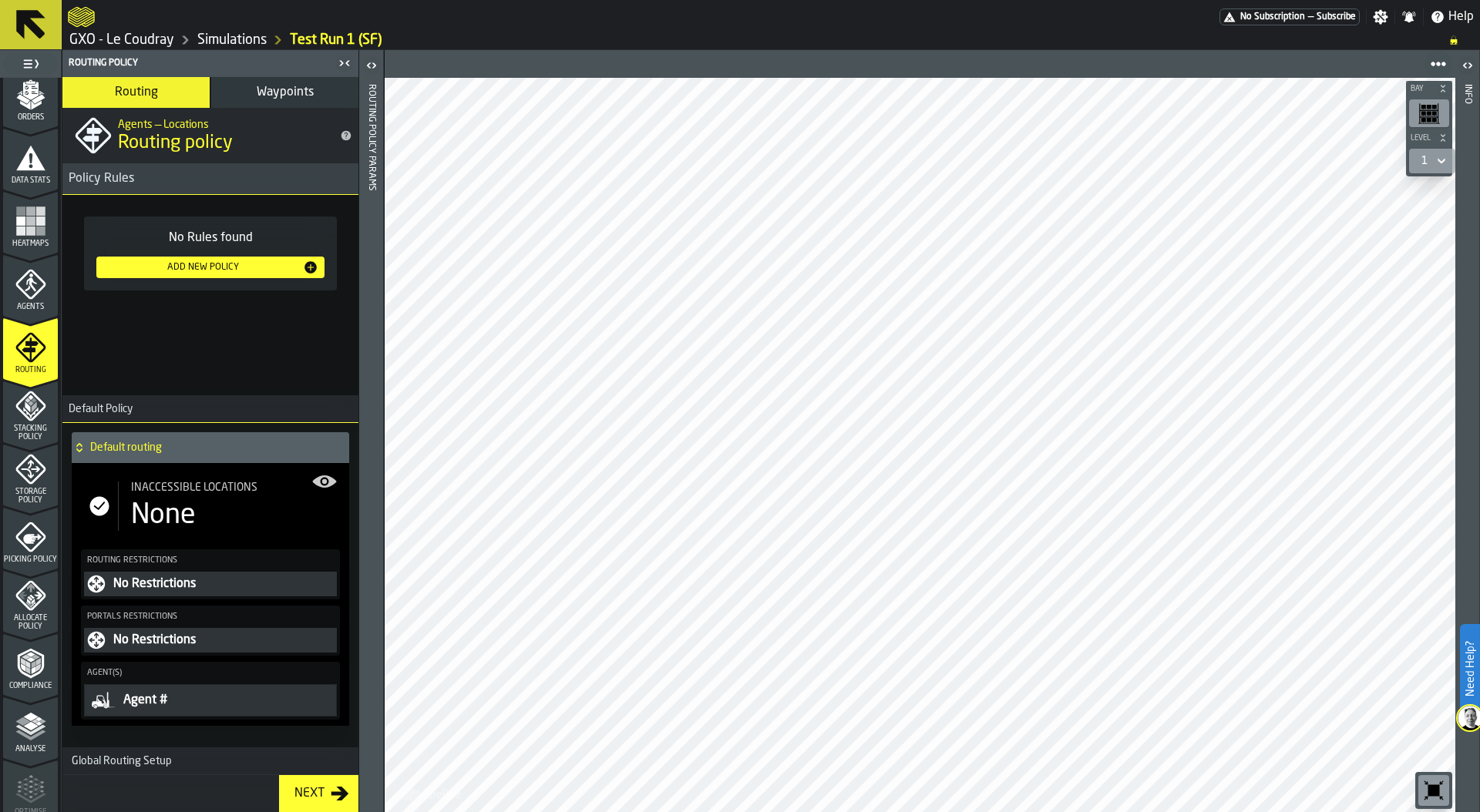
click at [287, 91] on span "Waypoints" at bounding box center [285, 92] width 57 height 13
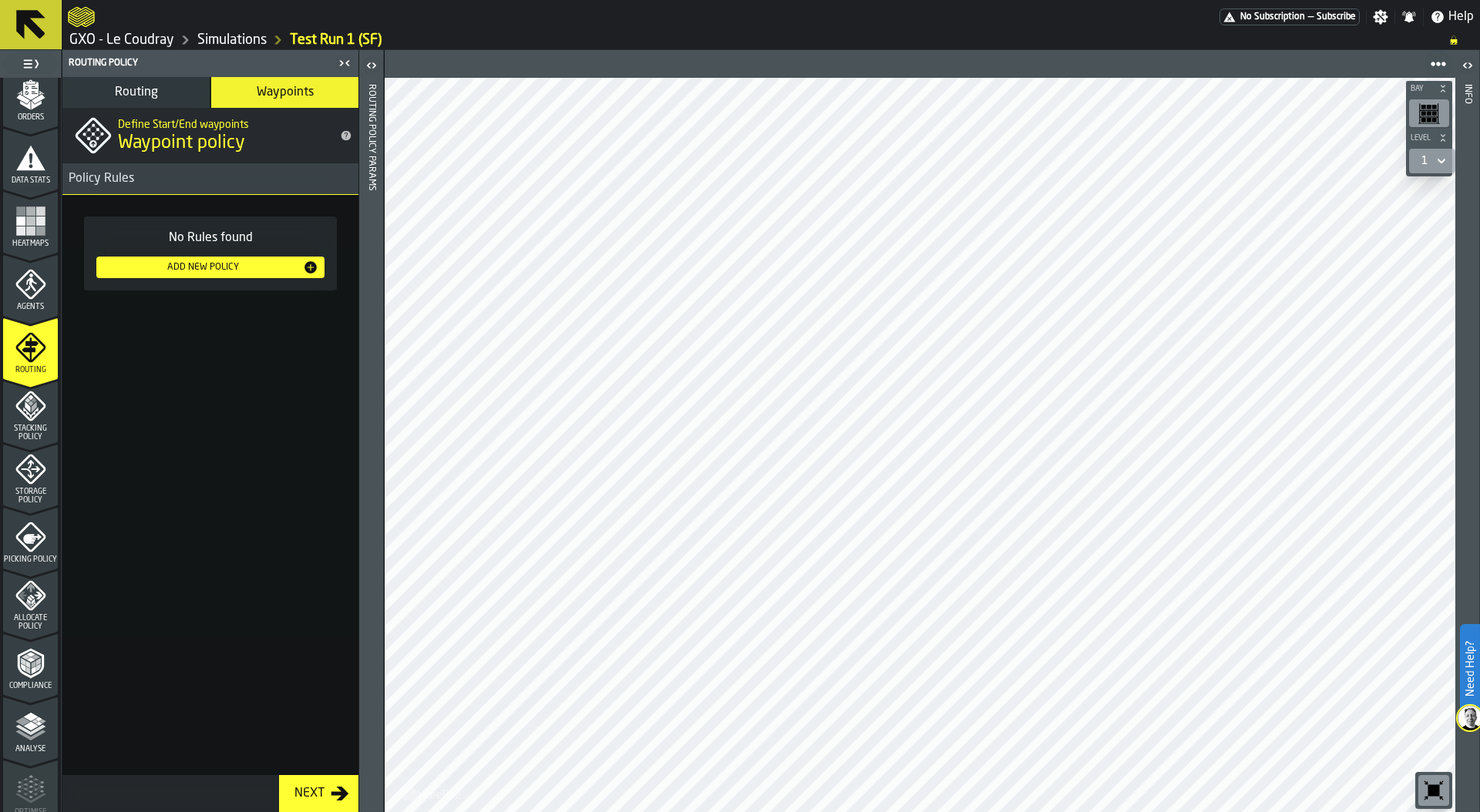
click at [34, 425] on span "Stacking Policy" at bounding box center [31, 433] width 55 height 17
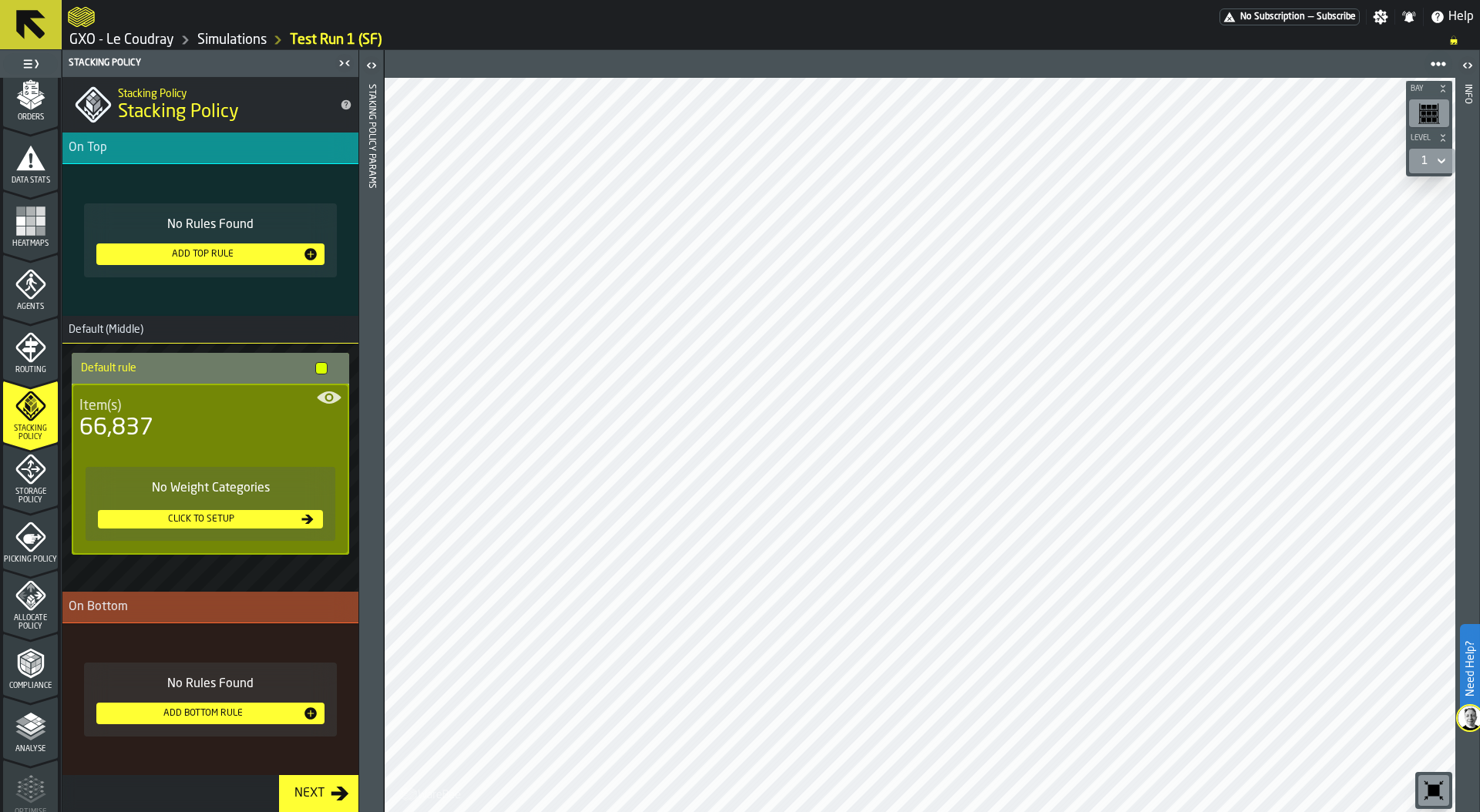
click at [20, 475] on icon "menu Storage Policy" at bounding box center [31, 469] width 30 height 30
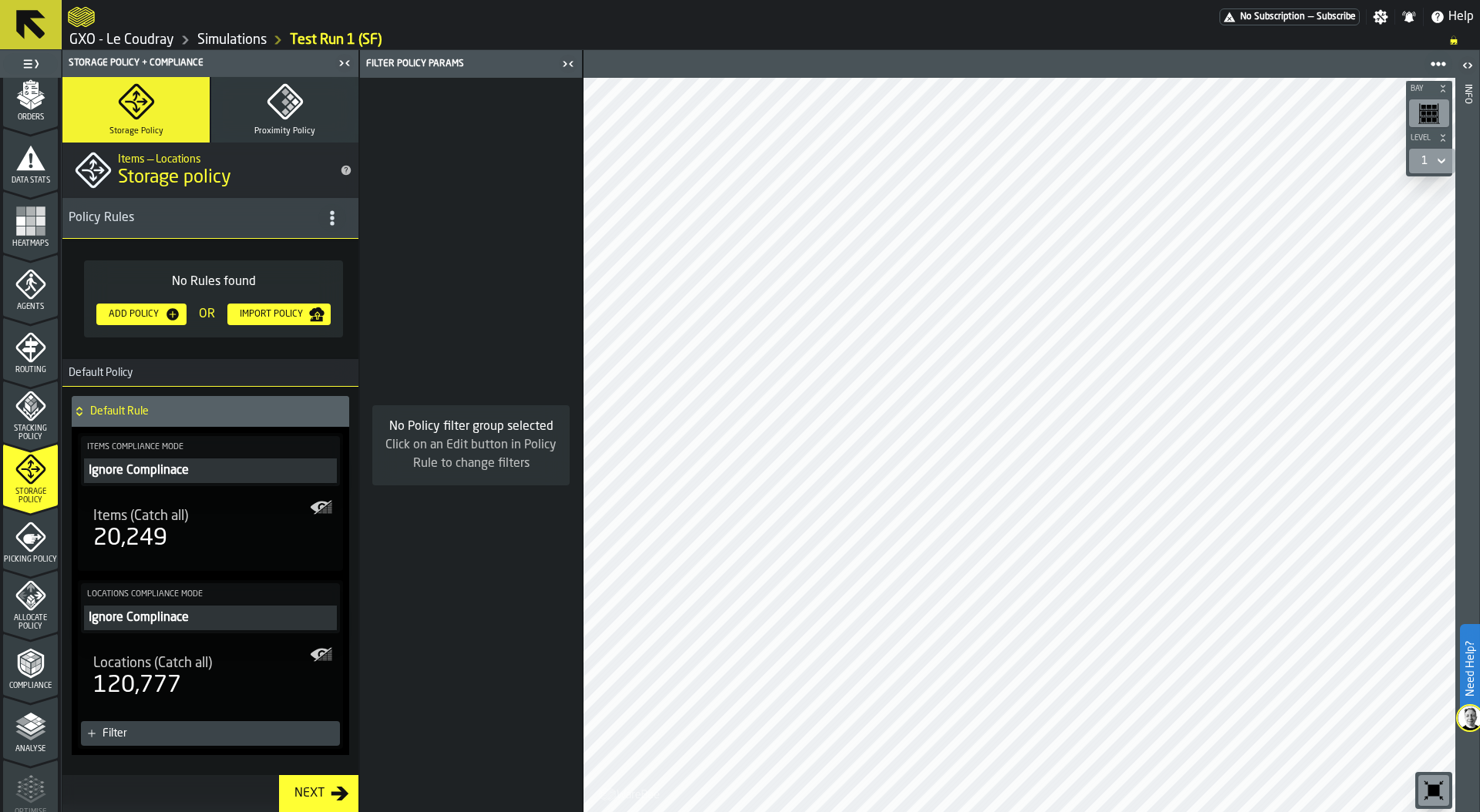
click at [151, 309] on div "Add Policy" at bounding box center [134, 314] width 63 height 11
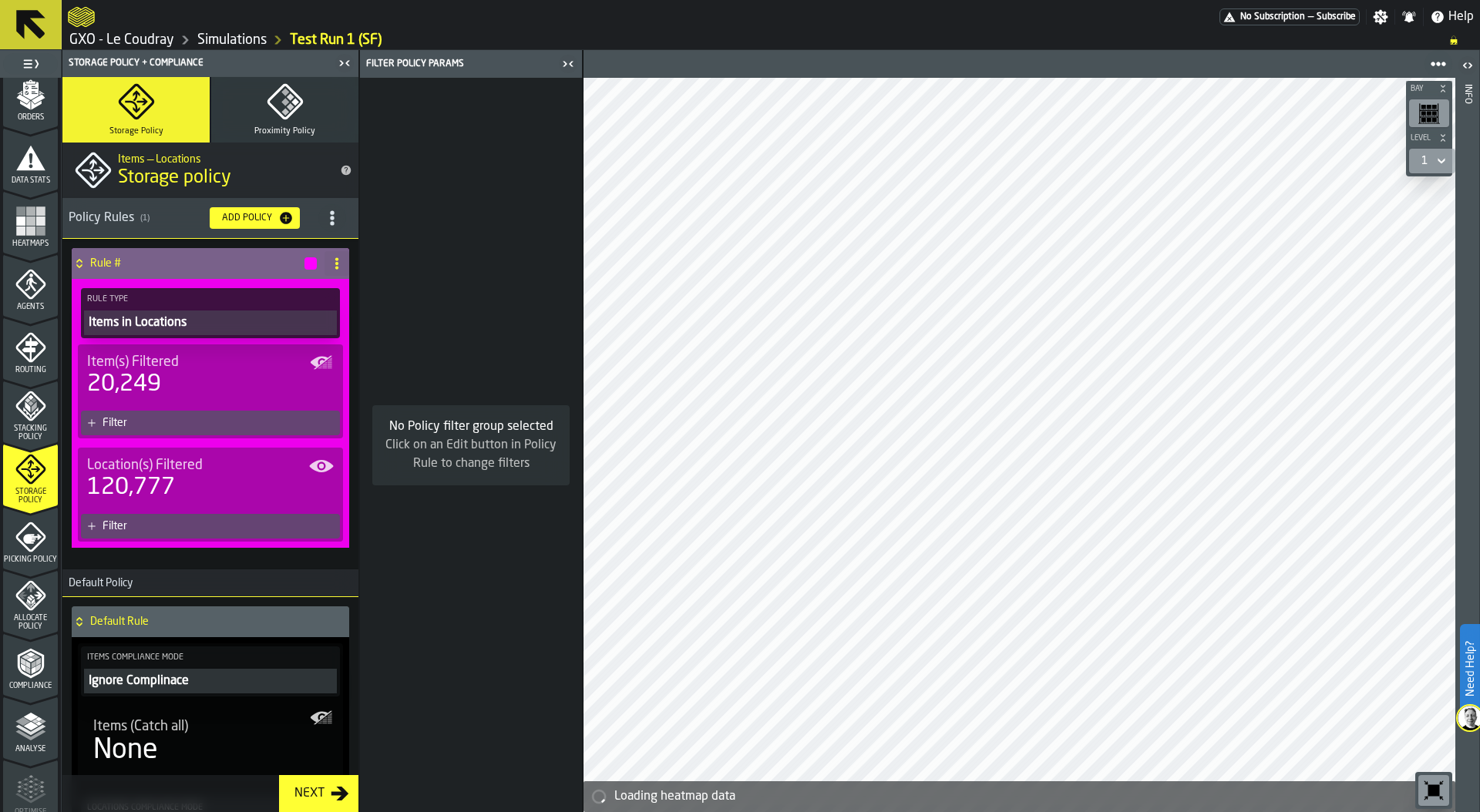
click at [209, 423] on div "Filter" at bounding box center [218, 423] width 231 height 13
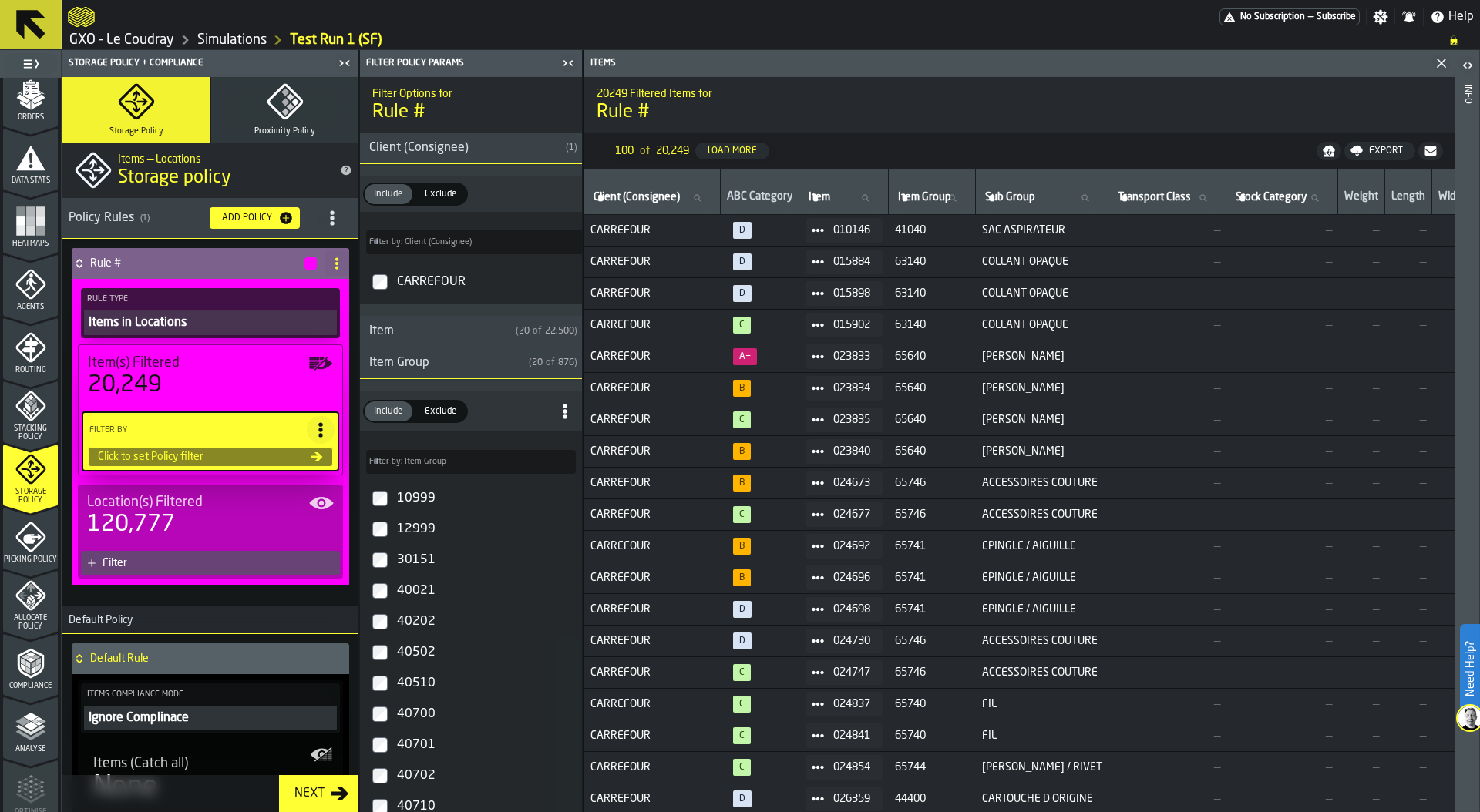
click at [444, 361] on div "Item Group" at bounding box center [441, 363] width 162 height 19
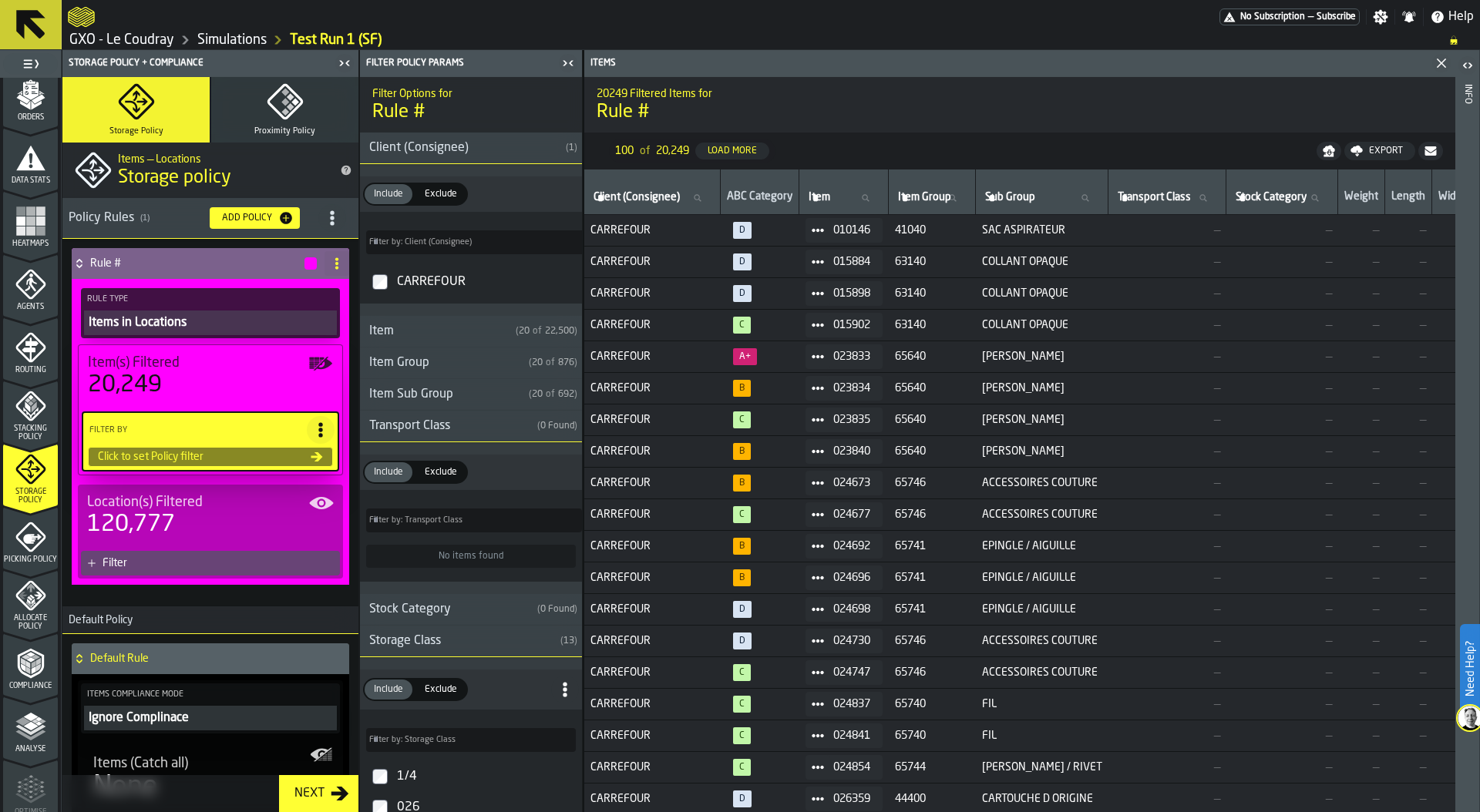
click at [471, 395] on div "Item Sub Group" at bounding box center [441, 395] width 162 height 19
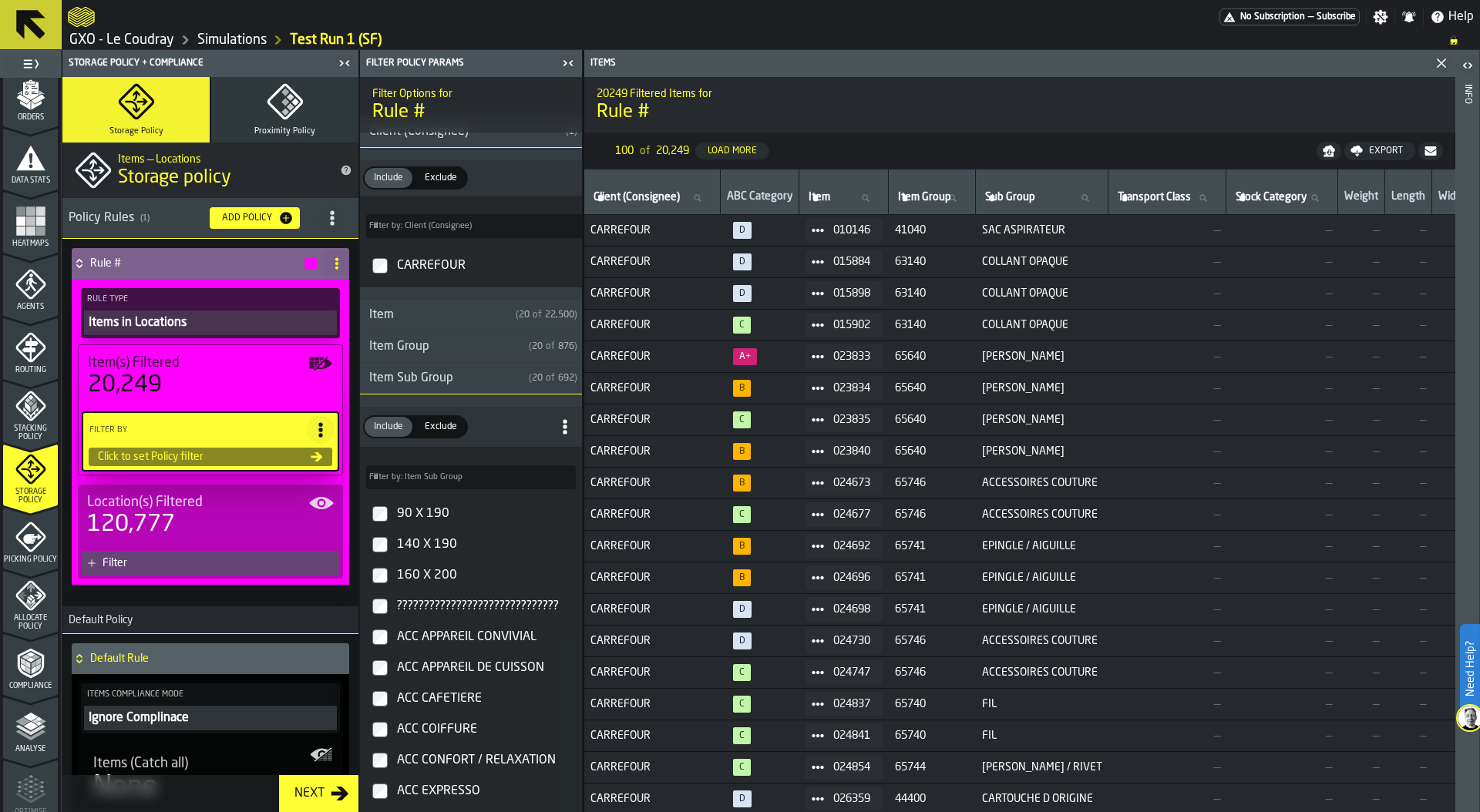
scroll to position [0, 0]
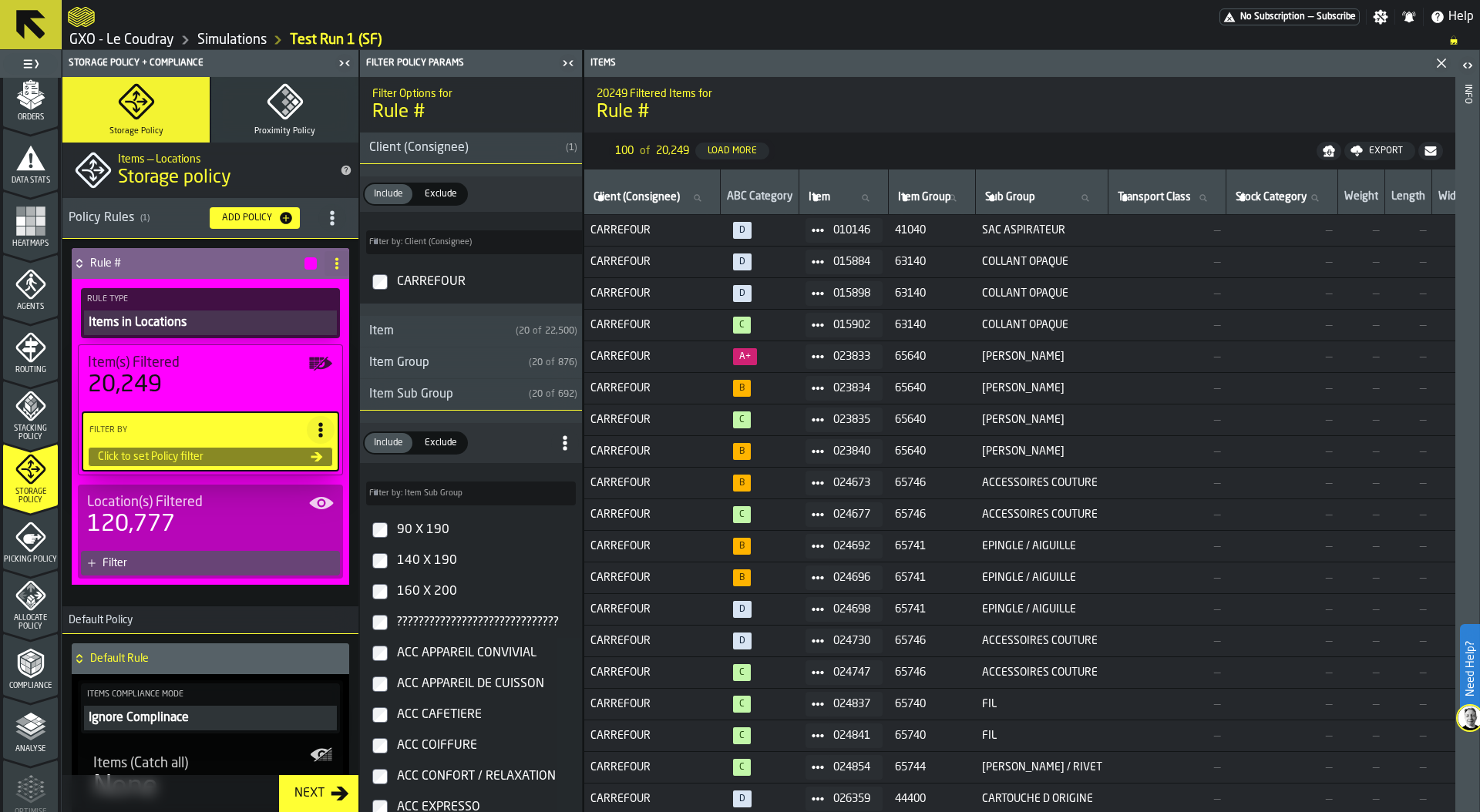
click at [433, 496] on label "Filter by: Item Sub Group Filter by: Item Sub Group" at bounding box center [470, 493] width 209 height 24
click at [433, 496] on input "Filter by: Item Sub Group Filter by: Item Sub Group" at bounding box center [470, 493] width 209 height 24
type input "***"
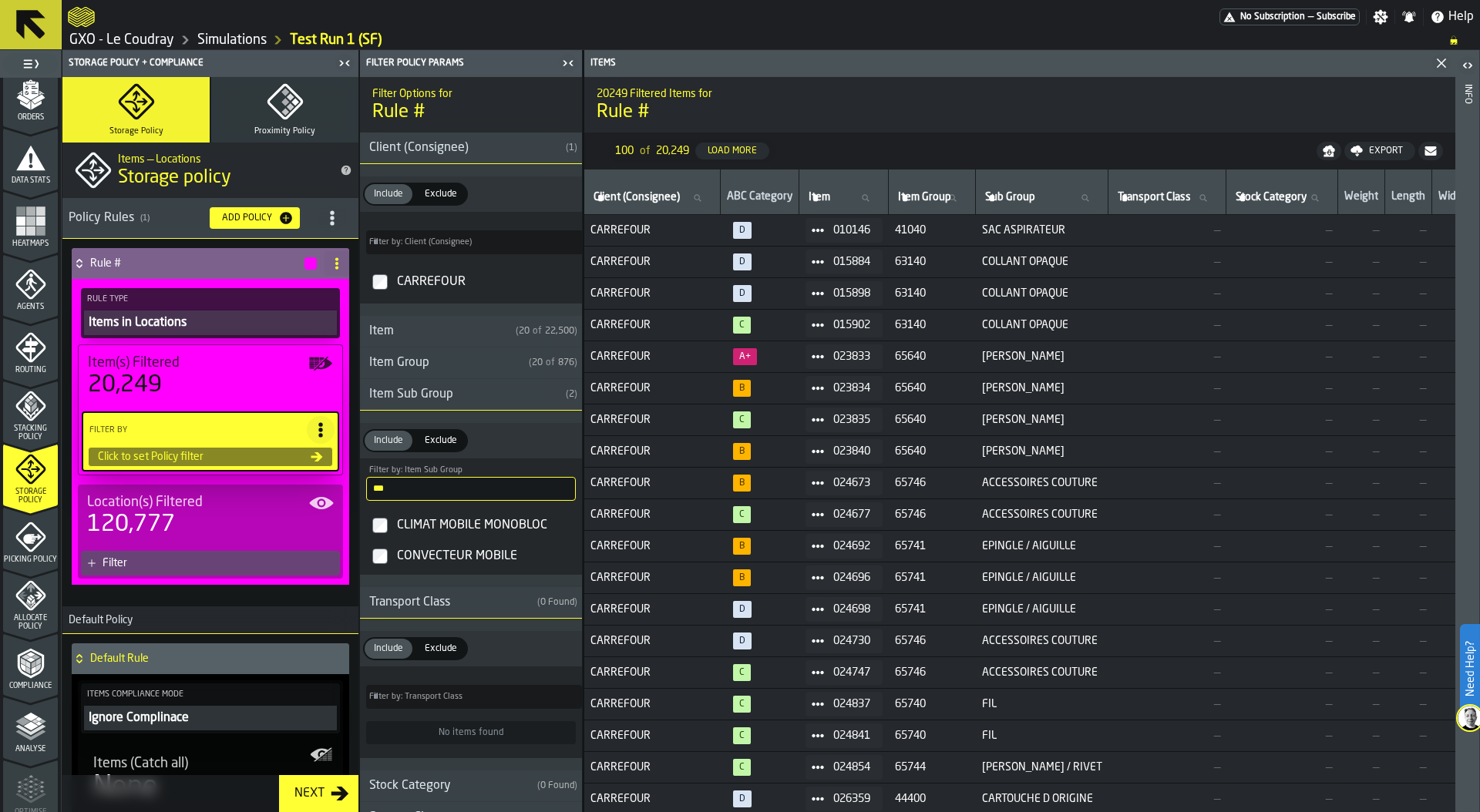
click at [559, 492] on input "***" at bounding box center [470, 489] width 209 height 24
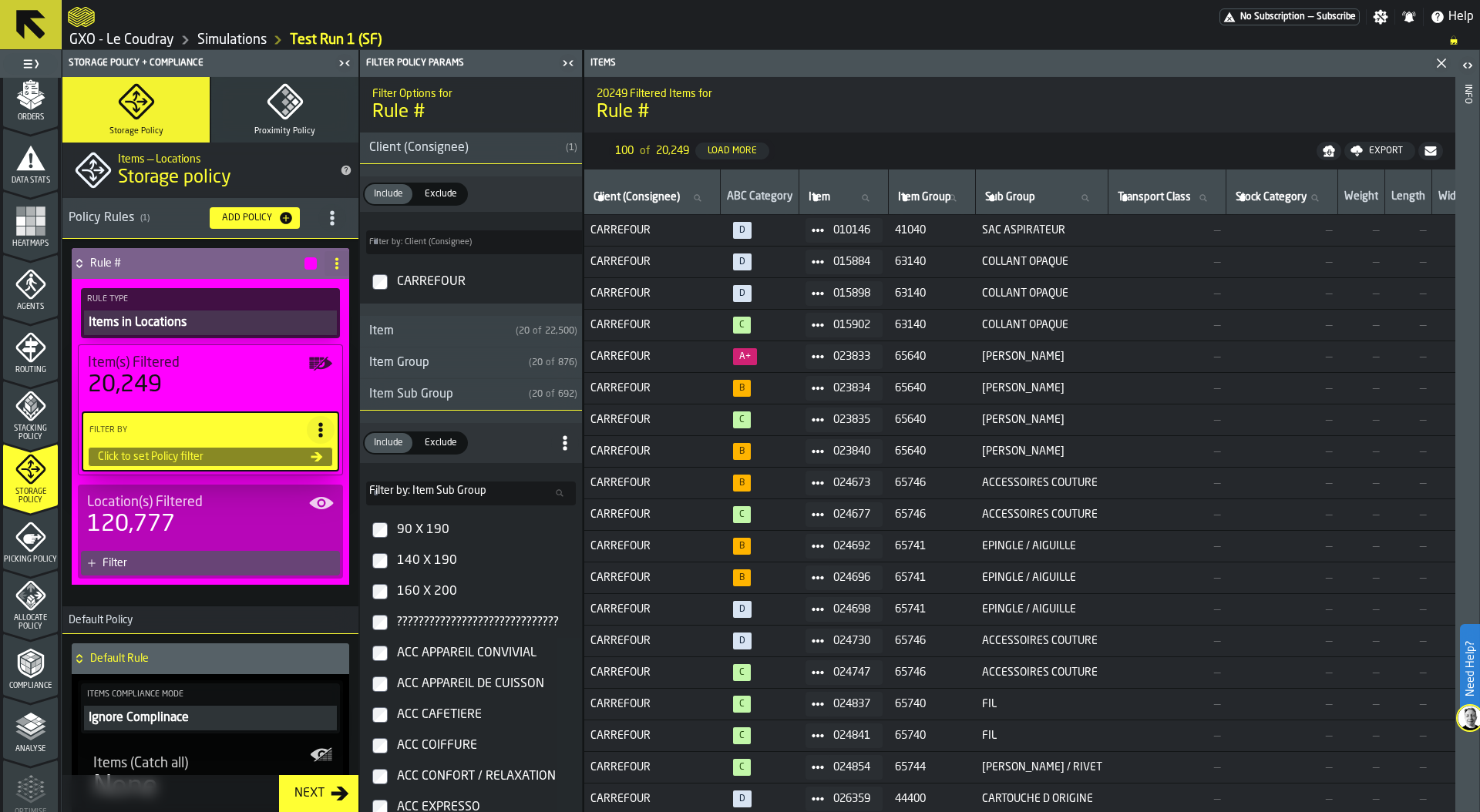
click at [482, 399] on div "Item Sub Group" at bounding box center [441, 395] width 162 height 19
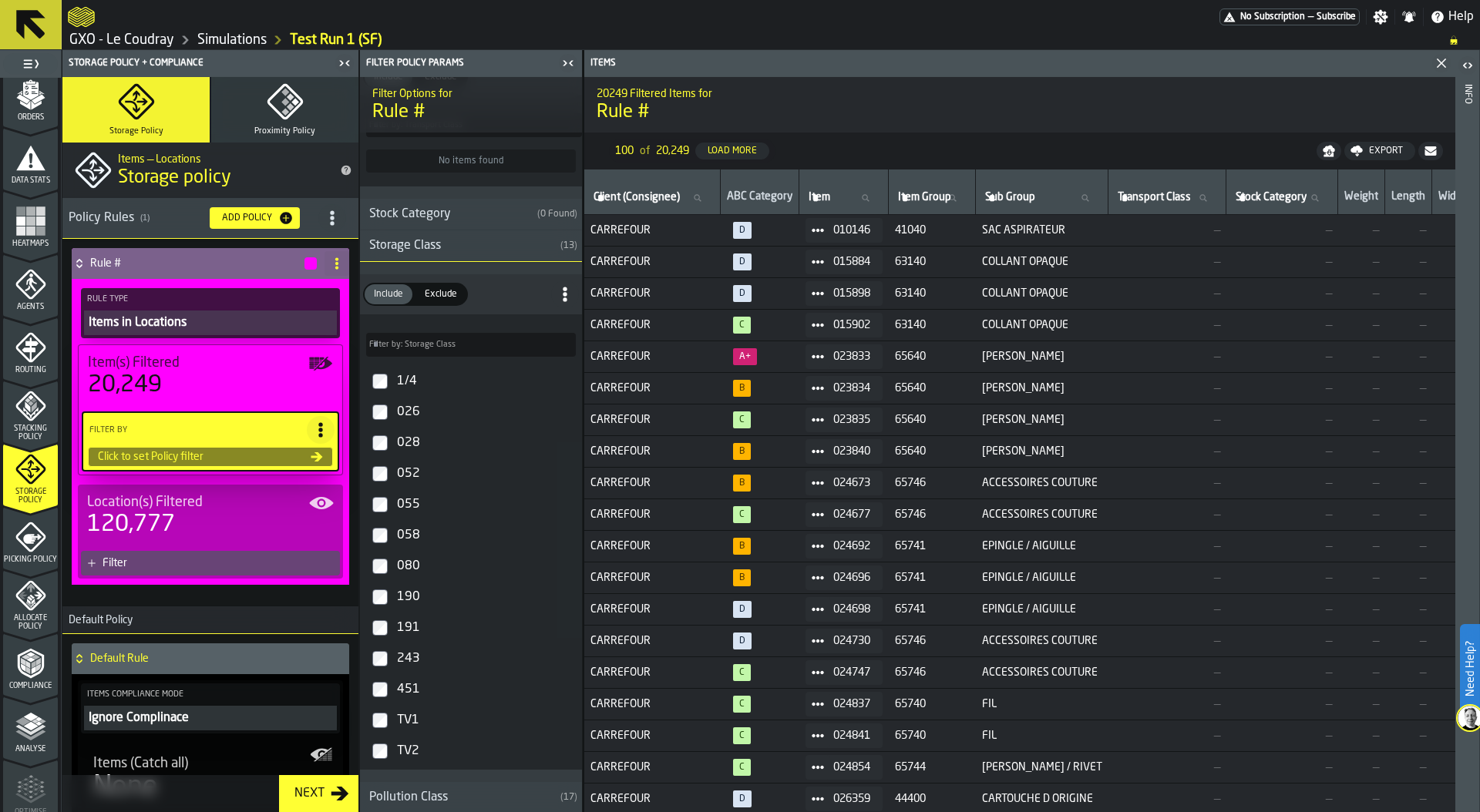
scroll to position [390, 0]
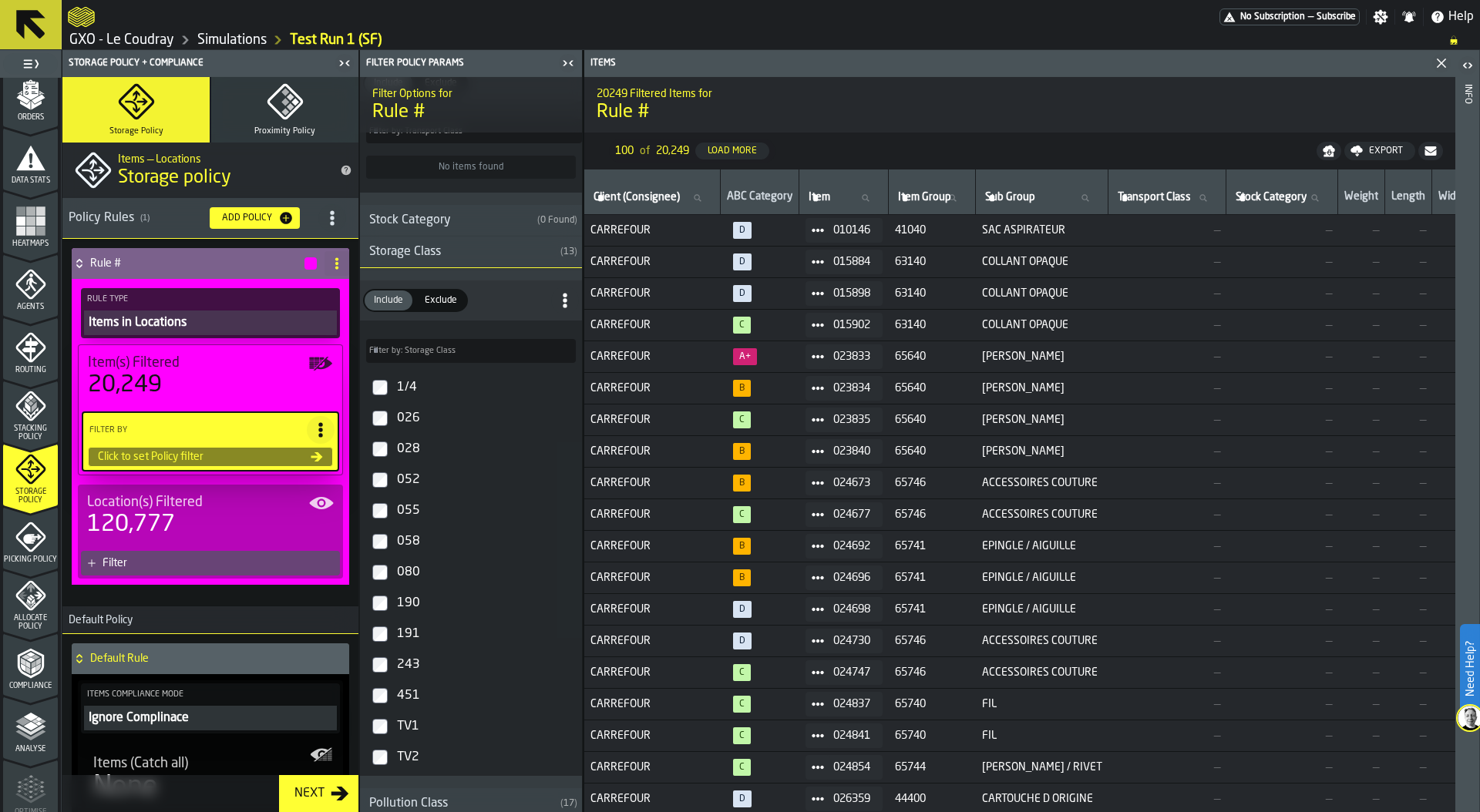
click at [489, 251] on div "Storage Class" at bounding box center [457, 252] width 194 height 19
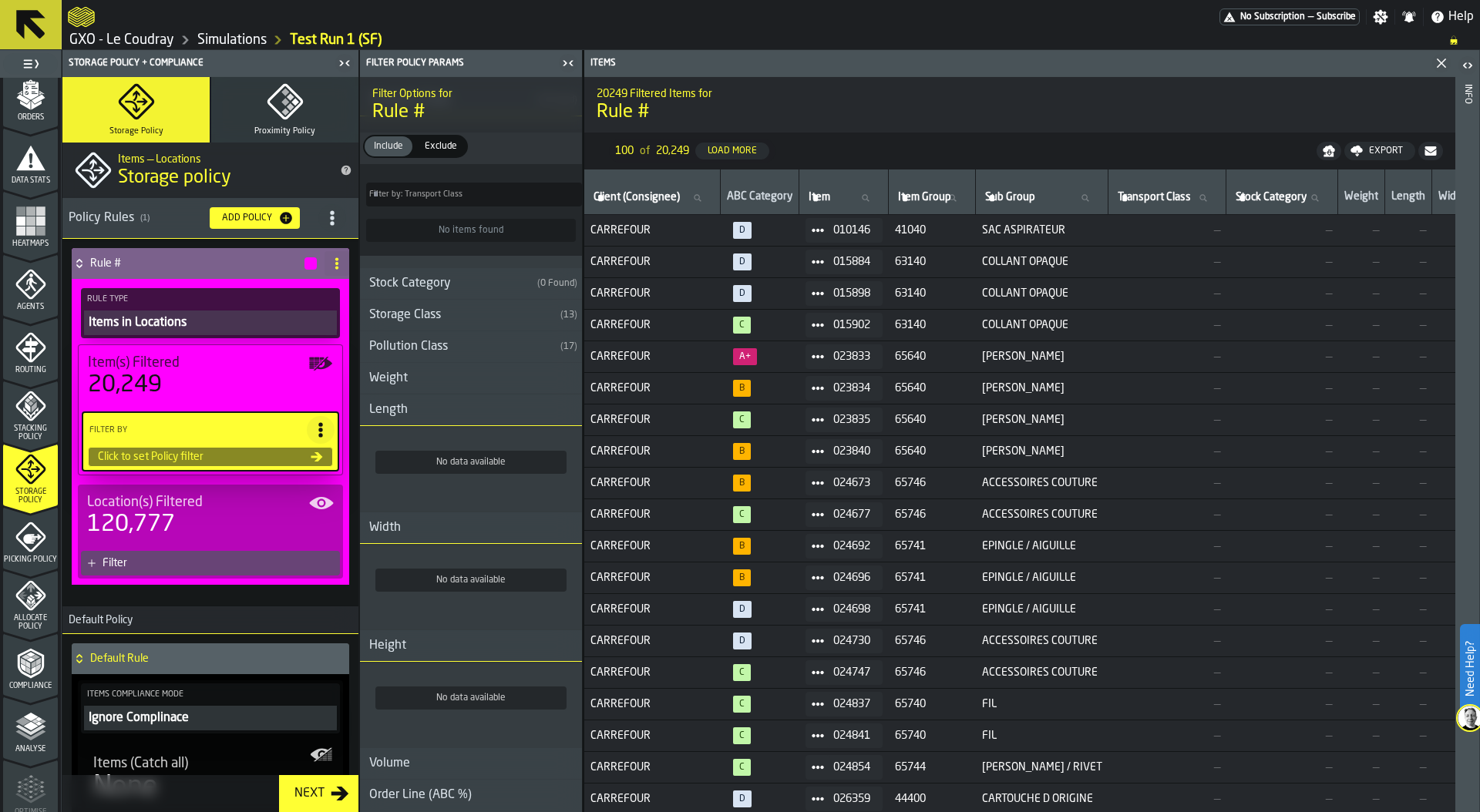
scroll to position [324, 0]
click at [481, 311] on div "Storage Class" at bounding box center [457, 317] width 194 height 19
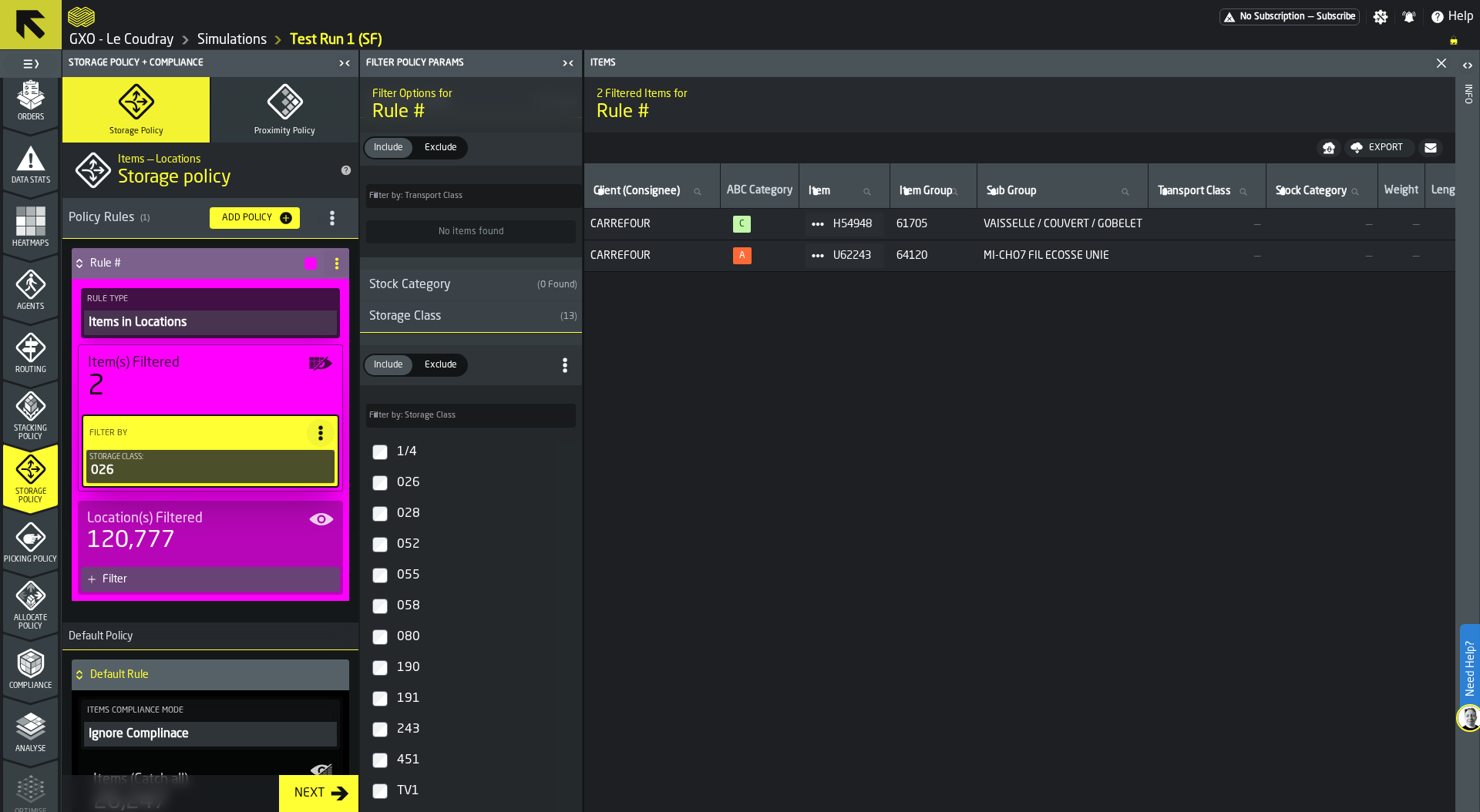
click at [207, 574] on div "Filter" at bounding box center [218, 579] width 231 height 13
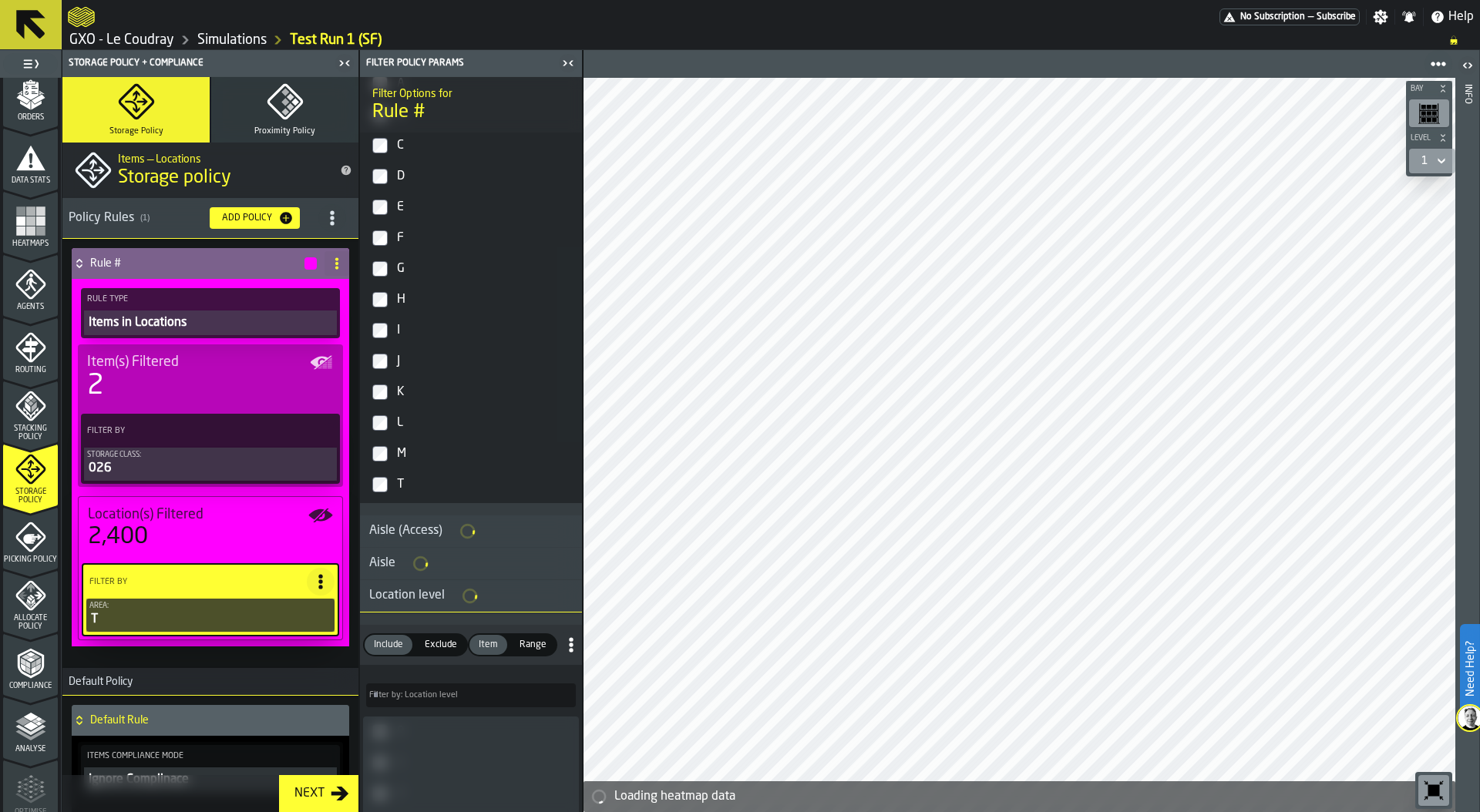
scroll to position [231, 0]
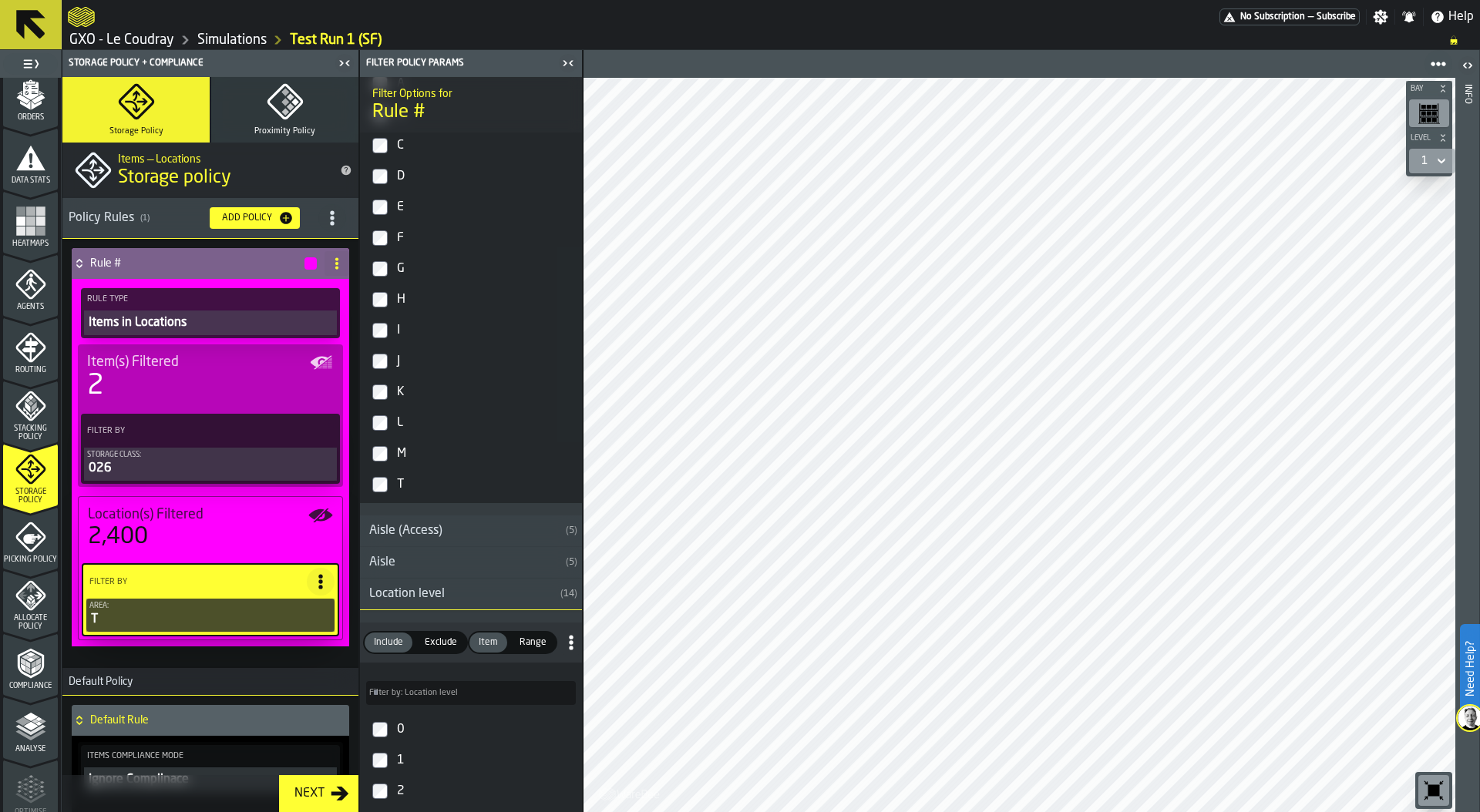
click at [304, 265] on div "button-" at bounding box center [310, 263] width 13 height 13
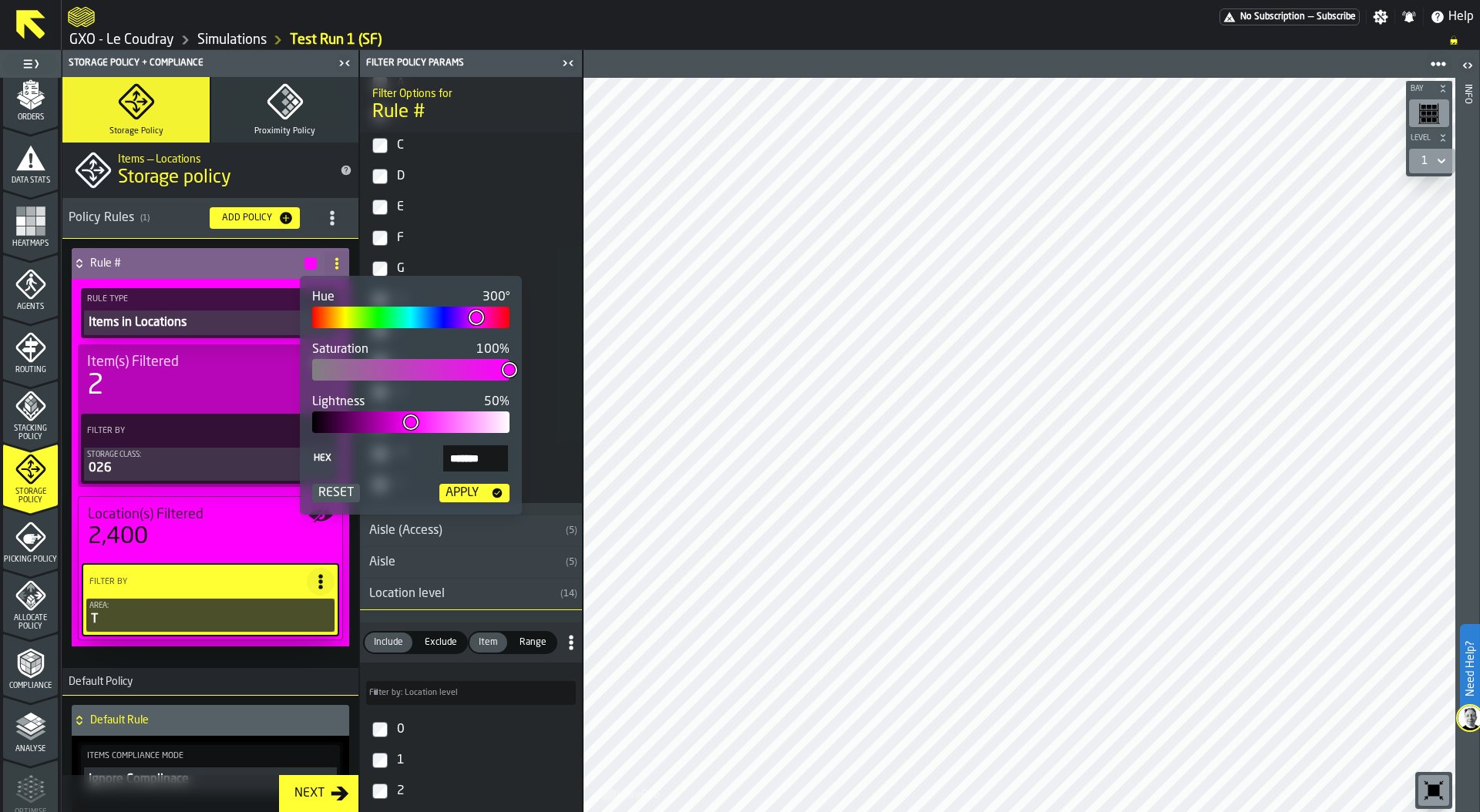
click at [477, 488] on div "Apply" at bounding box center [462, 493] width 45 height 19
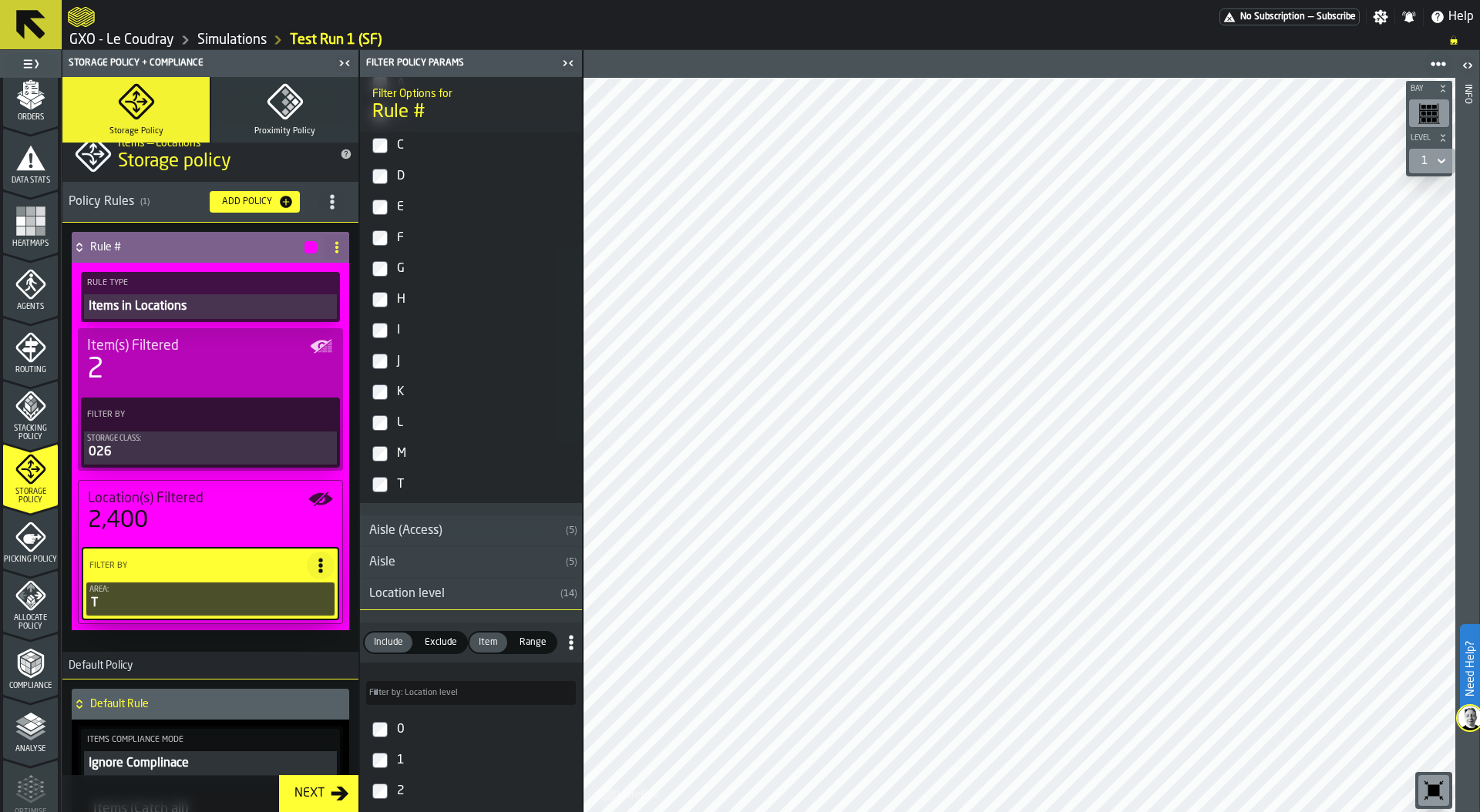
scroll to position [20, 0]
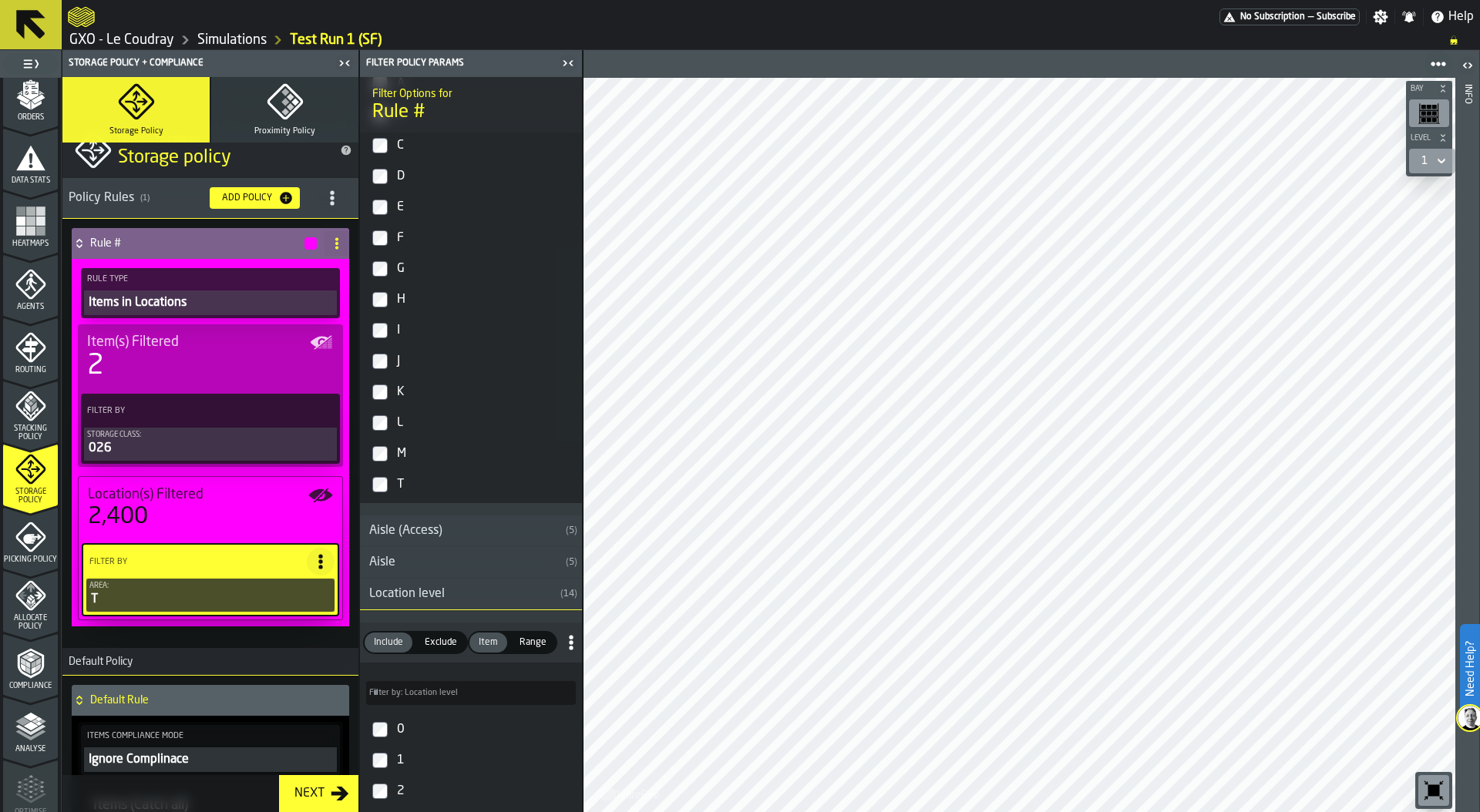
click at [23, 542] on icon "menu Picking Policy" at bounding box center [31, 537] width 30 height 30
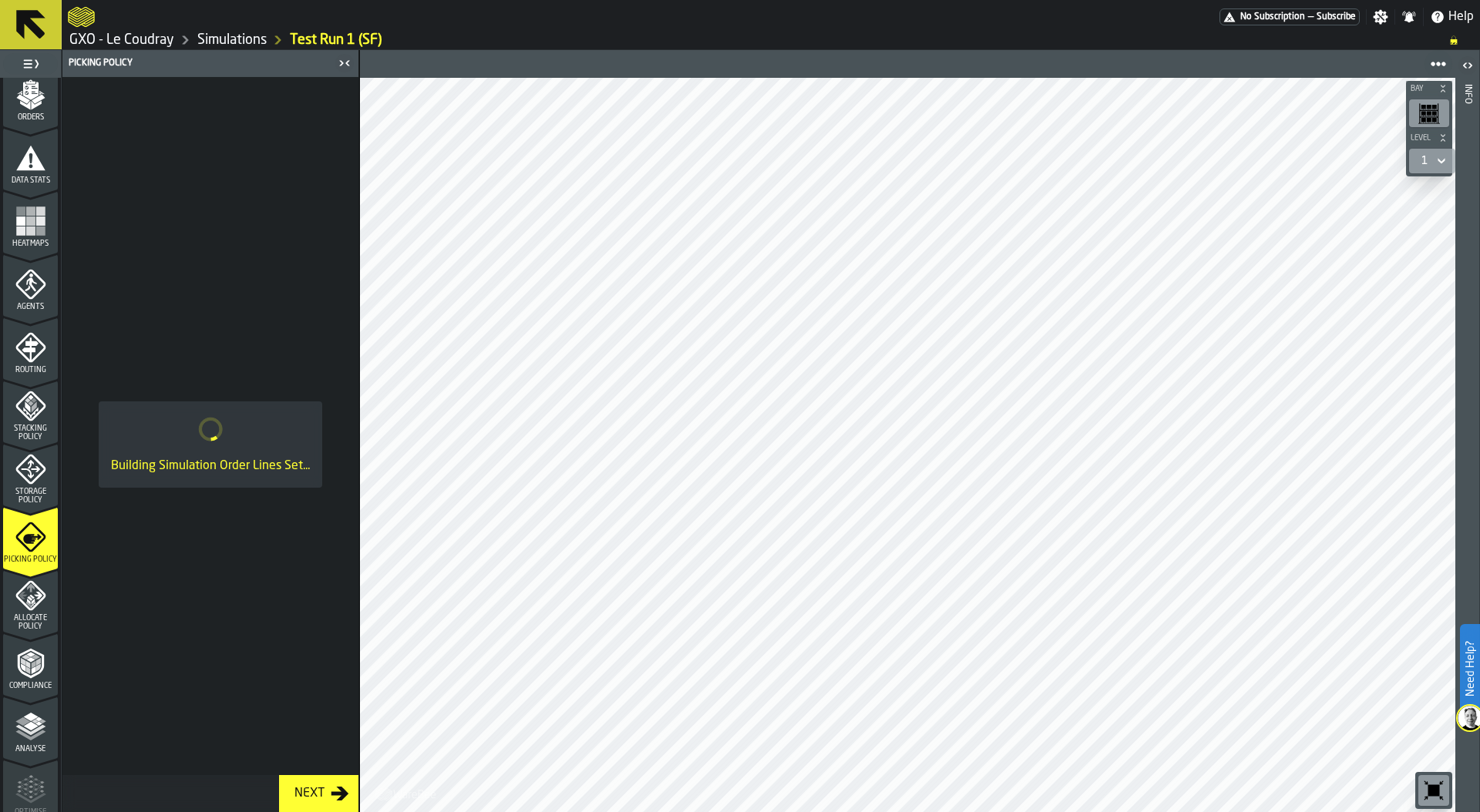
click at [26, 486] on div "Storage Policy" at bounding box center [31, 479] width 55 height 51
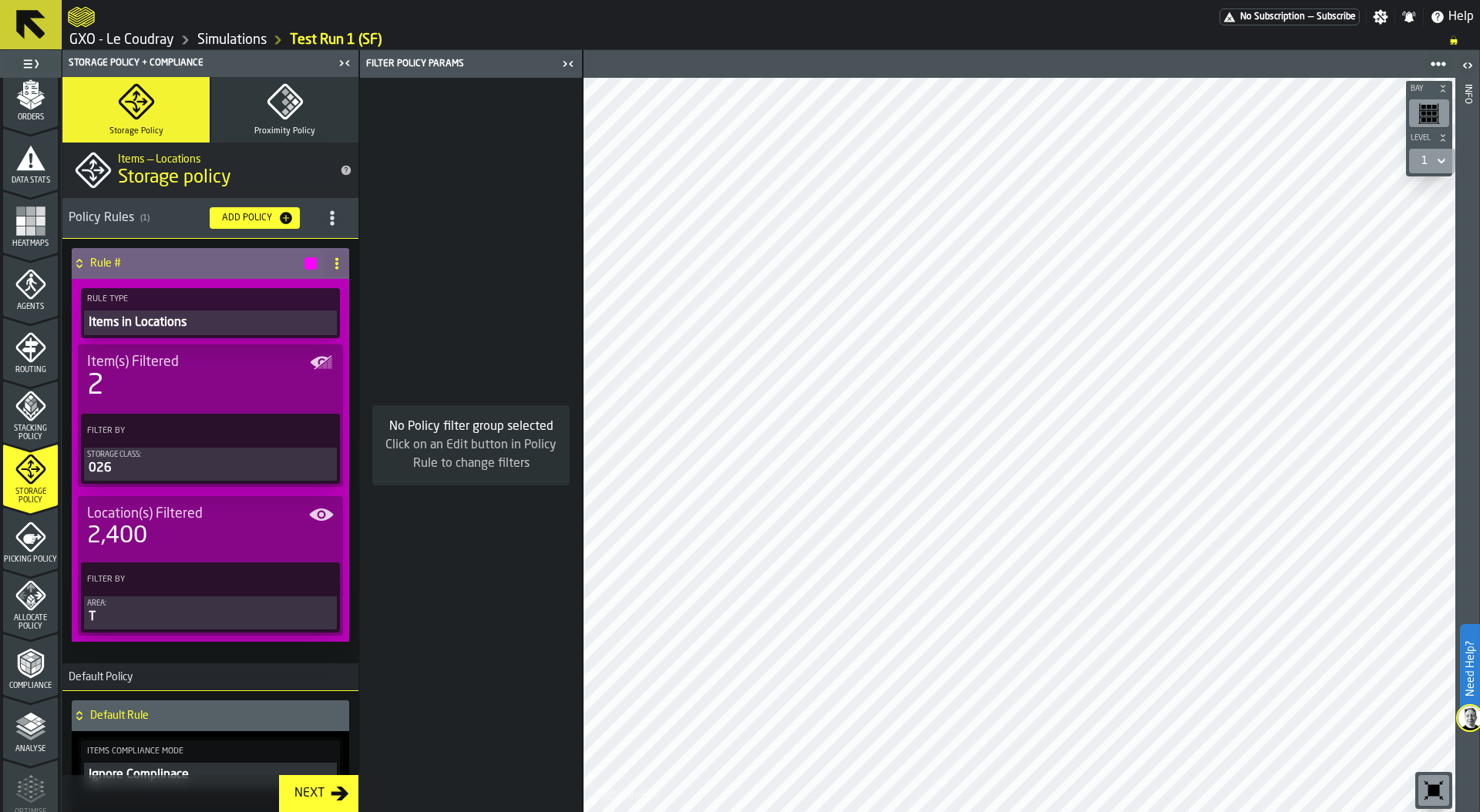
click at [21, 246] on span "Heatmaps" at bounding box center [31, 244] width 55 height 9
